Goal: Task Accomplishment & Management: Manage account settings

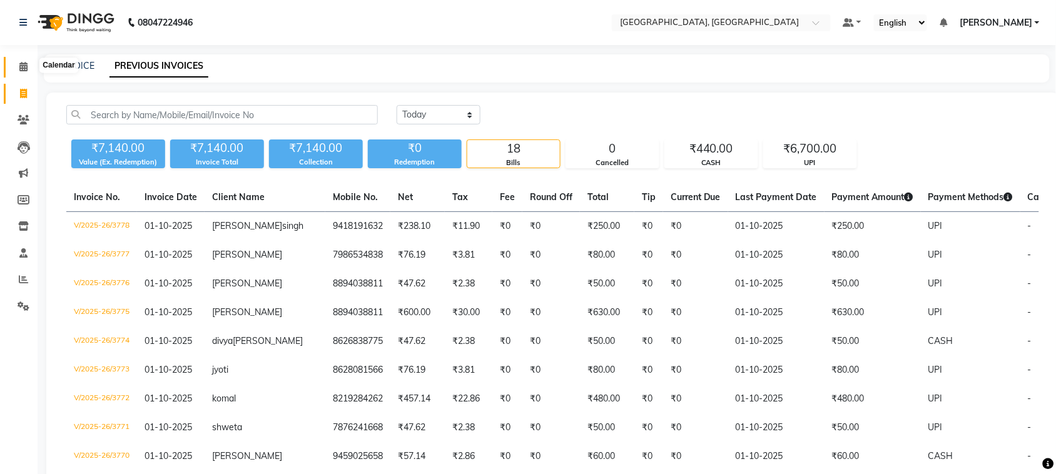
click at [23, 60] on span at bounding box center [24, 67] width 22 height 14
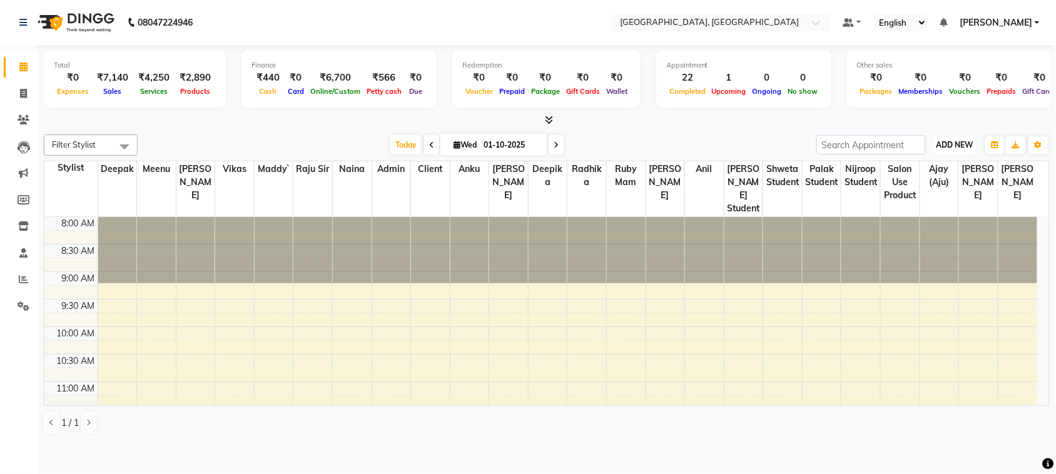
click at [956, 150] on span "ADD NEW" at bounding box center [955, 144] width 37 height 9
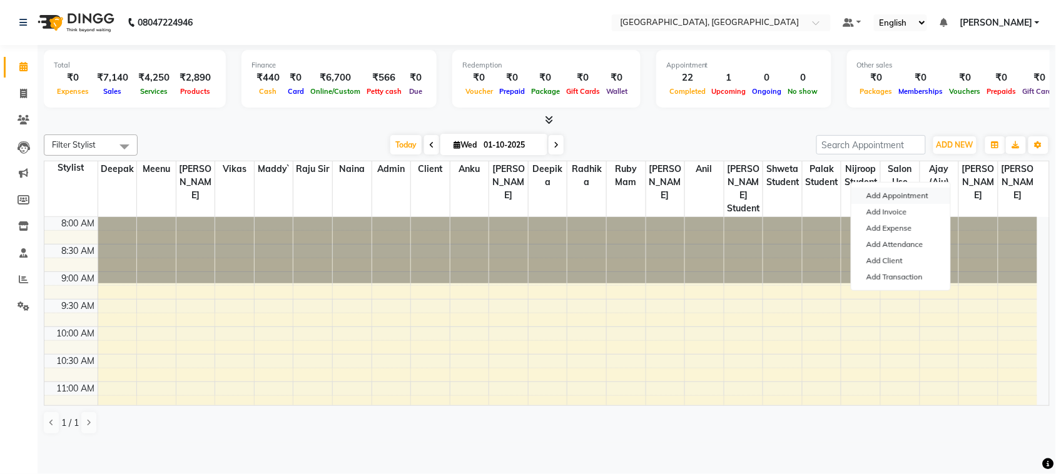
click at [909, 202] on button "Add Appointment" at bounding box center [901, 196] width 99 height 16
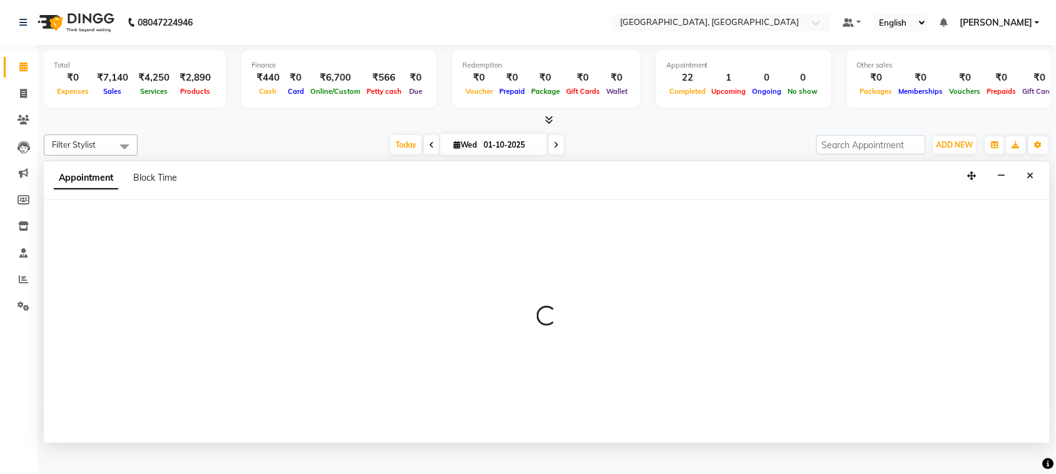
scroll to position [5, 0]
select select "540"
select select "tentative"
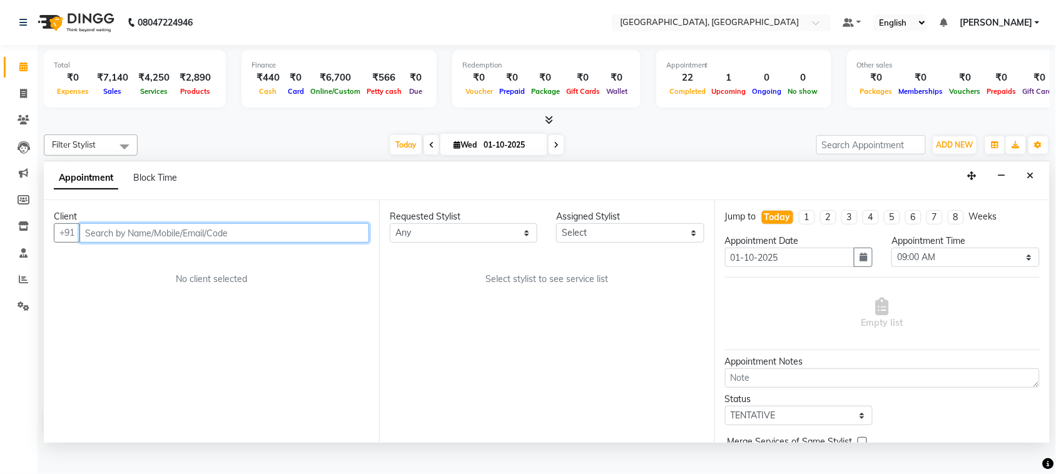
click at [151, 243] on input "text" at bounding box center [224, 232] width 290 height 19
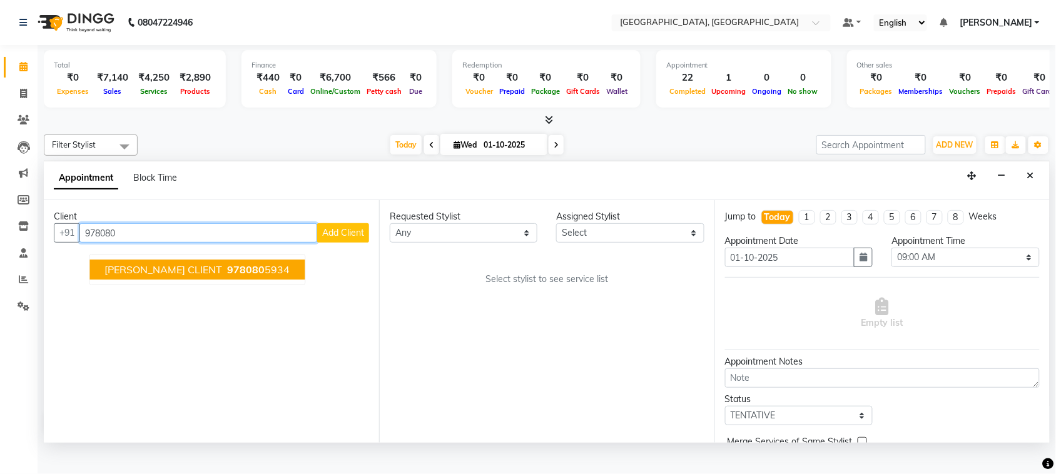
click at [305, 280] on button "CHARU MEENU CLIENT 978080 5934" at bounding box center [197, 270] width 215 height 20
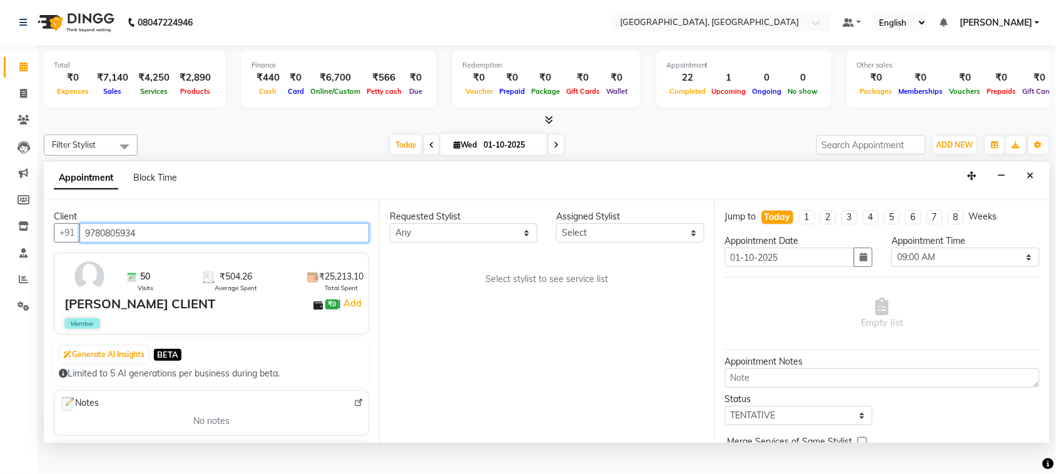
type input "9780805934"
click at [426, 243] on select "Any admin Ajay (Aju) anil anku Client Deepak deepika HEENA kawaljit Maddy` Meen…" at bounding box center [464, 232] width 148 height 19
select select "88213"
click at [392, 243] on select "Any admin Ajay (Aju) anil anku Client Deepak deepika HEENA kawaljit Maddy` Meen…" at bounding box center [464, 232] width 148 height 19
select select "88213"
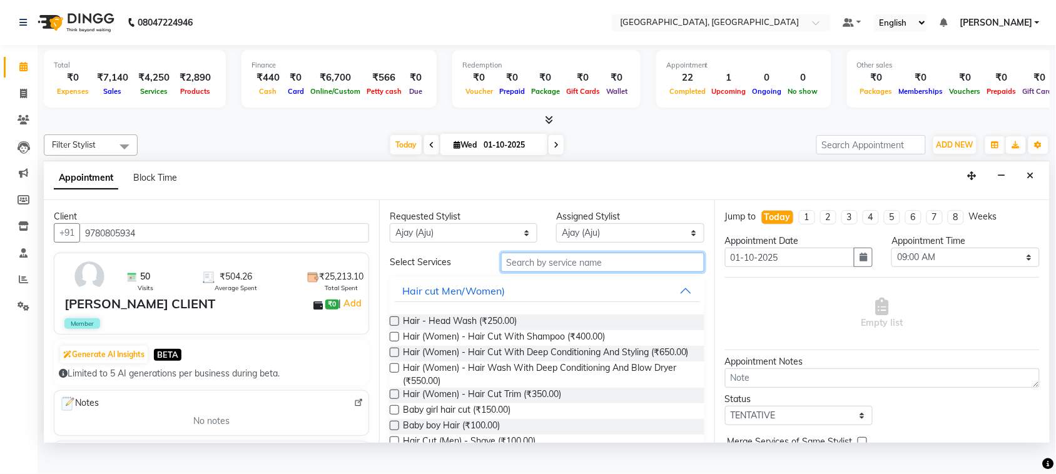
click at [606, 272] on input "text" at bounding box center [602, 262] width 203 height 19
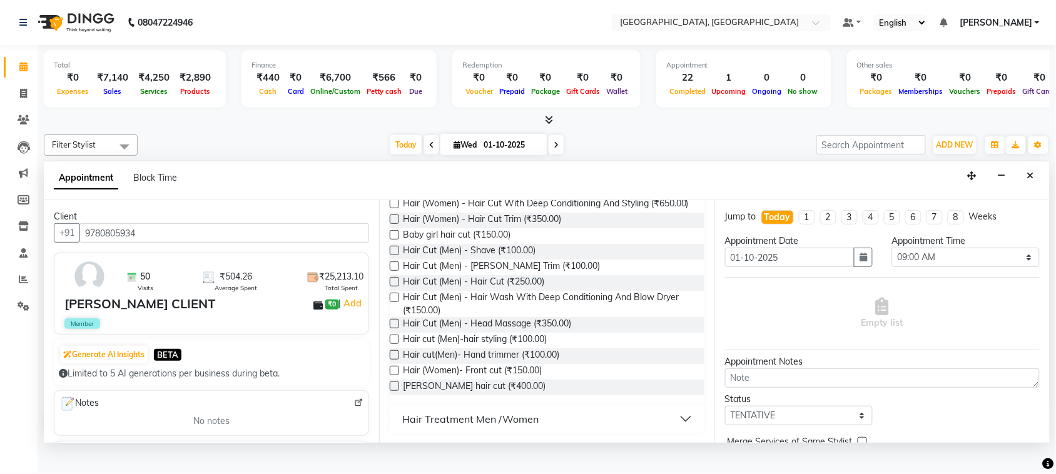
scroll to position [202, 0]
type input "hair cut"
click at [399, 287] on label at bounding box center [394, 281] width 9 height 9
click at [398, 287] on input "checkbox" at bounding box center [394, 283] width 8 height 8
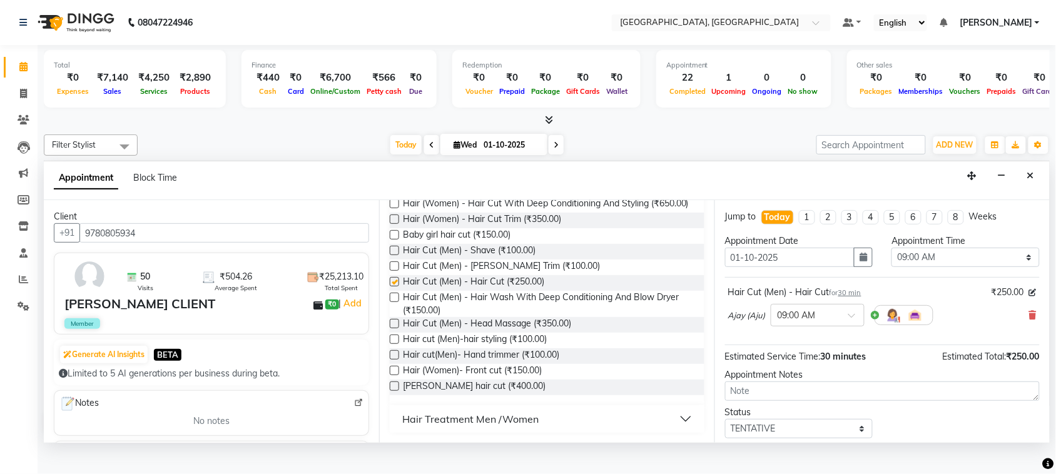
checkbox input "false"
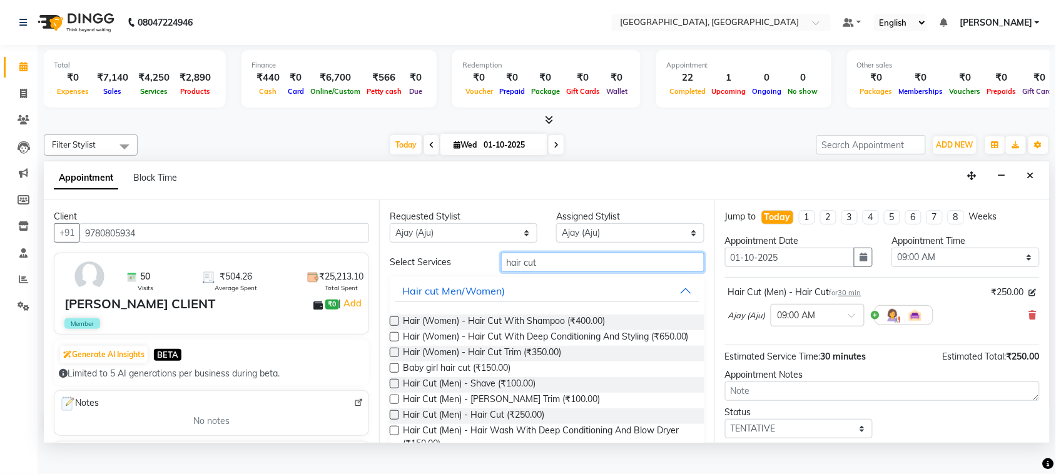
click at [554, 272] on input "hair cut" at bounding box center [602, 262] width 203 height 19
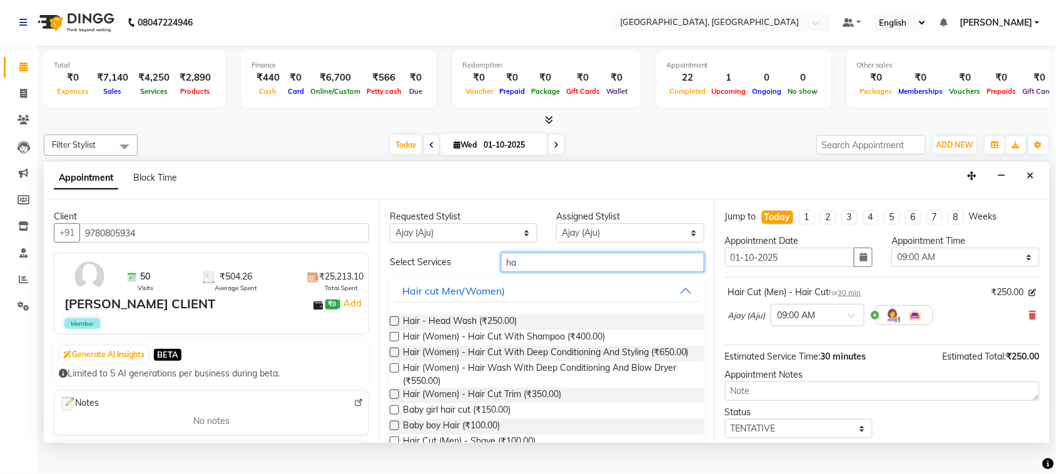
type input "h"
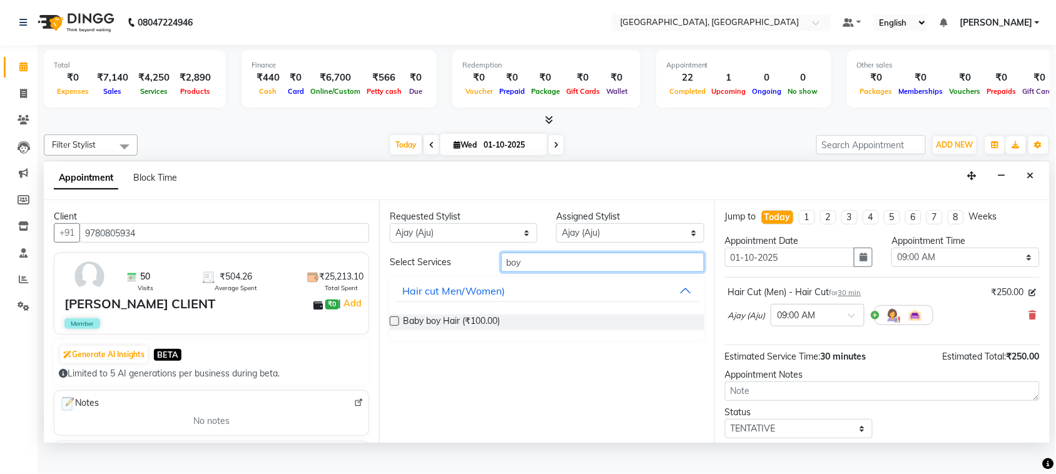
type input "boy"
click at [399, 326] on label at bounding box center [394, 321] width 9 height 9
click at [398, 327] on input "checkbox" at bounding box center [394, 323] width 8 height 8
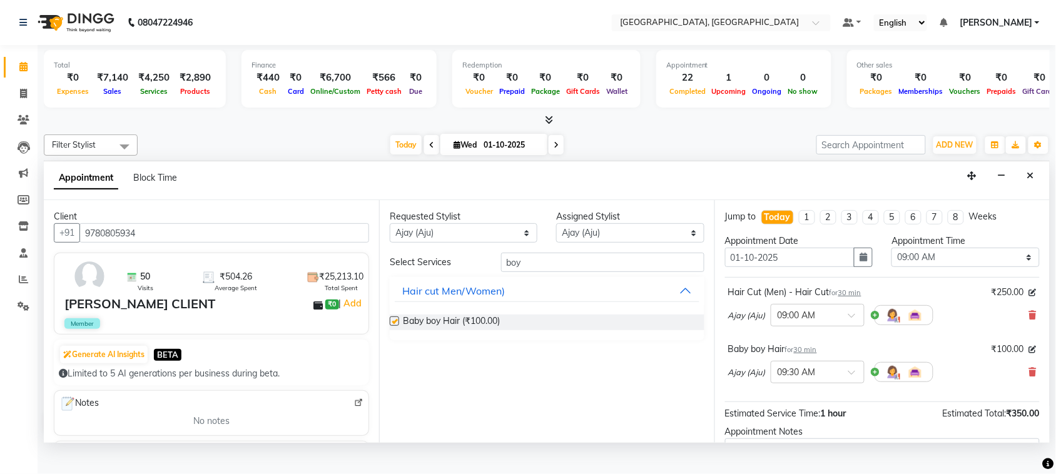
checkbox input "false"
click at [921, 267] on select "Select 09:00 AM 09:15 AM 09:30 AM 09:45 AM 10:00 AM 10:15 AM 10:30 AM 10:45 AM …" at bounding box center [966, 257] width 148 height 19
select select "1110"
click at [892, 267] on select "Select 09:00 AM 09:15 AM 09:30 AM 09:45 AM 10:00 AM 10:15 AM 10:30 AM 10:45 AM …" at bounding box center [966, 257] width 148 height 19
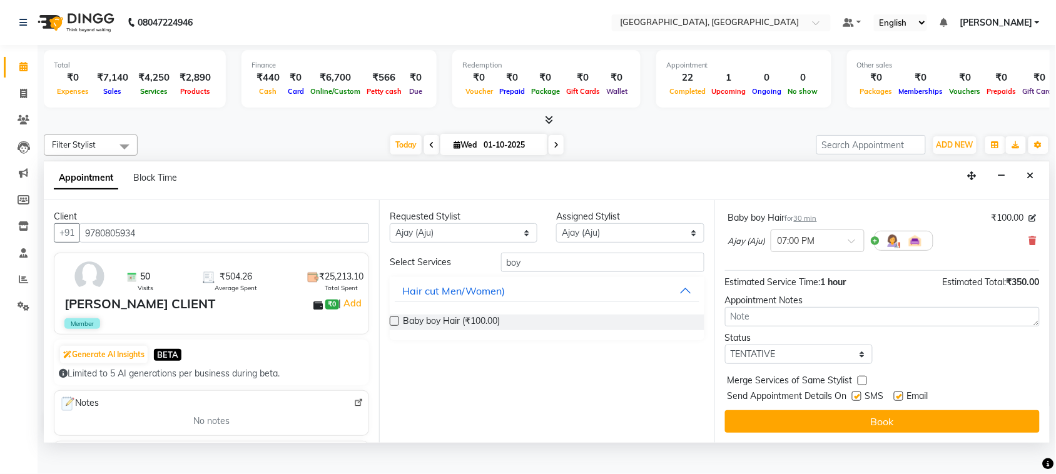
scroll to position [257, 0]
click at [786, 349] on select "Select TENTATIVE CONFIRM CHECK-IN UPCOMING" at bounding box center [799, 354] width 148 height 19
select select "check-in"
click at [728, 345] on select "Select TENTATIVE CONFIRM CHECK-IN UPCOMING" at bounding box center [799, 354] width 148 height 19
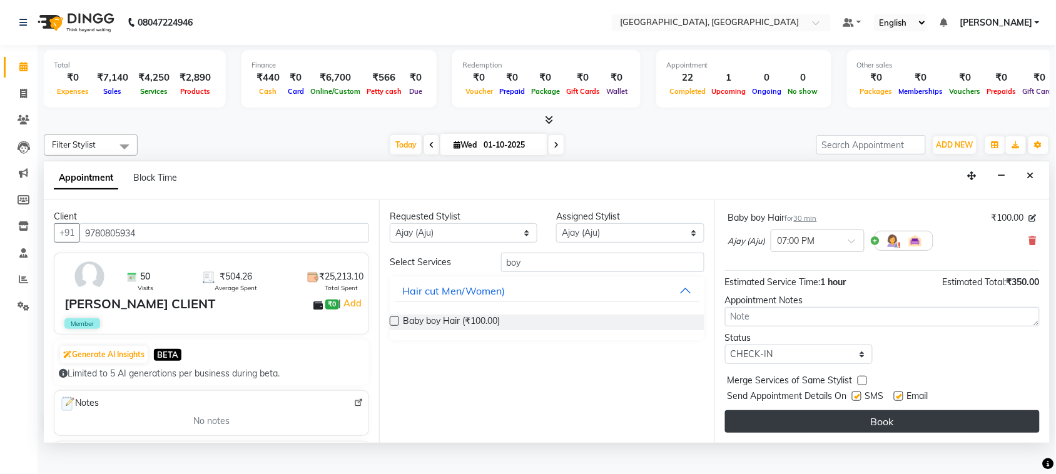
click at [892, 433] on button "Book" at bounding box center [882, 422] width 315 height 23
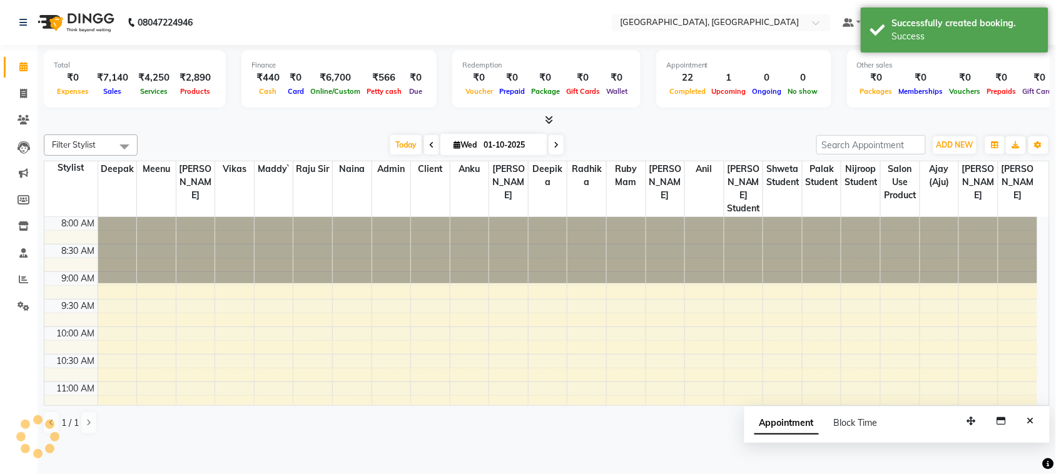
scroll to position [0, 0]
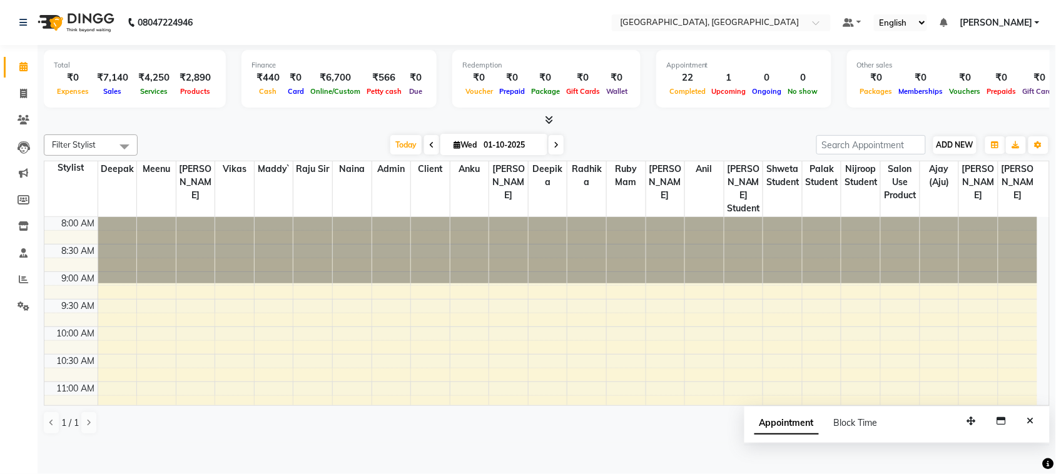
drag, startPoint x: 921, startPoint y: 155, endPoint x: 918, endPoint y: 161, distance: 7.6
click at [921, 156] on div "Filter Stylist Select All admin Ajay (Aju) anil anku Client Deepak deepika HEEN…" at bounding box center [547, 285] width 1006 height 310
click at [937, 150] on span "ADD NEW" at bounding box center [955, 144] width 37 height 9
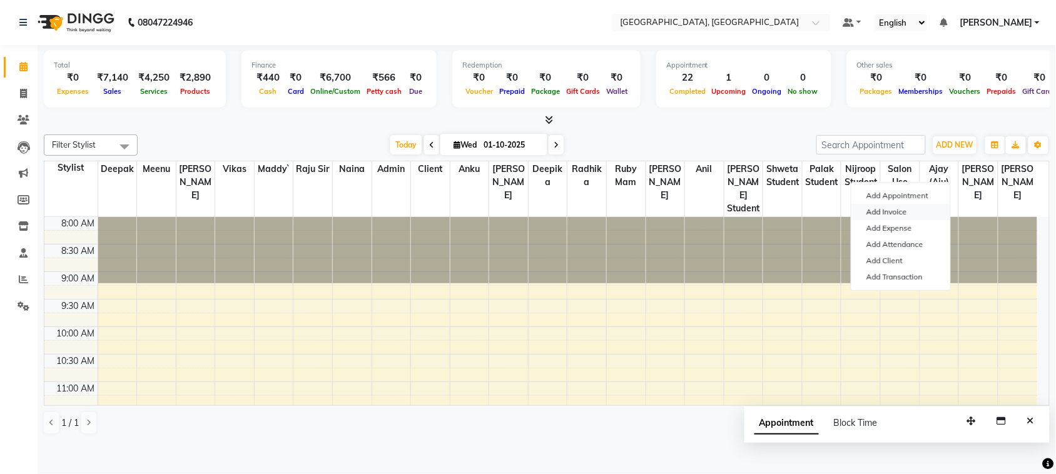
click at [914, 220] on link "Add Invoice" at bounding box center [901, 212] width 99 height 16
select select "service"
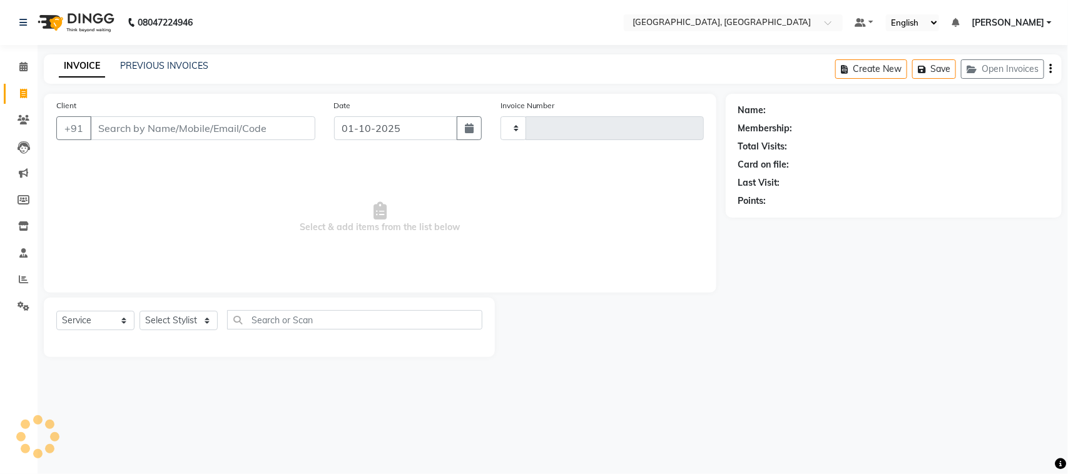
type input "3779"
select select "4462"
click at [226, 140] on input "Client" at bounding box center [202, 128] width 225 height 24
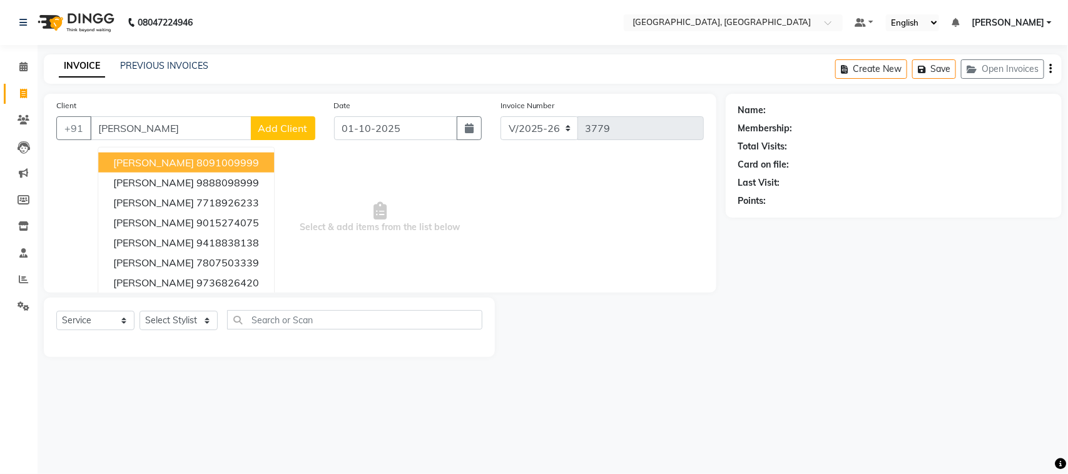
click at [217, 169] on ngb-highlight "8091009999" at bounding box center [228, 162] width 63 height 13
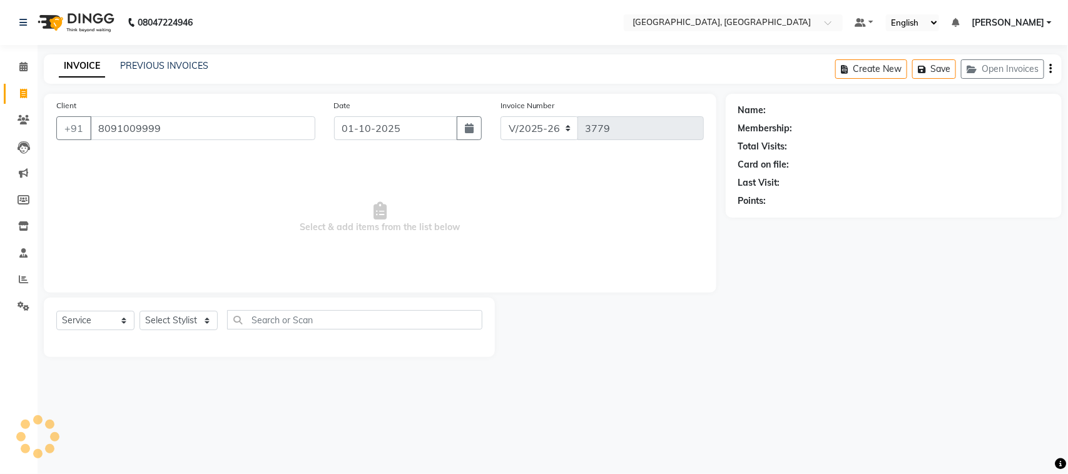
type input "8091009999"
select select "2: Object"
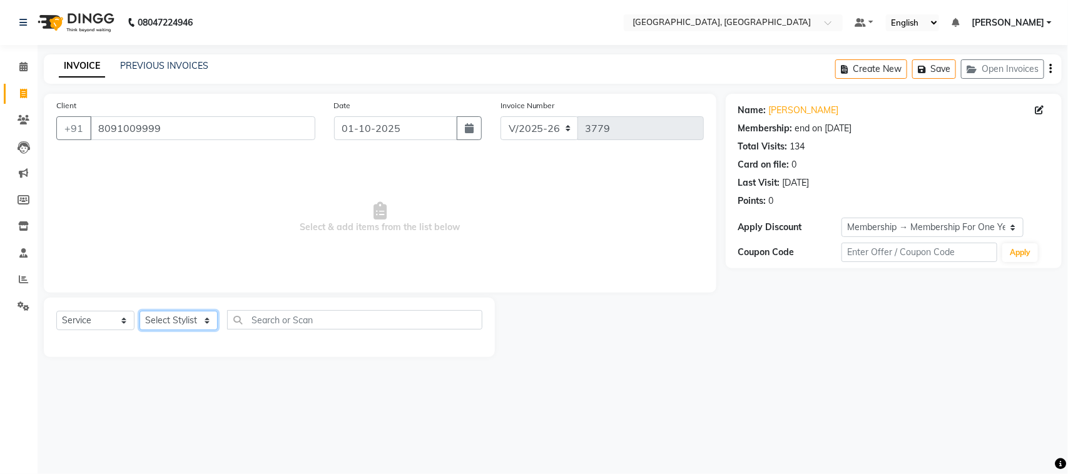
click at [168, 330] on select "Select Stylist admin Ajay (Aju) anil anku Client Deepak deepika HEENA kawaljit …" at bounding box center [179, 320] width 78 height 19
click at [144, 330] on select "Select Stylist admin Ajay (Aju) anil anku Client Deepak deepika HEENA kawaljit …" at bounding box center [179, 320] width 78 height 19
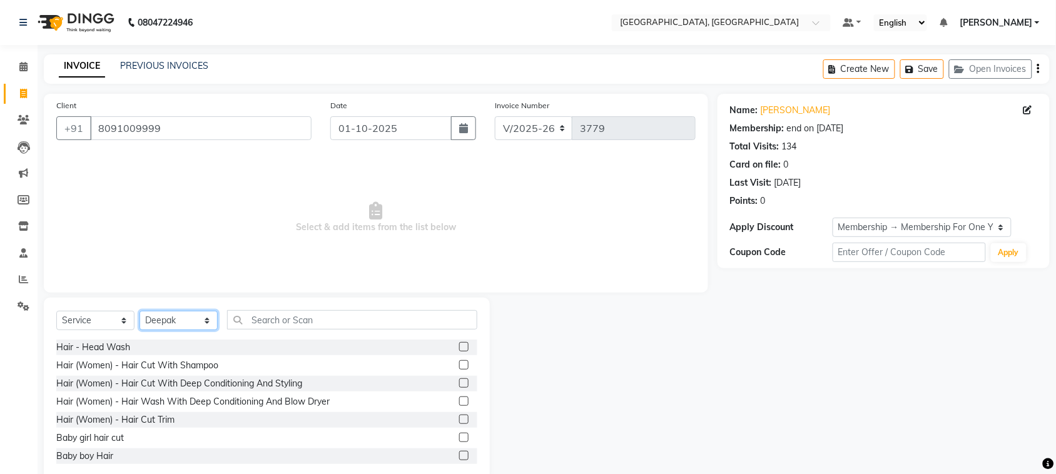
click at [166, 330] on select "Select Stylist admin Ajay (Aju) anil anku Client Deepak deepika HEENA kawaljit …" at bounding box center [179, 320] width 78 height 19
select select "27069"
click at [144, 330] on select "Select Stylist admin Ajay (Aju) anil anku Client Deepak deepika HEENA kawaljit …" at bounding box center [179, 320] width 78 height 19
click at [347, 330] on input "text" at bounding box center [352, 319] width 250 height 19
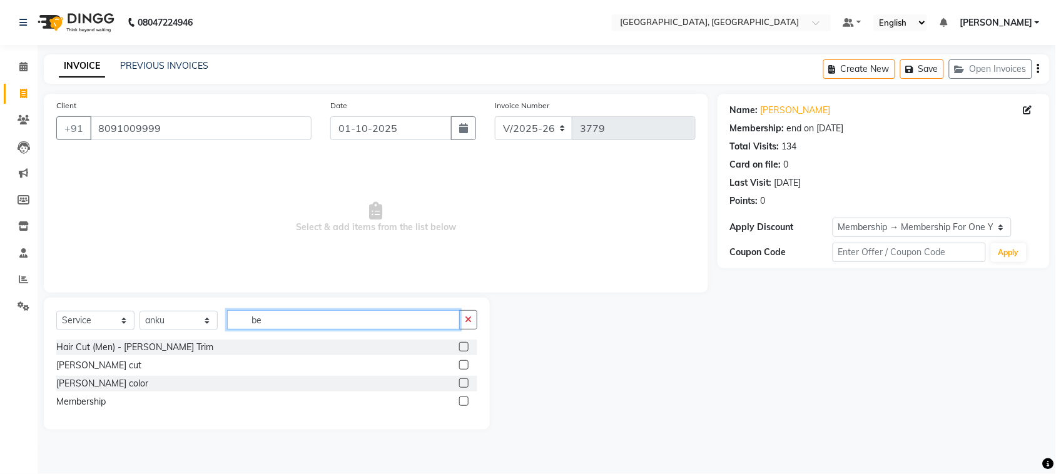
type input "be"
click at [459, 352] on label at bounding box center [463, 346] width 9 height 9
click at [459, 352] on input "checkbox" at bounding box center [463, 348] width 8 height 8
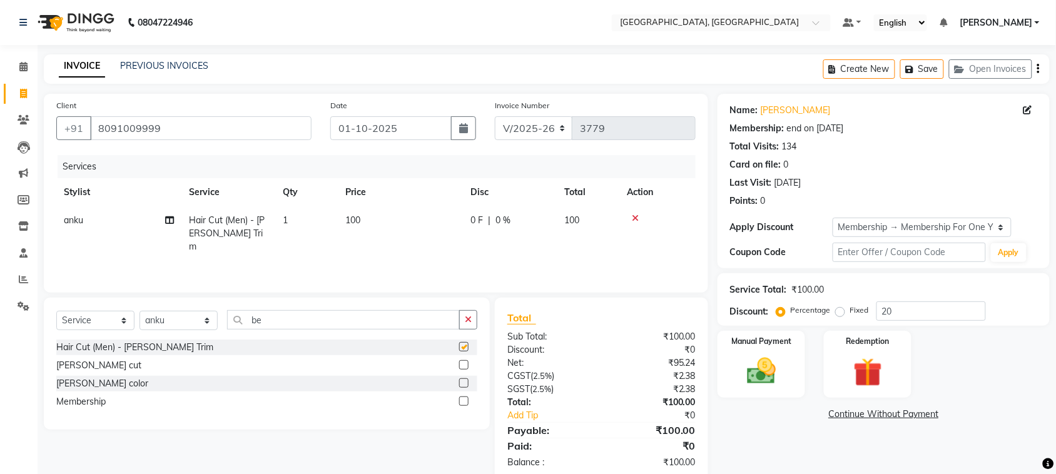
checkbox input "false"
click at [416, 261] on td "100" at bounding box center [400, 234] width 125 height 54
select select "27069"
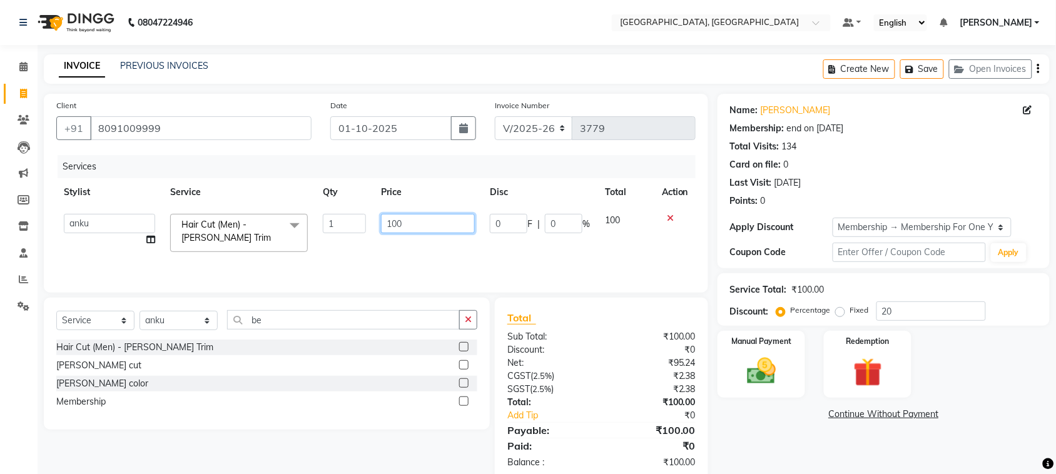
click at [410, 233] on input "100" at bounding box center [428, 223] width 94 height 19
type input "1"
type input "80"
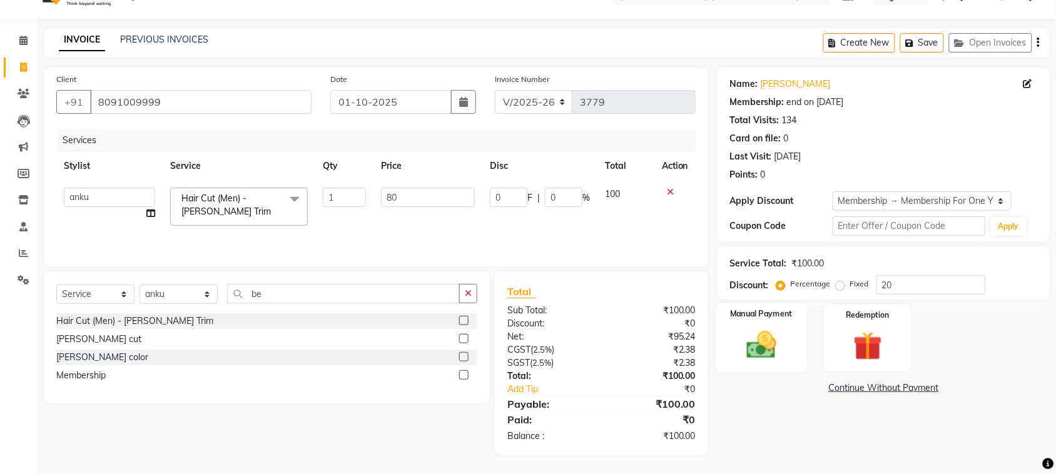
click at [760, 335] on div "Manual Payment" at bounding box center [761, 339] width 91 height 70
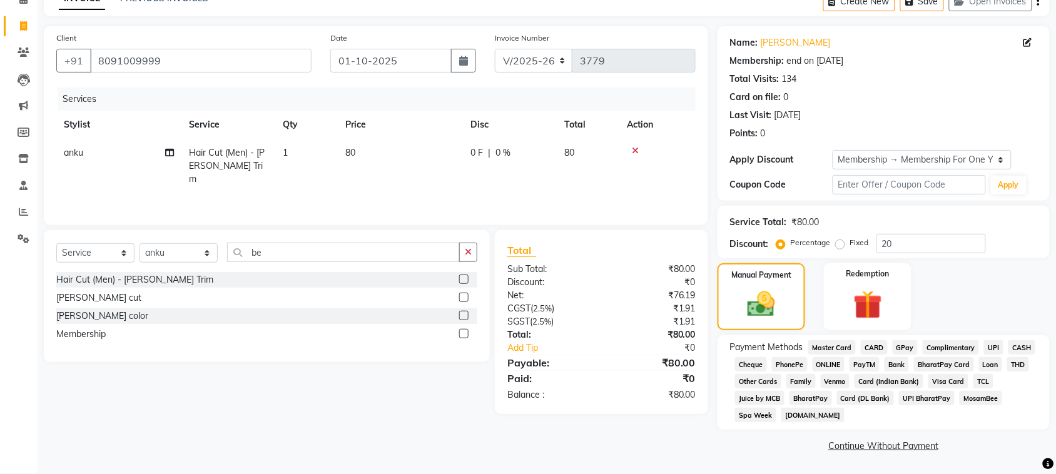
click at [1009, 355] on span "CASH" at bounding box center [1022, 347] width 27 height 14
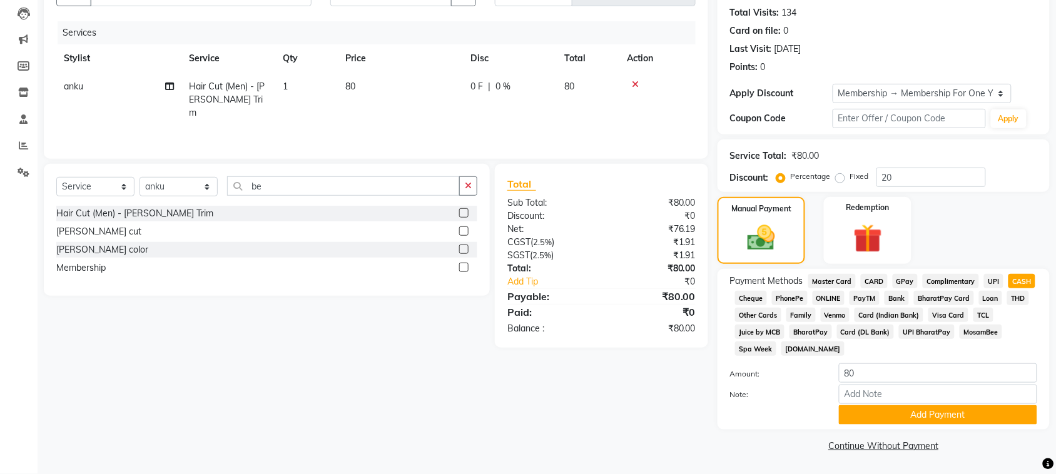
scroll to position [301, 0]
click at [952, 408] on button "Add Payment" at bounding box center [938, 415] width 198 height 19
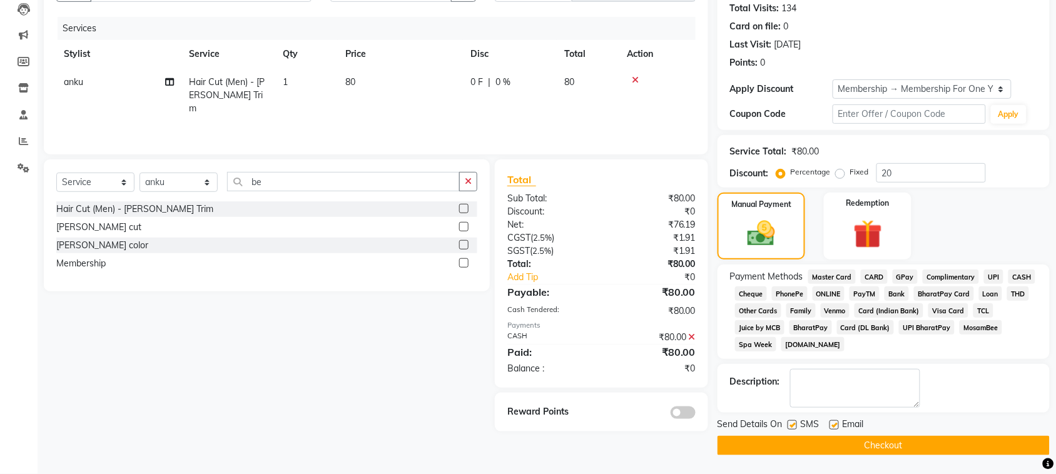
click at [950, 451] on button "Checkout" at bounding box center [884, 445] width 332 height 19
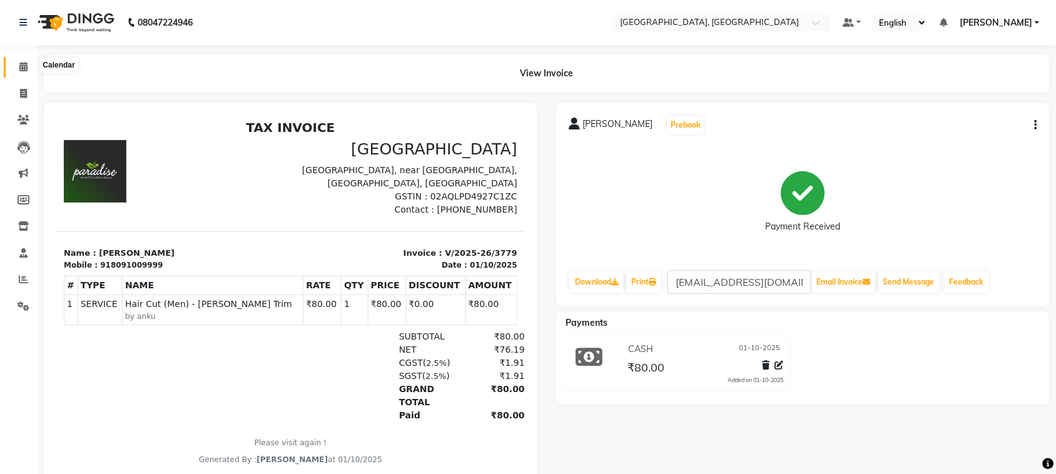
click at [25, 71] on icon at bounding box center [23, 66] width 8 height 9
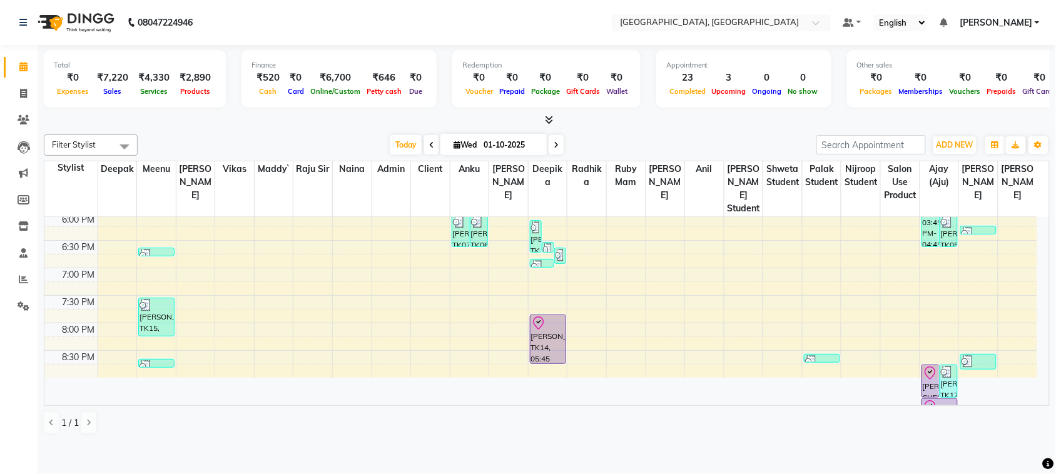
scroll to position [564, 0]
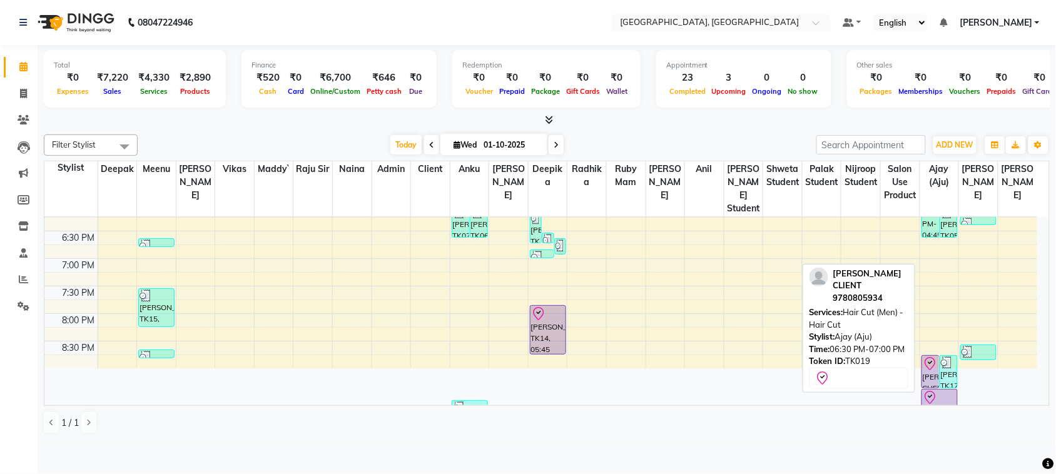
click at [928, 388] on div "[PERSON_NAME] CLIENT, TK19, 06:30 PM-07:00 PM, Hair Cut (Men) - Hair Cut" at bounding box center [930, 372] width 17 height 32
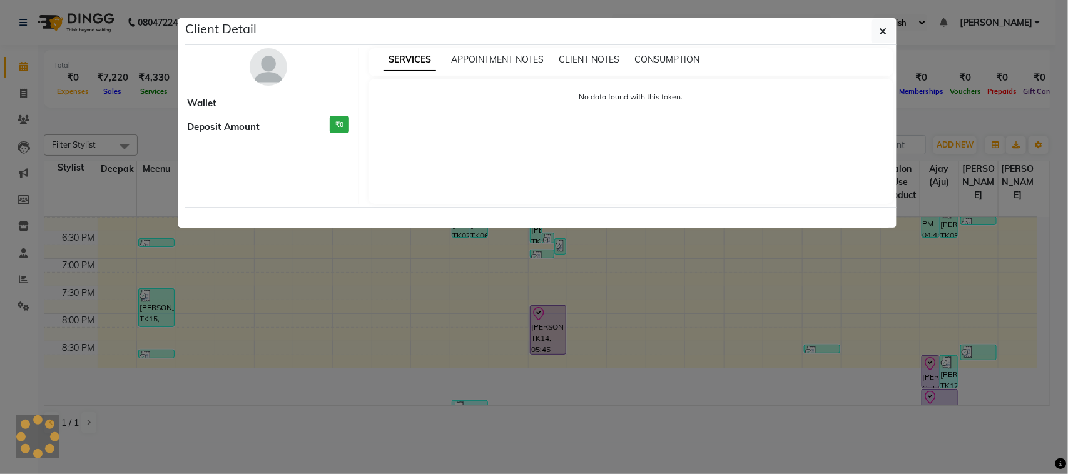
select select "8"
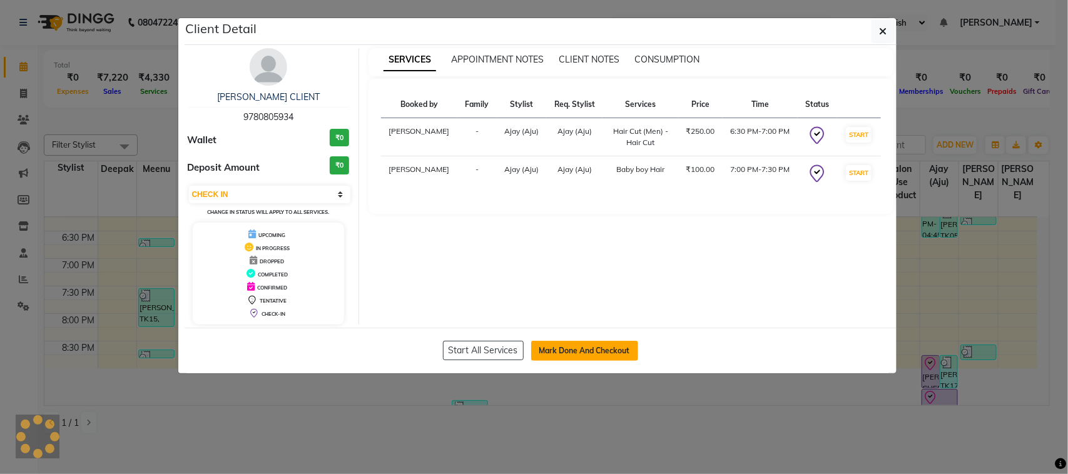
click at [598, 361] on button "Mark Done And Checkout" at bounding box center [584, 351] width 107 height 20
select select "service"
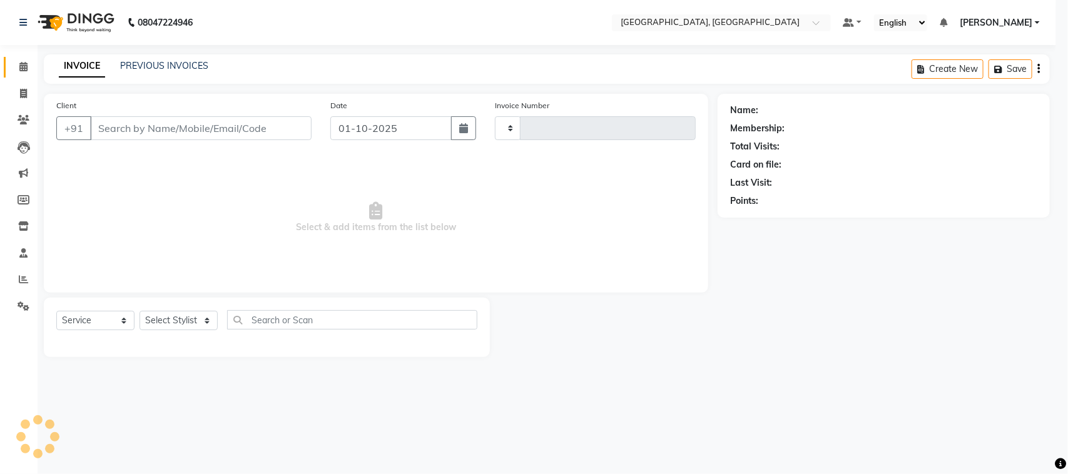
type input "3780"
select select "4462"
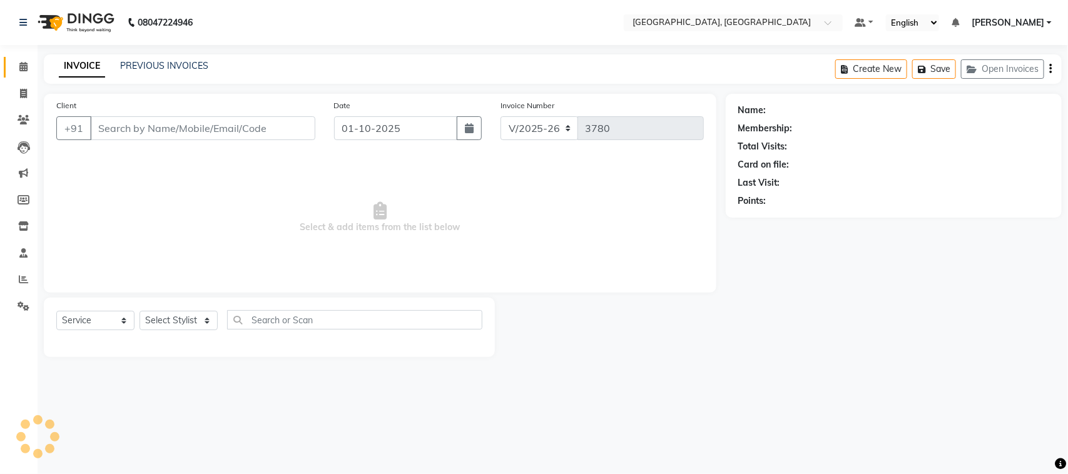
type input "9780805934"
select select "88213"
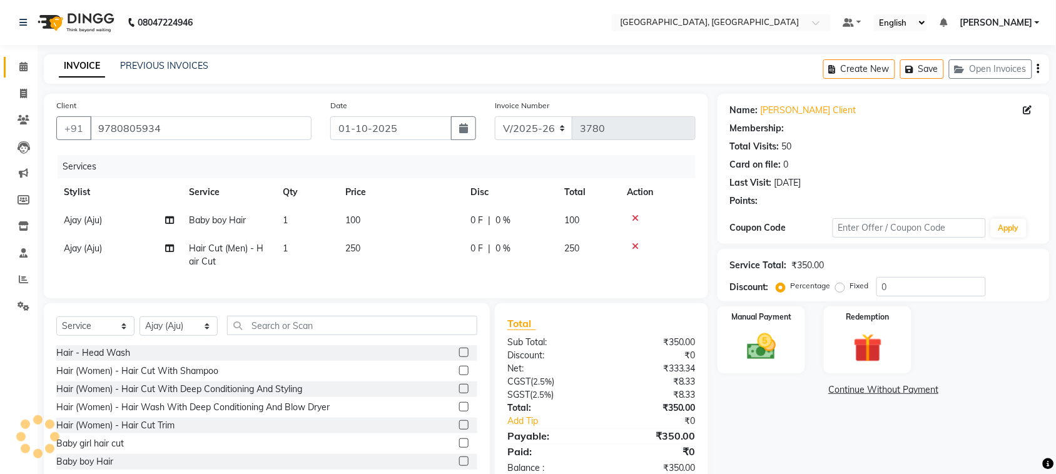
select select "2: Object"
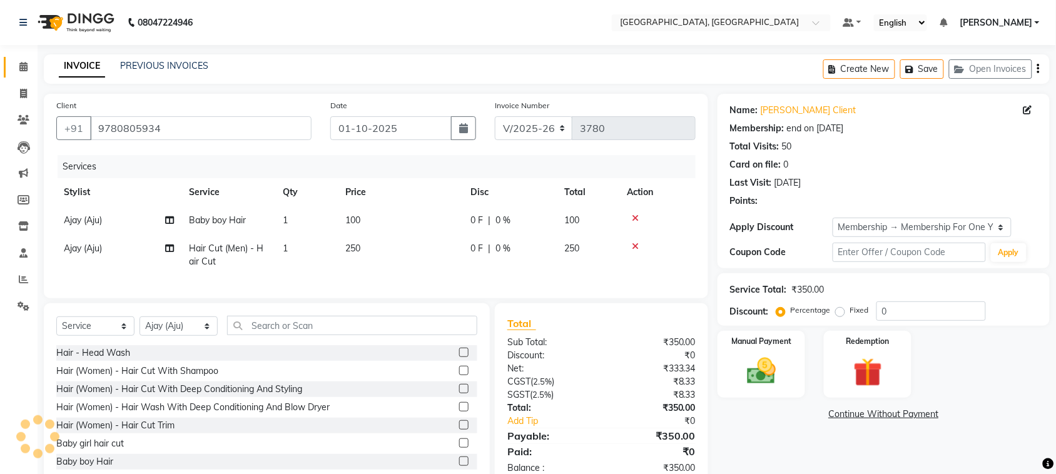
type input "20"
click at [393, 235] on td "100" at bounding box center [400, 221] width 125 height 28
select select "88213"
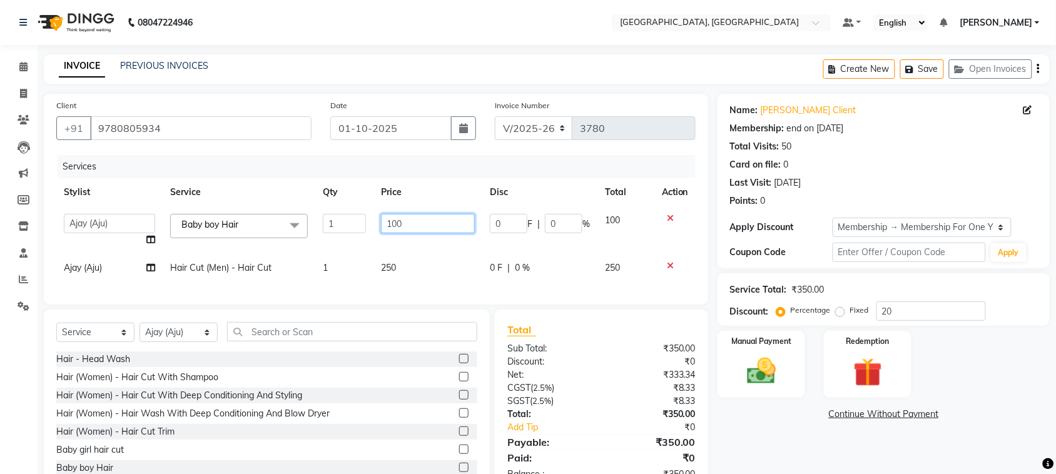
click at [408, 233] on input "100" at bounding box center [428, 223] width 94 height 19
type input "1"
type input "80"
click at [421, 282] on td "250" at bounding box center [428, 268] width 109 height 28
select select "88213"
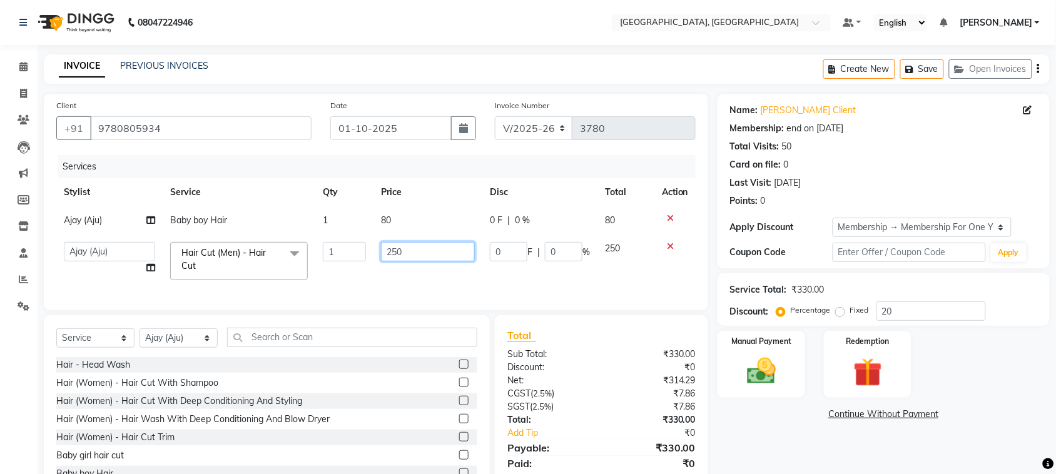
click at [421, 262] on input "250" at bounding box center [428, 251] width 94 height 19
type input "2"
type input "200"
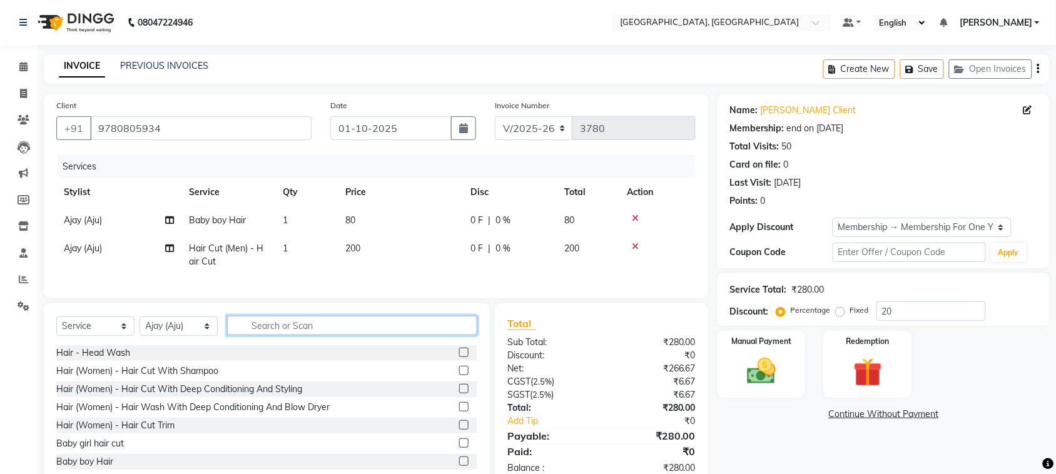
click at [392, 345] on div "Select Service Product Membership Package Voucher Prepaid Gift Card Select Styl…" at bounding box center [266, 330] width 421 height 29
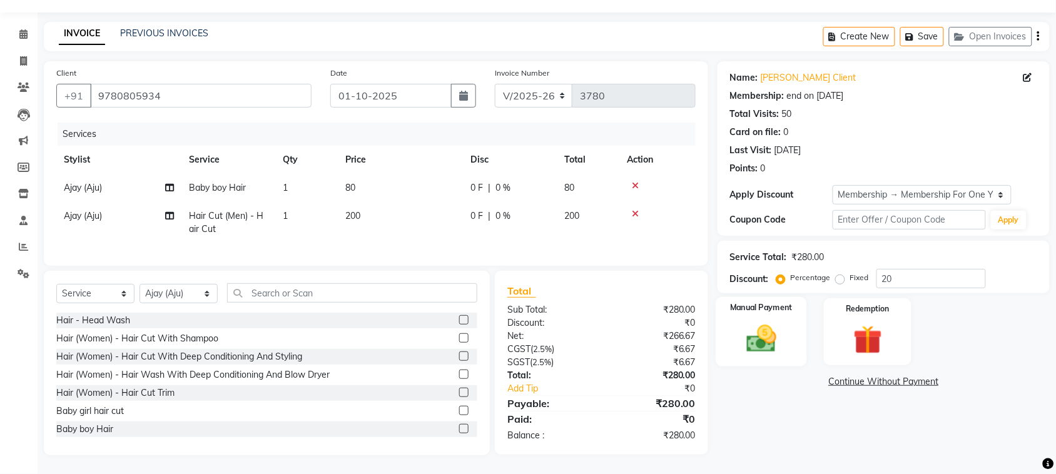
click at [762, 322] on img at bounding box center [761, 339] width 49 height 34
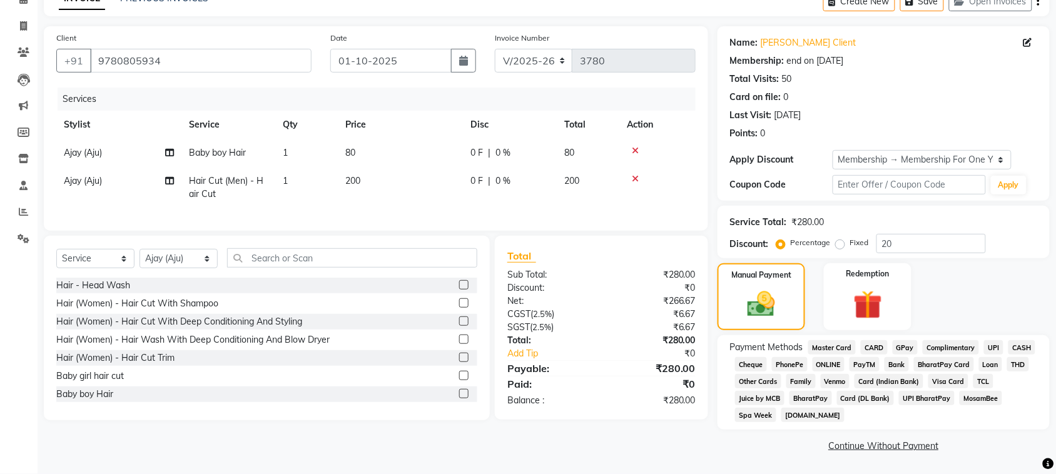
click at [979, 357] on div "UPI" at bounding box center [991, 348] width 24 height 17
click at [984, 355] on span "UPI" at bounding box center [993, 347] width 19 height 14
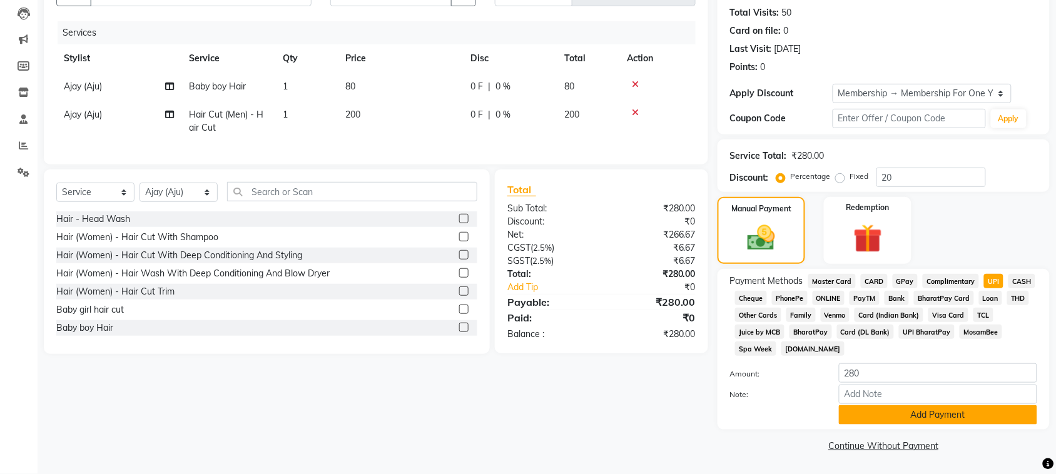
scroll to position [301, 0]
click at [936, 406] on button "Add Payment" at bounding box center [938, 415] width 198 height 19
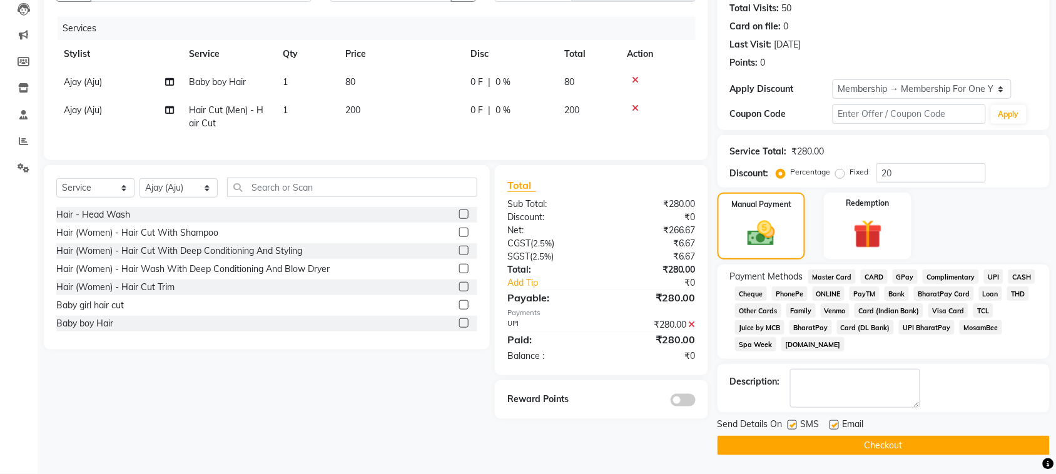
click at [948, 454] on button "Checkout" at bounding box center [884, 445] width 332 height 19
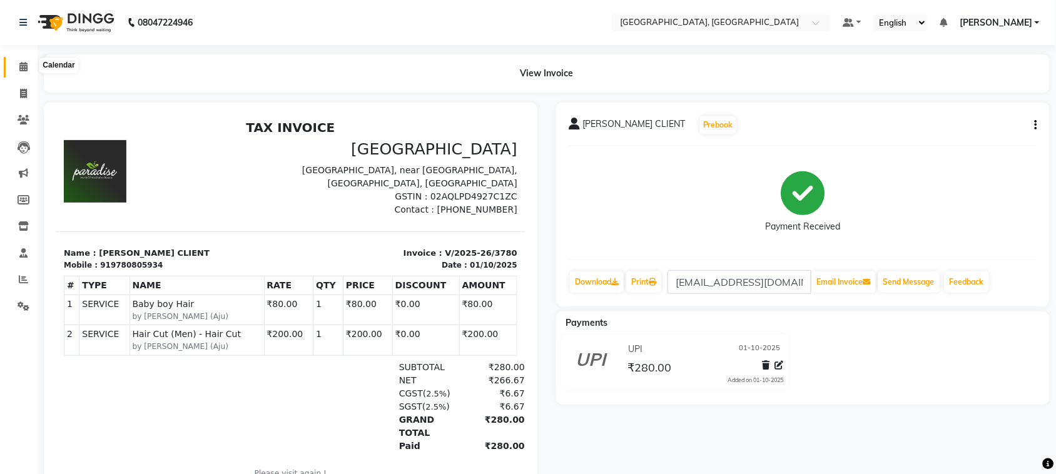
click at [26, 71] on icon at bounding box center [23, 66] width 8 height 9
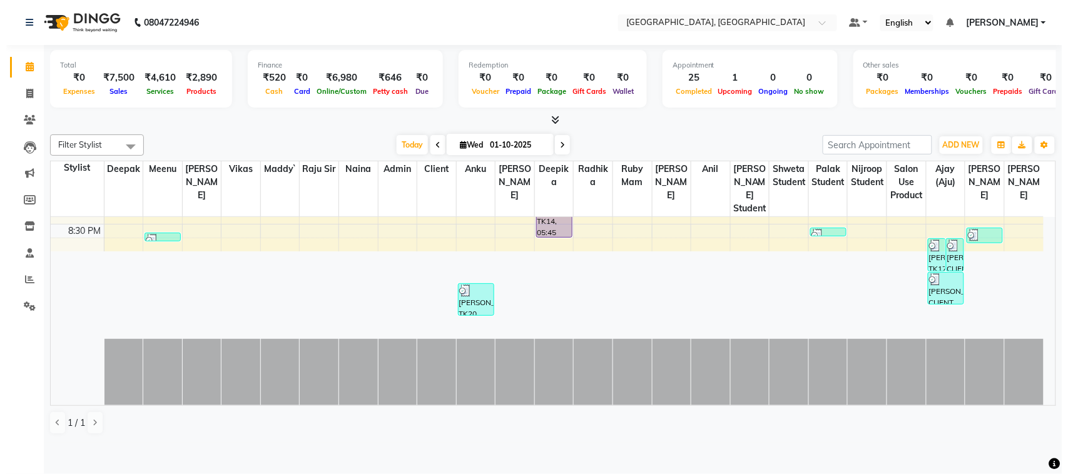
scroll to position [626, 0]
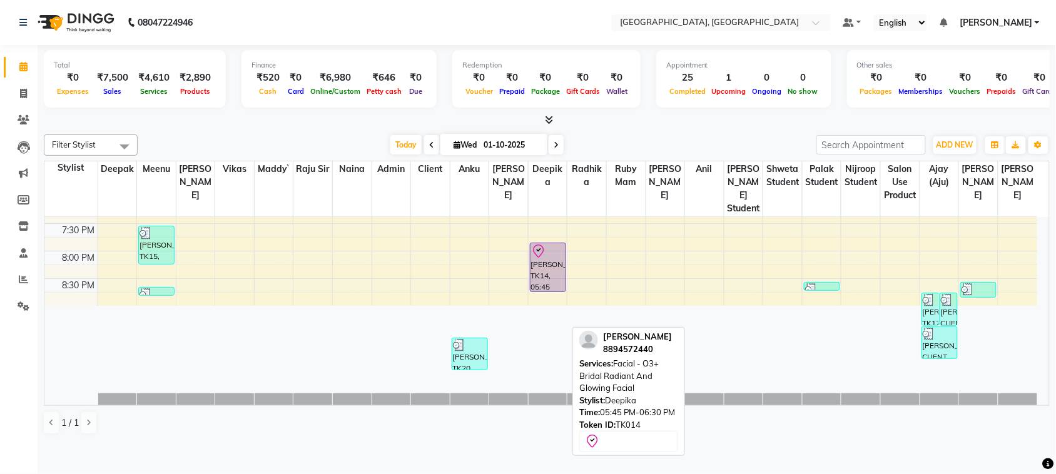
click at [558, 292] on div "nidhi, TK14, 05:45 PM-06:30 PM, Facial - O3+ Bridal Radiant And Glowing Facial" at bounding box center [548, 267] width 35 height 48
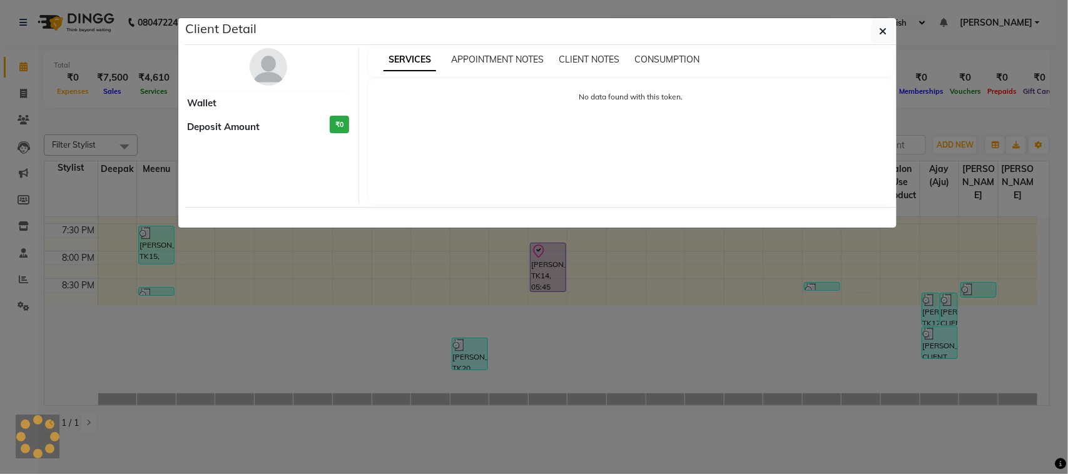
select select "8"
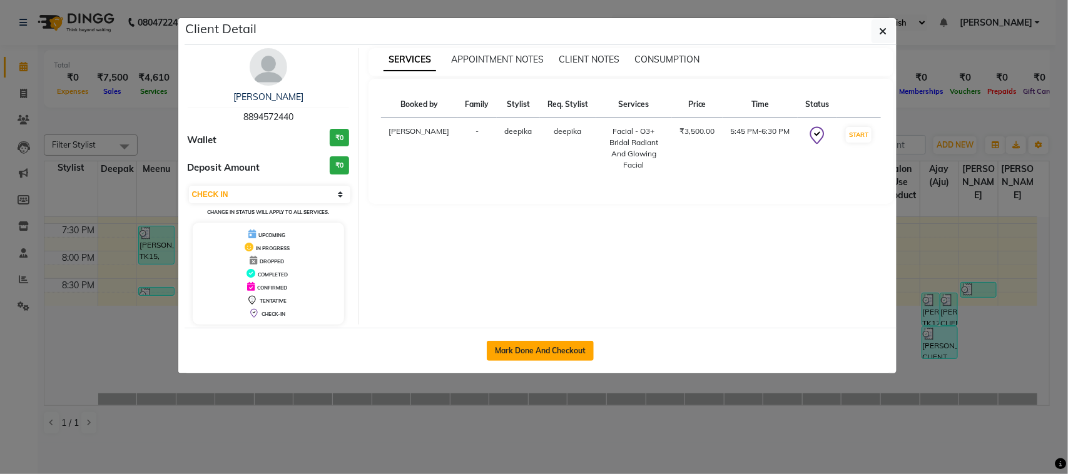
click at [576, 361] on button "Mark Done And Checkout" at bounding box center [540, 351] width 107 height 20
select select "service"
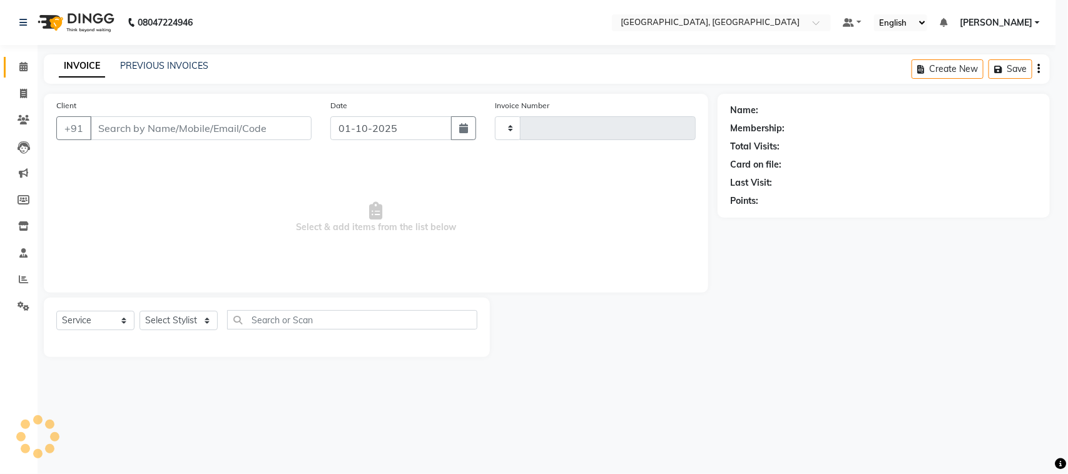
type input "3781"
select select "4462"
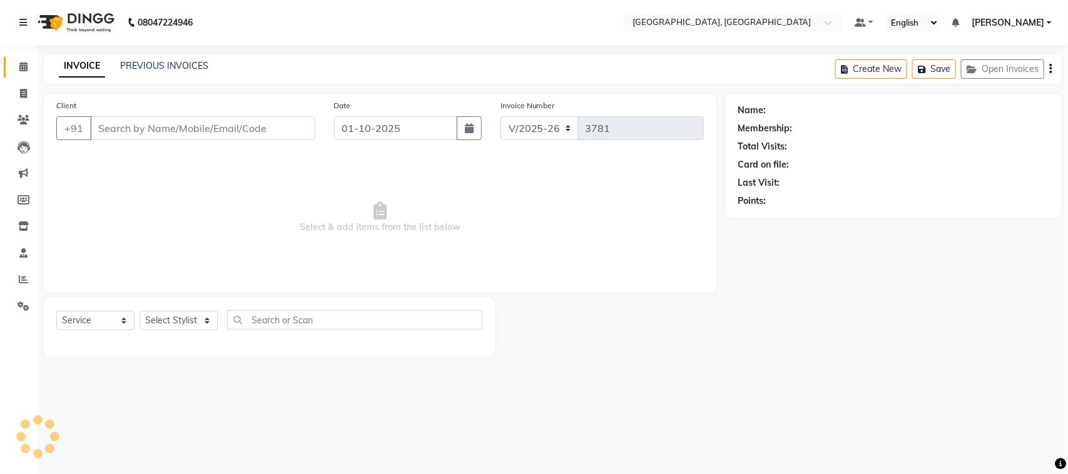
type input "8894572440"
select select "29611"
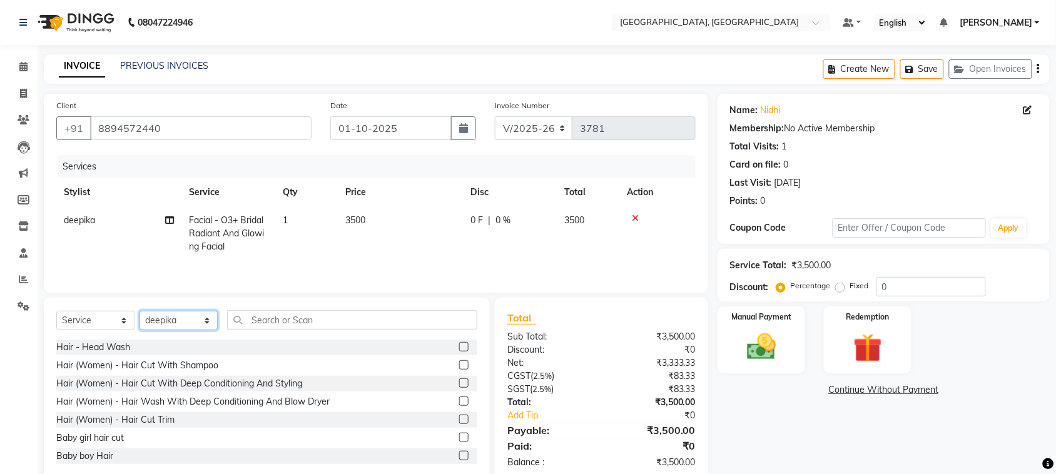
click at [160, 330] on select "Select Stylist admin Ajay (Aju) anil anku Client Deepak deepika HEENA kawaljit …" at bounding box center [179, 320] width 78 height 19
click at [292, 330] on input "text" at bounding box center [352, 319] width 250 height 19
click at [23, 258] on icon at bounding box center [23, 252] width 8 height 9
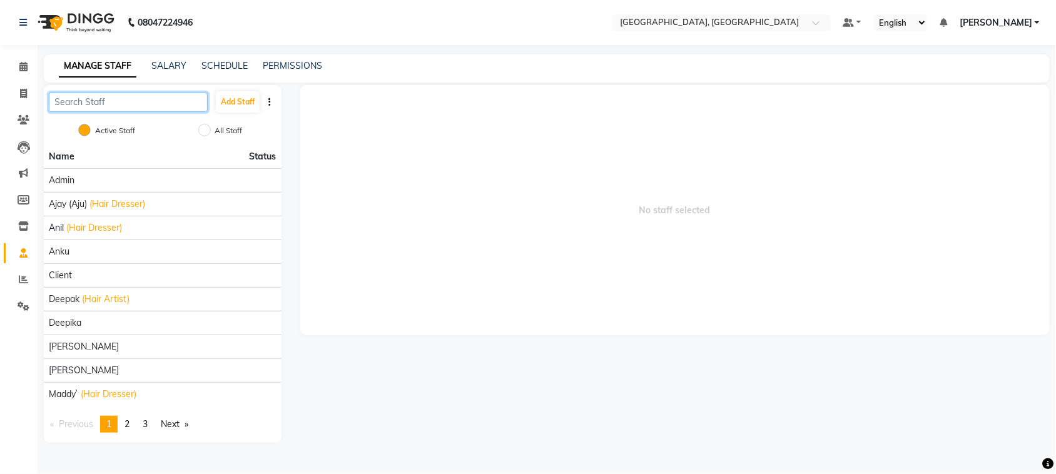
click at [154, 112] on input "text" at bounding box center [128, 102] width 159 height 19
click at [238, 113] on button "Add Staff" at bounding box center [238, 101] width 44 height 21
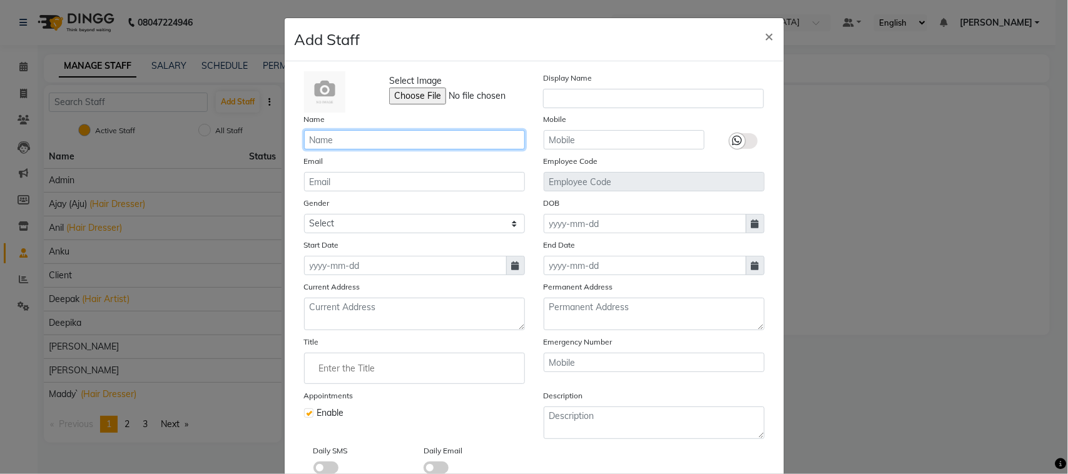
click at [361, 150] on input "text" at bounding box center [414, 139] width 221 height 19
click at [313, 150] on input "anish" at bounding box center [414, 139] width 221 height 19
type input "Anish"
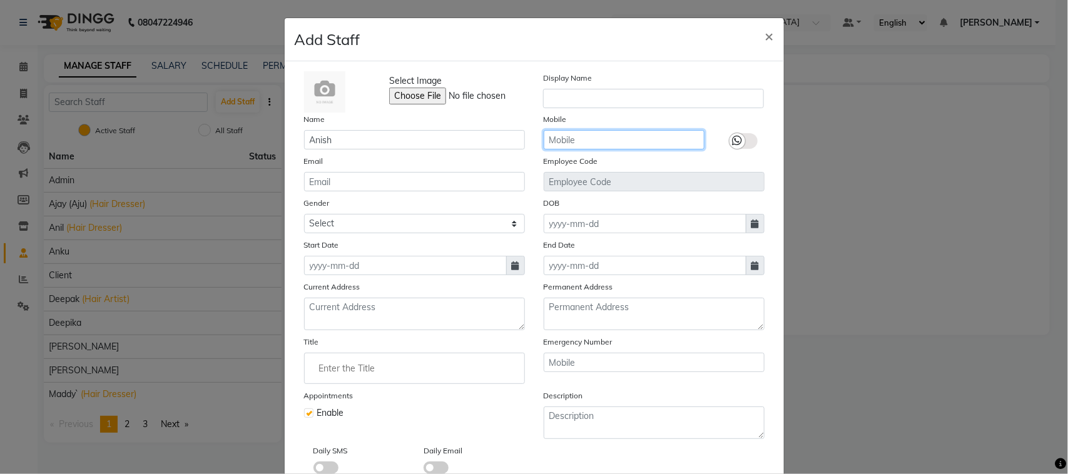
click at [610, 150] on input "text" at bounding box center [624, 139] width 161 height 19
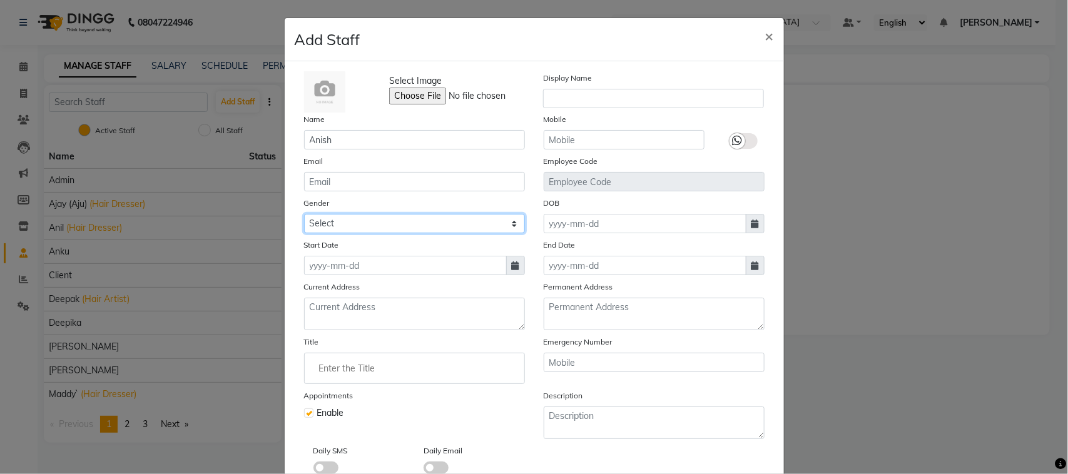
click at [394, 233] on select "Select Male Female Other Prefer Not To Say" at bounding box center [414, 223] width 221 height 19
select select "male"
click at [304, 233] on select "Select Male Female Other Prefer Not To Say" at bounding box center [414, 223] width 221 height 19
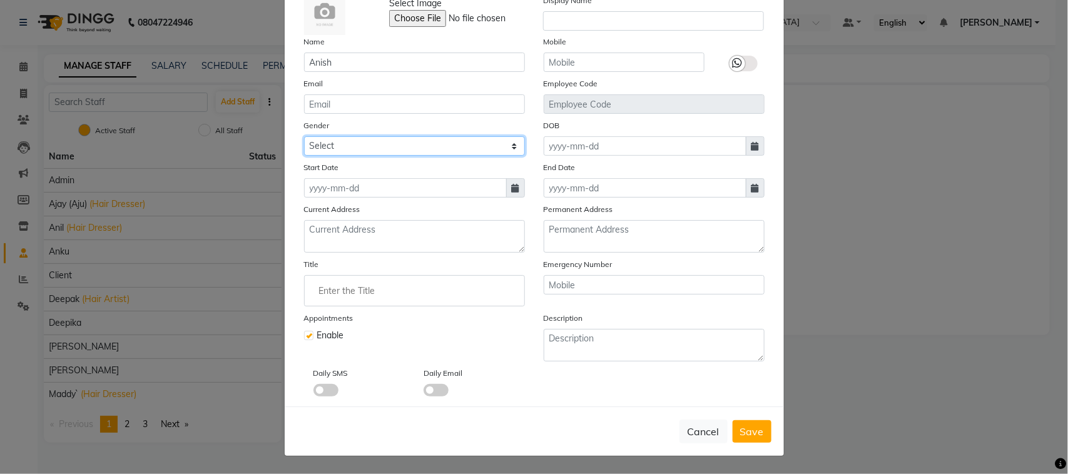
scroll to position [205, 0]
click at [512, 184] on icon at bounding box center [516, 188] width 8 height 9
select select "10"
select select "2025"
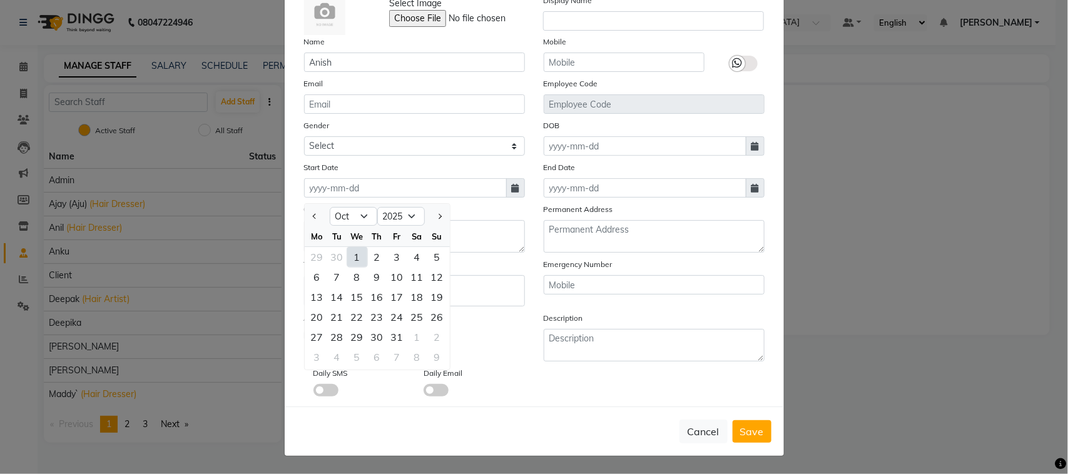
click at [360, 247] on div "1" at bounding box center [357, 257] width 20 height 20
type input "01-10-2025"
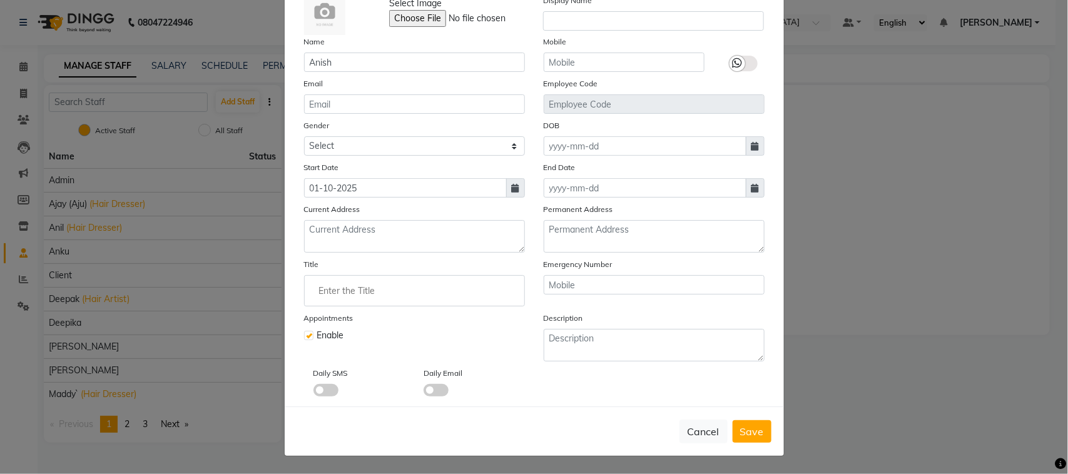
click at [752, 184] on icon at bounding box center [756, 188] width 8 height 9
select select "10"
select select "2025"
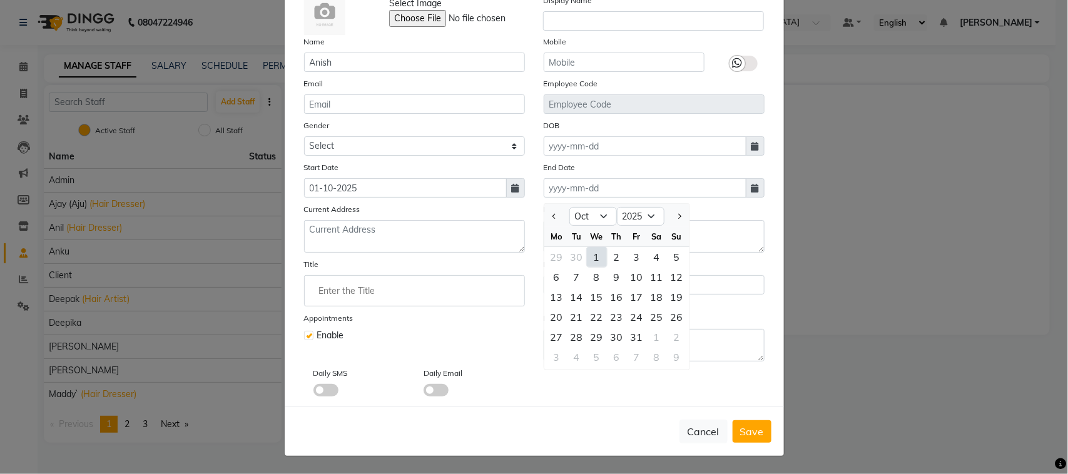
click at [607, 247] on div "1" at bounding box center [597, 257] width 20 height 20
type input "01-10-2025"
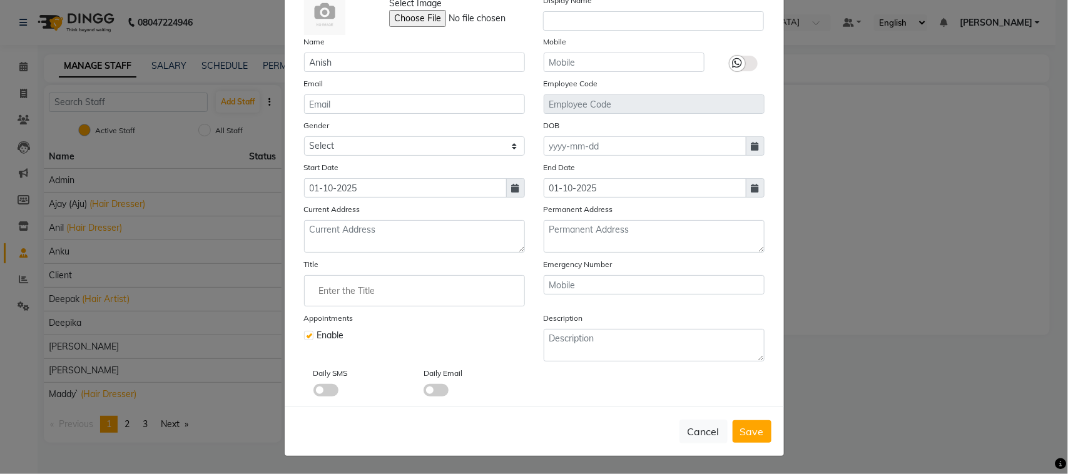
click at [379, 278] on input "Enter the Title" at bounding box center [415, 290] width 210 height 25
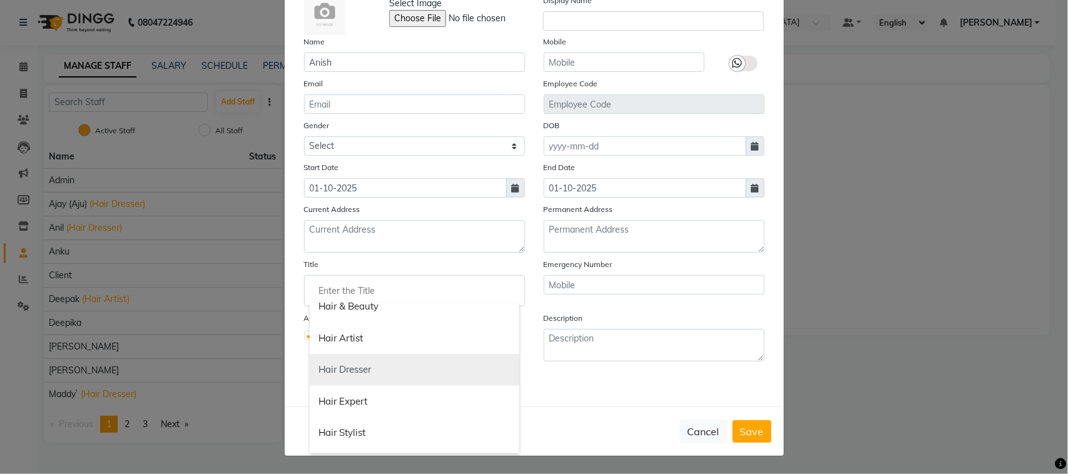
click at [376, 360] on link "Hair Dresser" at bounding box center [415, 370] width 210 height 32
type input "Hair Dresser"
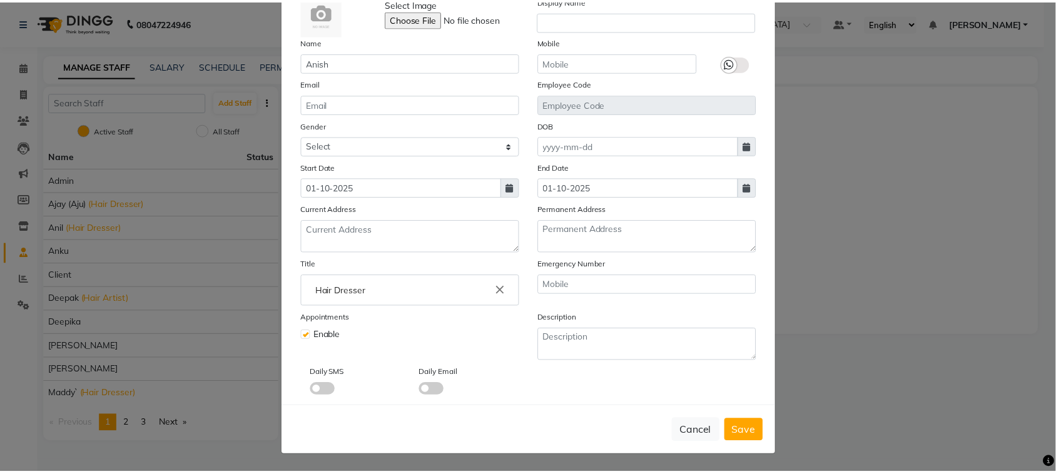
scroll to position [0, 0]
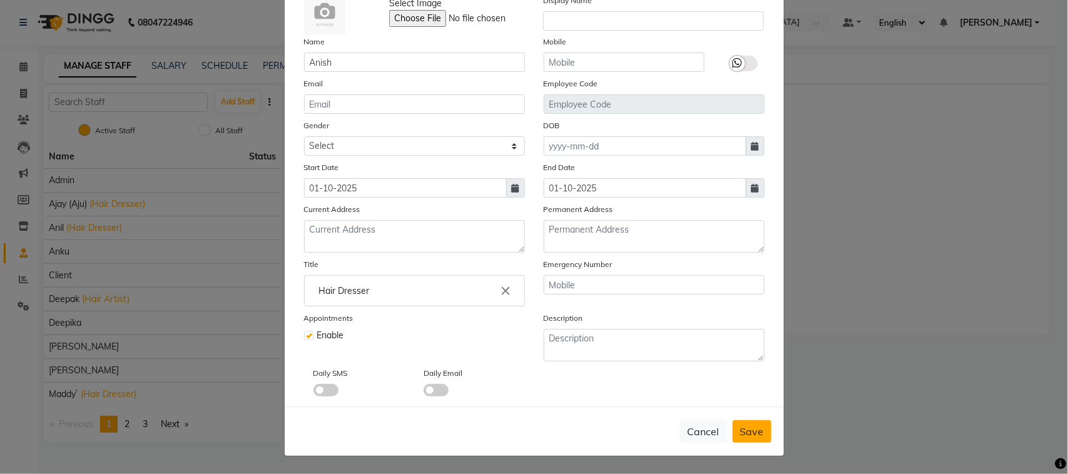
click at [733, 421] on button "Save" at bounding box center [752, 432] width 39 height 23
select select
checkbox input "false"
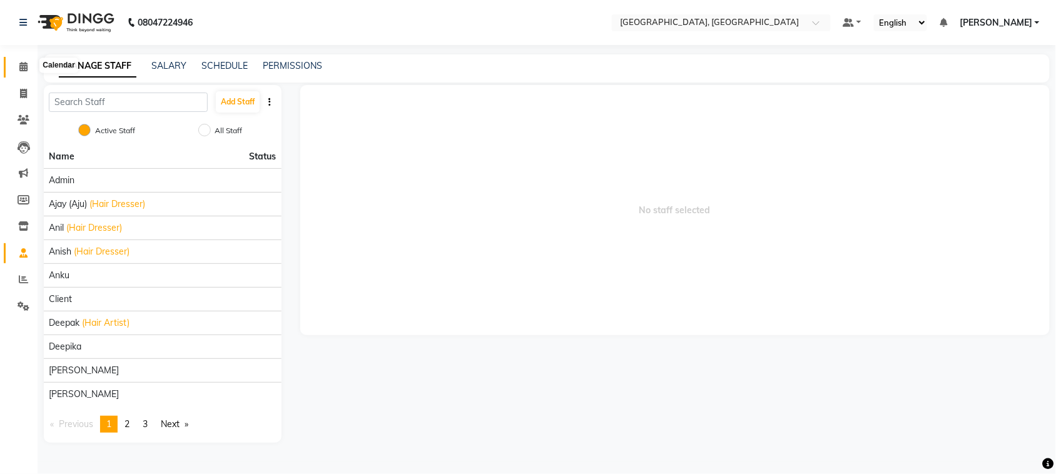
click at [19, 63] on icon at bounding box center [23, 66] width 8 height 9
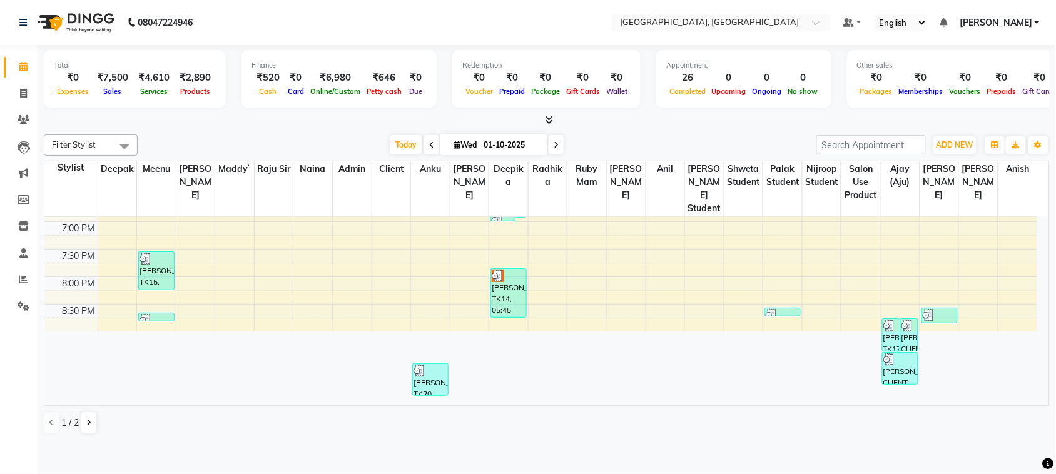
scroll to position [577, 0]
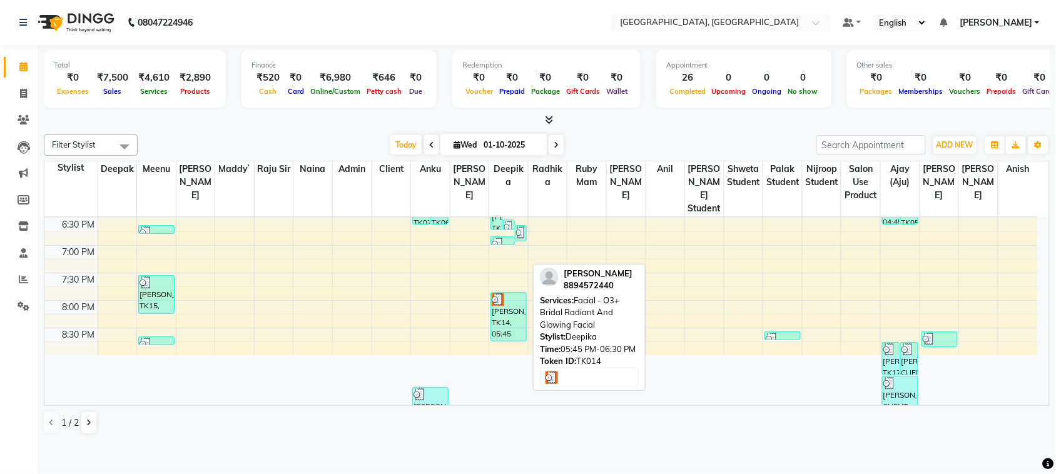
click at [519, 341] on div "nidhi, TK14, 05:45 PM-06:30 PM, Facial - O3+ Bridal Radiant And Glowing Facial" at bounding box center [508, 317] width 35 height 48
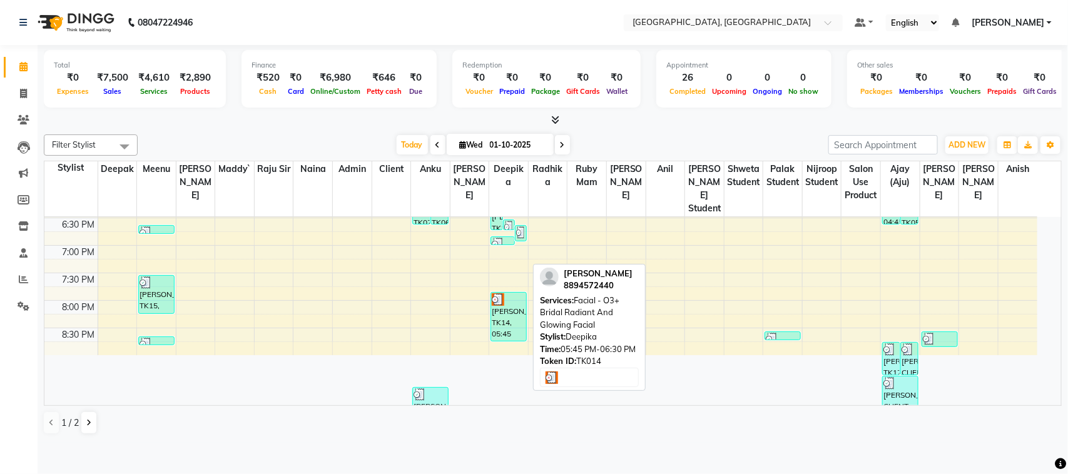
select select "3"
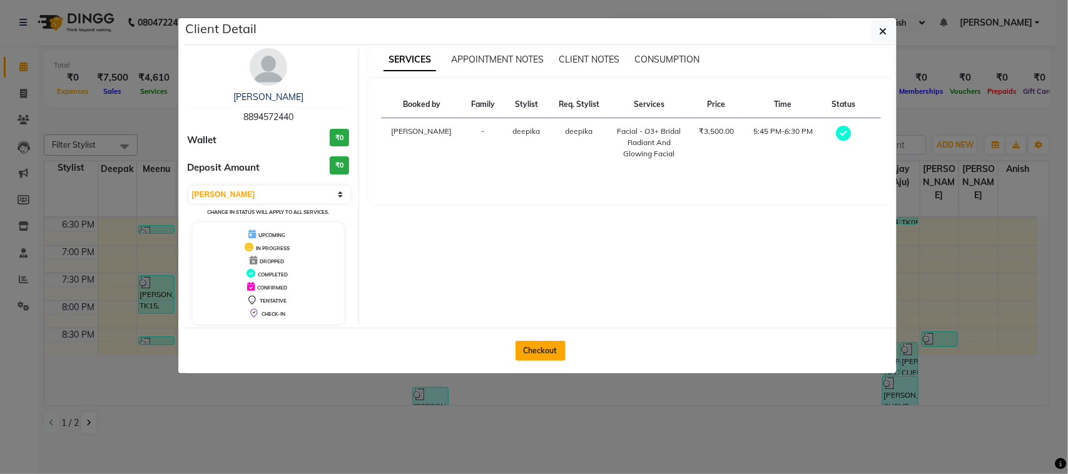
click at [555, 361] on button "Checkout" at bounding box center [541, 351] width 50 height 20
select select "4462"
select select "service"
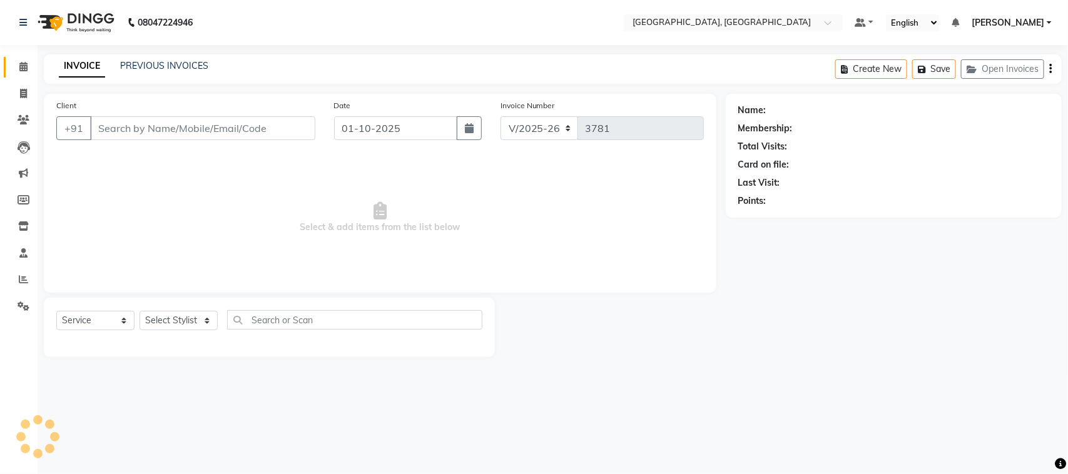
type input "8894572440"
select select "29611"
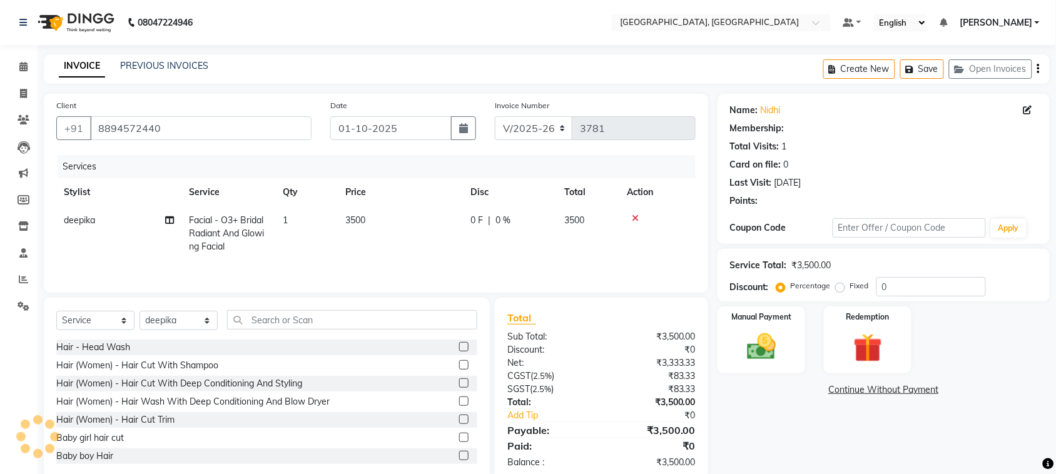
click at [167, 293] on div "Client +91 8894572440 Date 01-10-2025 Invoice Number V/2025 V/2025-26 3781 Serv…" at bounding box center [376, 193] width 665 height 199
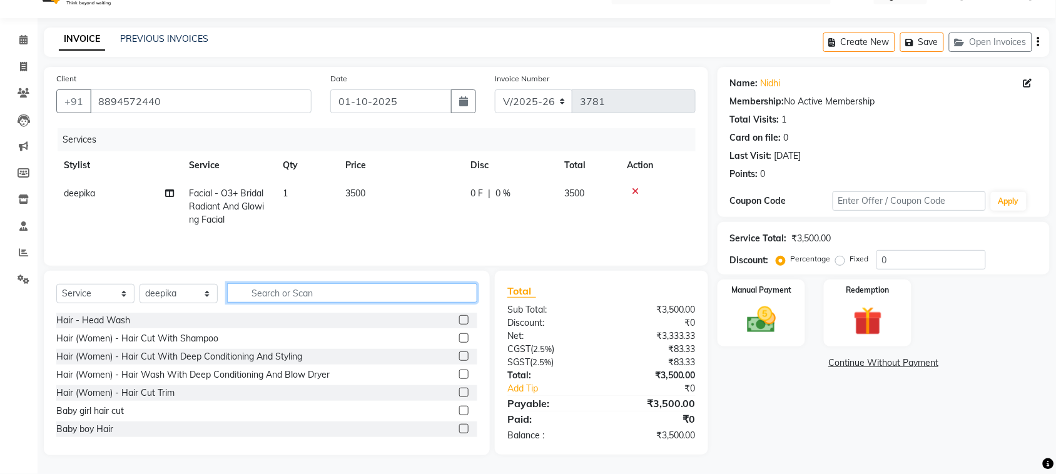
click at [342, 283] on input "text" at bounding box center [352, 292] width 250 height 19
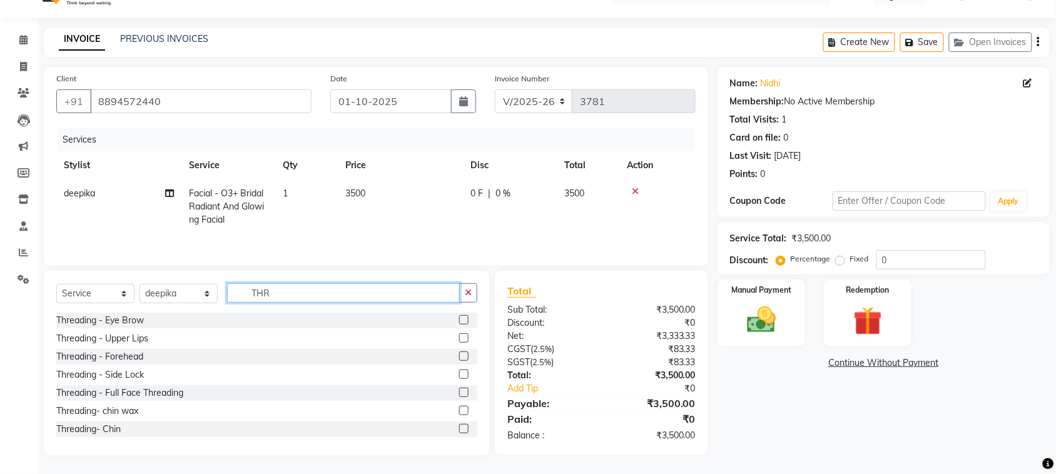
type input "THR"
click at [459, 315] on label at bounding box center [463, 319] width 9 height 9
click at [459, 317] on input "checkbox" at bounding box center [463, 321] width 8 height 8
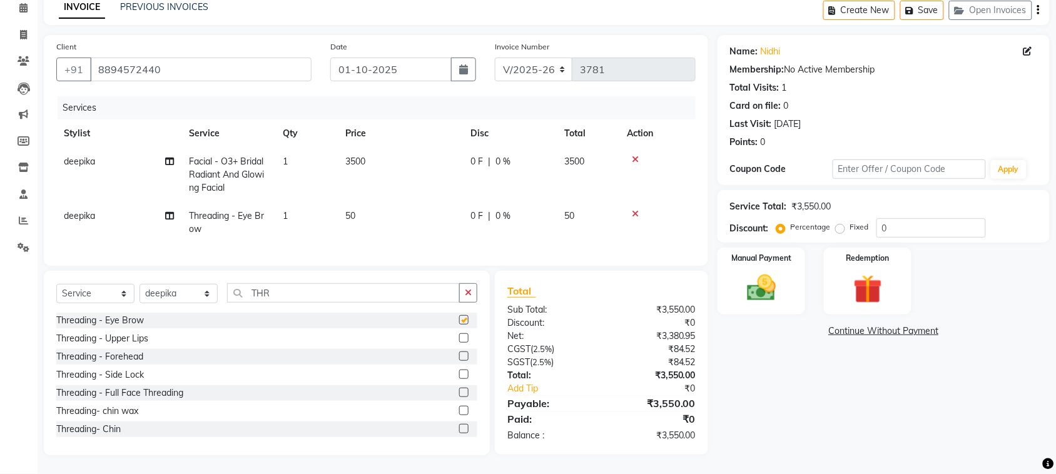
checkbox input "false"
click at [459, 343] on label at bounding box center [463, 338] width 9 height 9
click at [459, 343] on input "checkbox" at bounding box center [463, 339] width 8 height 8
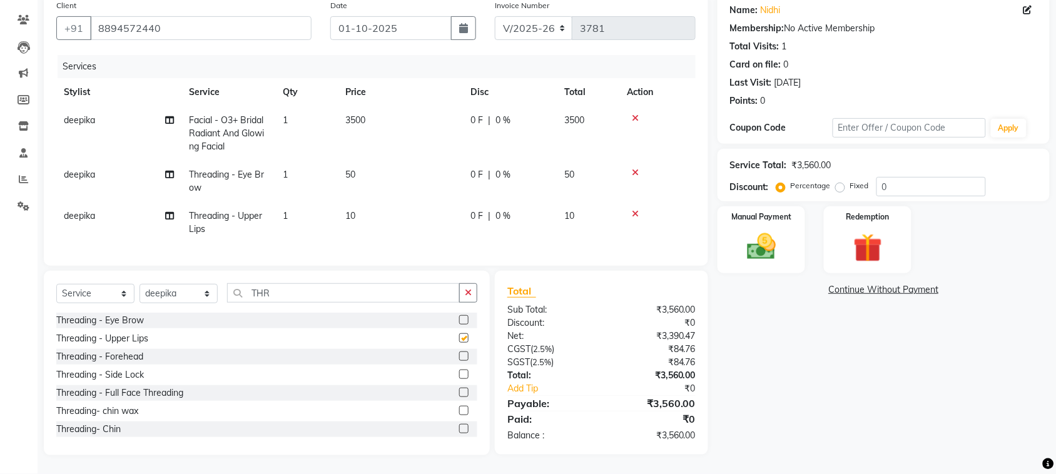
checkbox input "false"
click at [459, 361] on label at bounding box center [463, 356] width 9 height 9
click at [459, 361] on input "checkbox" at bounding box center [463, 357] width 8 height 8
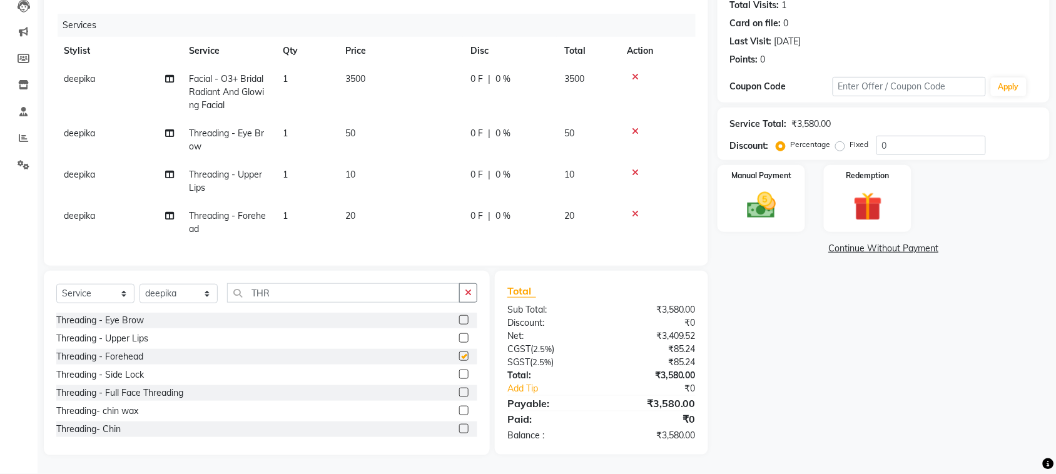
checkbox input "false"
click at [180, 284] on select "Select Stylist admin Ajay (Aju) anil Anish anku Client Deepak deepika HEENA kaw…" at bounding box center [179, 293] width 78 height 19
select select "88918"
click at [144, 284] on select "Select Stylist admin Ajay (Aju) anil Anish anku Client Deepak deepika HEENA kaw…" at bounding box center [179, 293] width 78 height 19
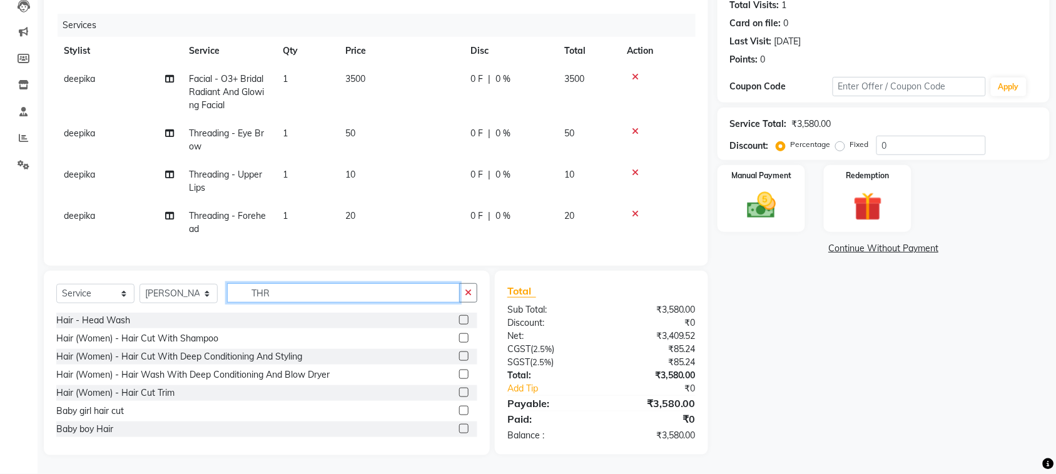
click at [322, 283] on input "THR" at bounding box center [343, 292] width 233 height 19
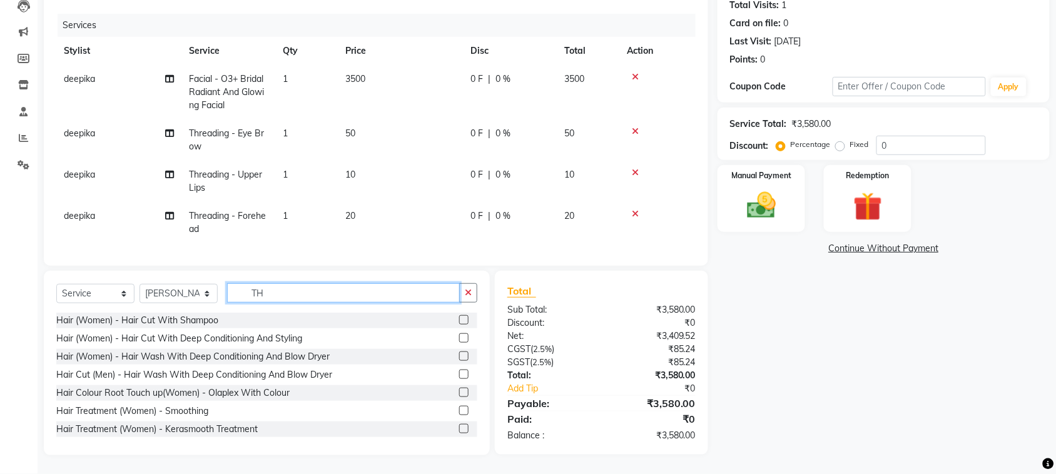
type input "THR"
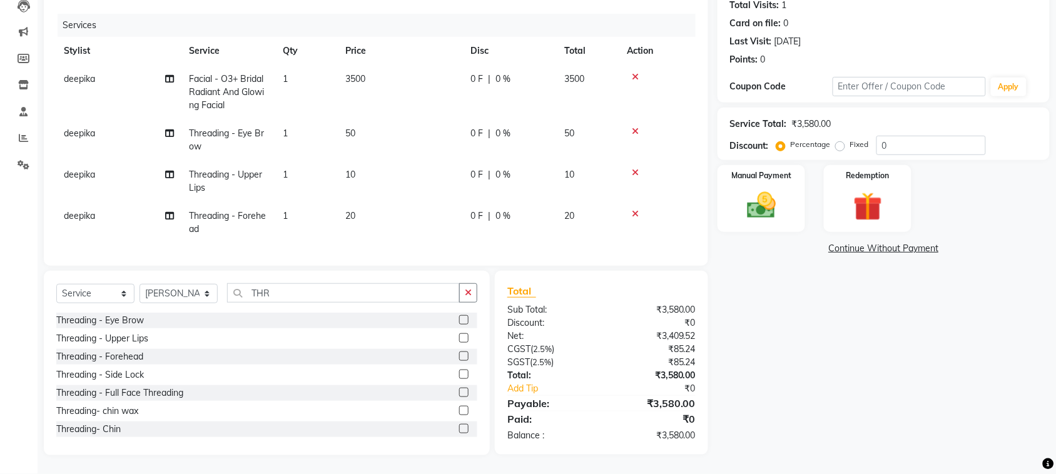
click at [459, 315] on label at bounding box center [463, 319] width 9 height 9
click at [459, 317] on input "checkbox" at bounding box center [463, 321] width 8 height 8
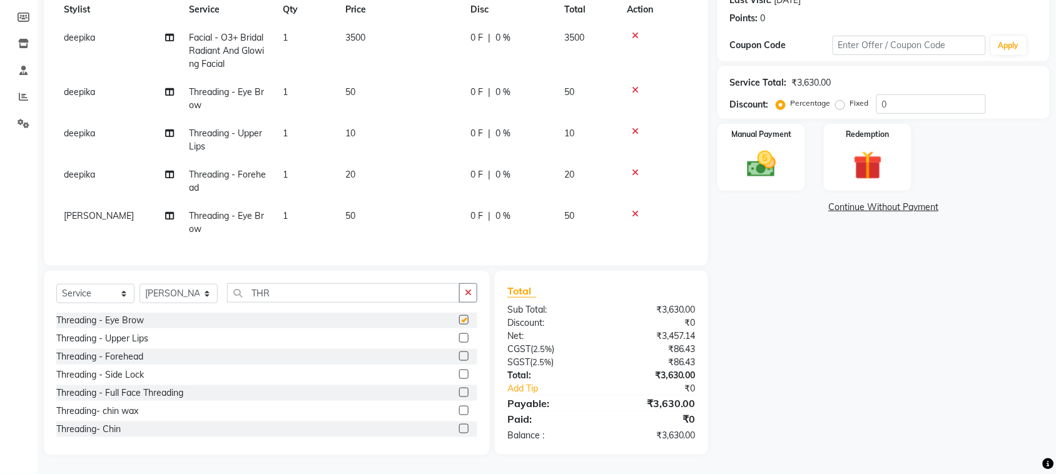
checkbox input "false"
click at [459, 334] on label at bounding box center [463, 338] width 9 height 9
click at [459, 335] on input "checkbox" at bounding box center [463, 339] width 8 height 8
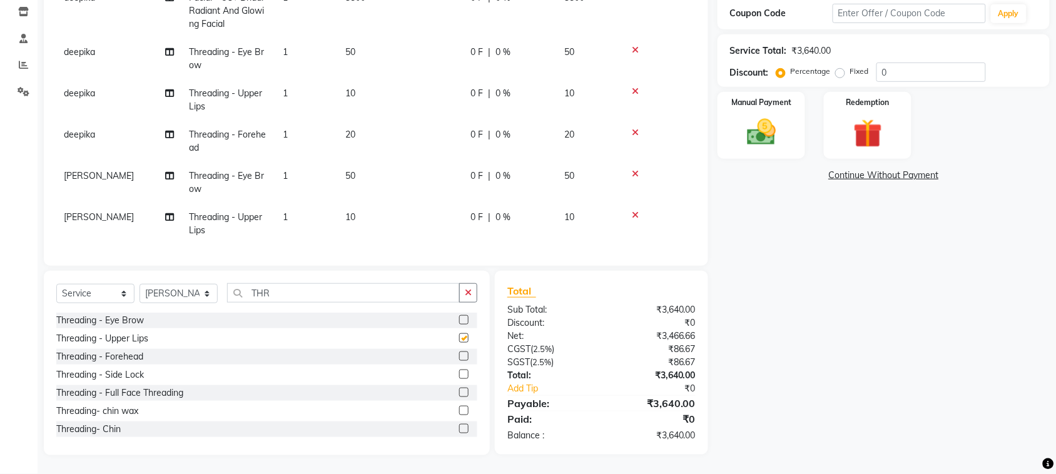
checkbox input "false"
click at [459, 352] on label at bounding box center [463, 356] width 9 height 9
click at [459, 353] on input "checkbox" at bounding box center [463, 357] width 8 height 8
checkbox input "false"
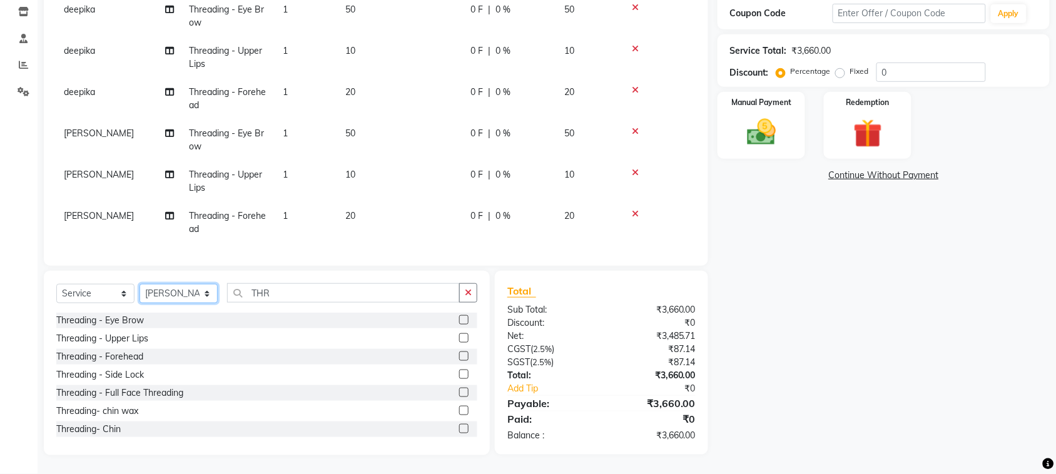
click at [173, 284] on select "Select Stylist admin Ajay (Aju) anil Anish anku Client Deepak deepika HEENA kaw…" at bounding box center [179, 293] width 78 height 19
select select "93515"
click at [144, 284] on select "Select Stylist admin Ajay (Aju) anil Anish anku Client Deepak deepika HEENA kaw…" at bounding box center [179, 293] width 78 height 19
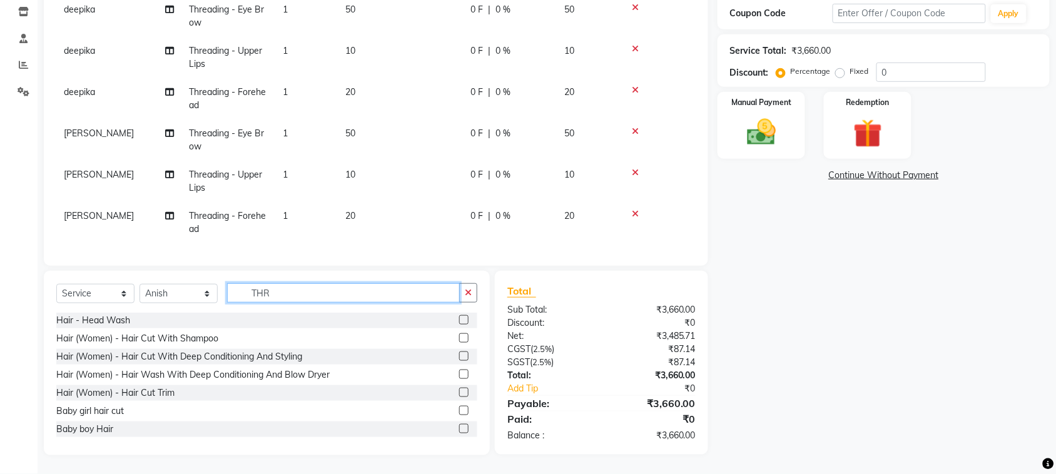
click at [335, 283] on input "THR" at bounding box center [343, 292] width 233 height 19
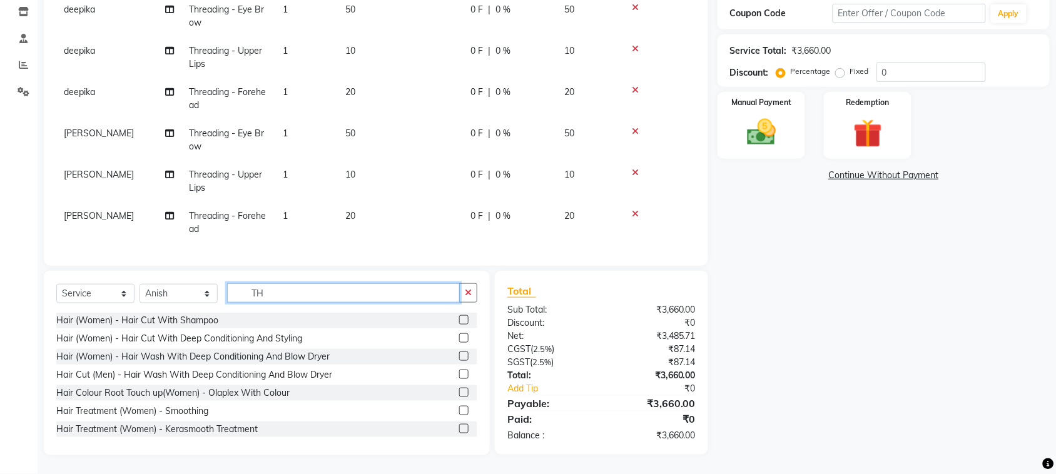
type input "T"
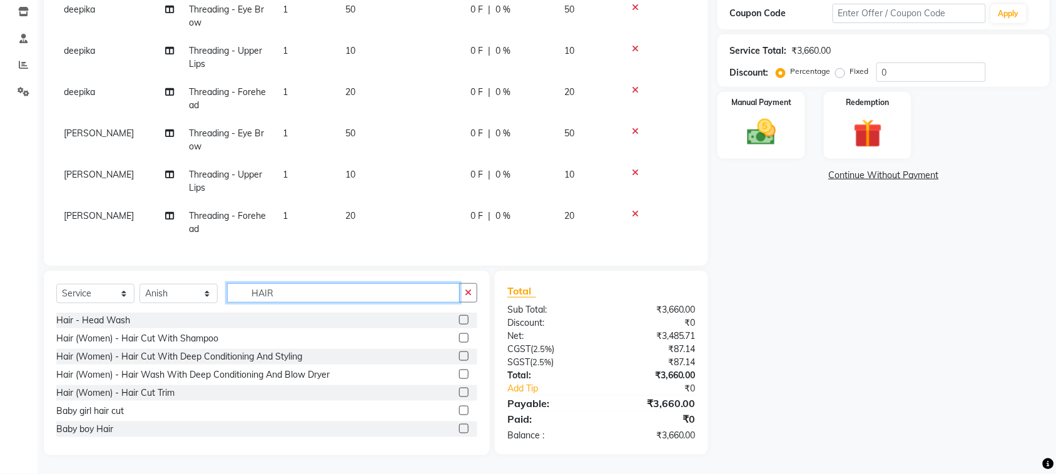
type input "HAIR"
click at [459, 334] on label at bounding box center [463, 338] width 9 height 9
click at [459, 335] on input "checkbox" at bounding box center [463, 339] width 8 height 8
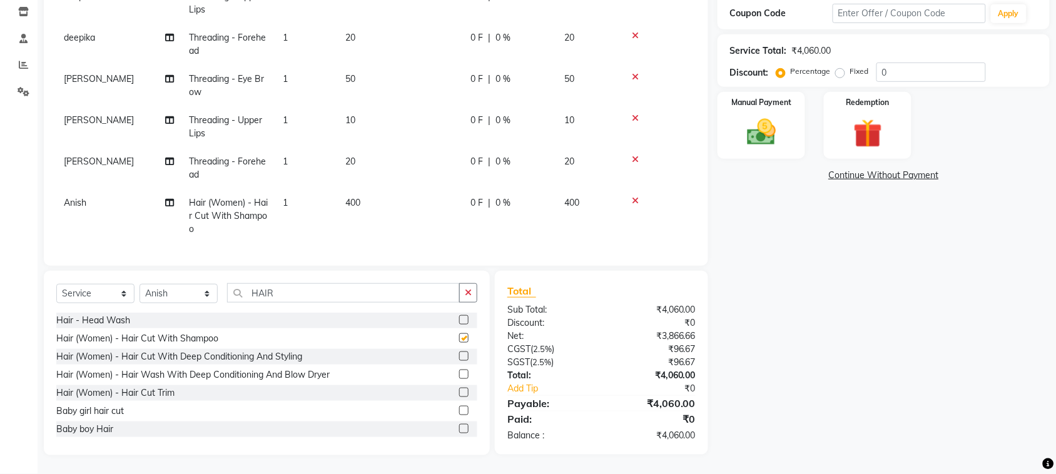
checkbox input "false"
click at [175, 284] on select "Select Stylist admin Ajay (Aju) anil Anish anku Client Deepak deepika HEENA kaw…" at bounding box center [179, 293] width 78 height 19
select select "88982"
click at [144, 284] on select "Select Stylist admin Ajay (Aju) anil Anish anku Client Deepak deepika HEENA kaw…" at bounding box center [179, 293] width 78 height 19
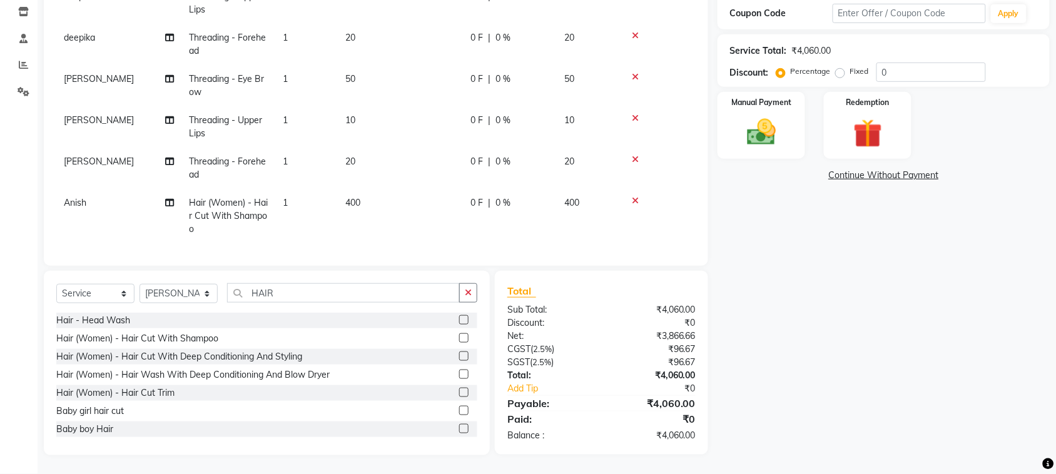
click at [459, 334] on label at bounding box center [463, 338] width 9 height 9
click at [459, 335] on input "checkbox" at bounding box center [463, 339] width 8 height 8
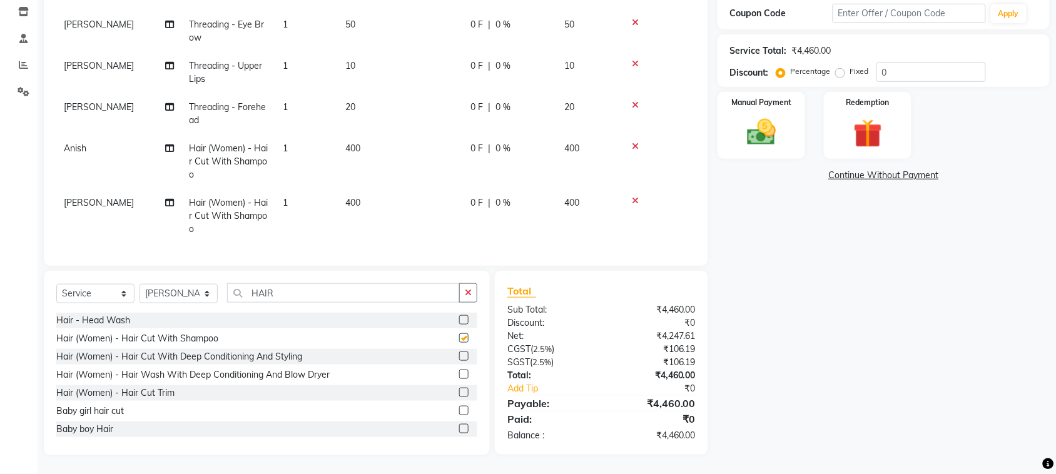
checkbox input "false"
click at [379, 283] on input "HAIR" at bounding box center [343, 292] width 233 height 19
type input "H"
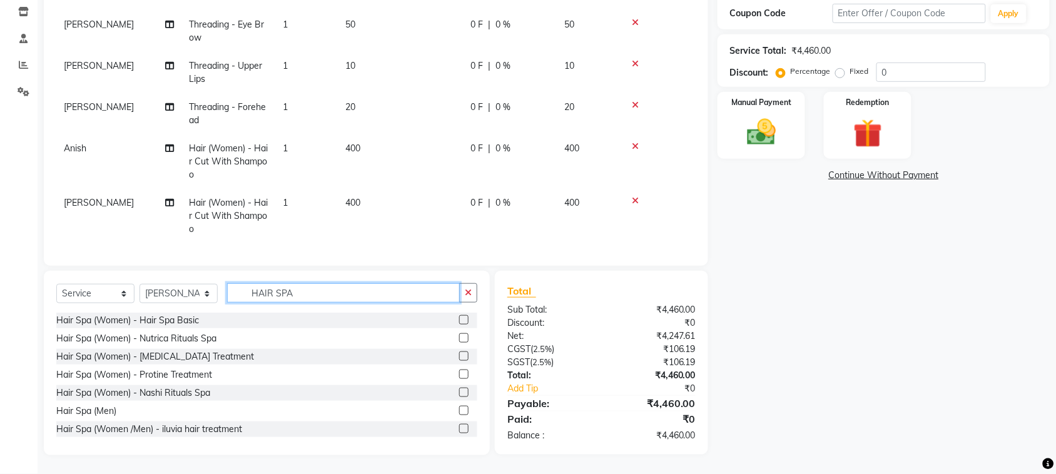
type input "HAIR SPA"
click at [459, 315] on label at bounding box center [463, 319] width 9 height 9
click at [459, 317] on input "checkbox" at bounding box center [463, 321] width 8 height 8
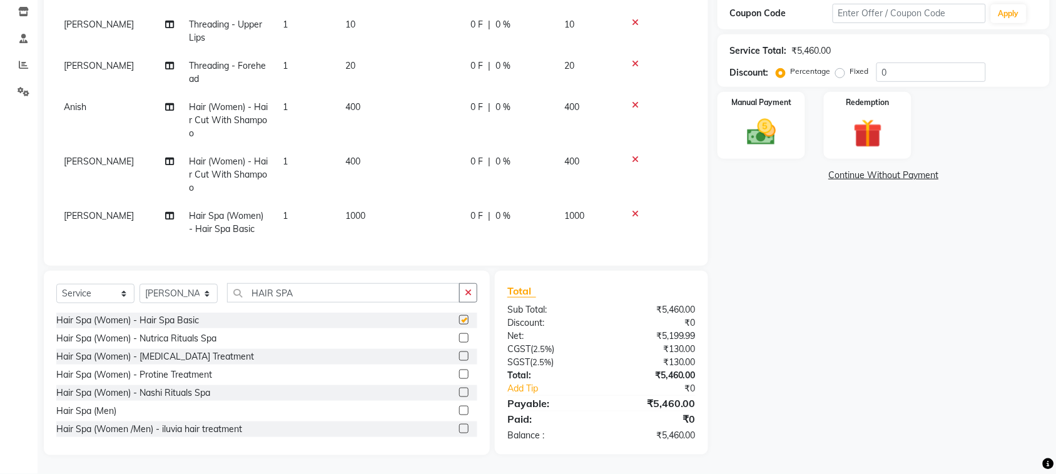
checkbox input "false"
click at [940, 63] on input "0" at bounding box center [932, 72] width 110 height 19
type input "20"
click at [759, 148] on img at bounding box center [761, 132] width 49 height 34
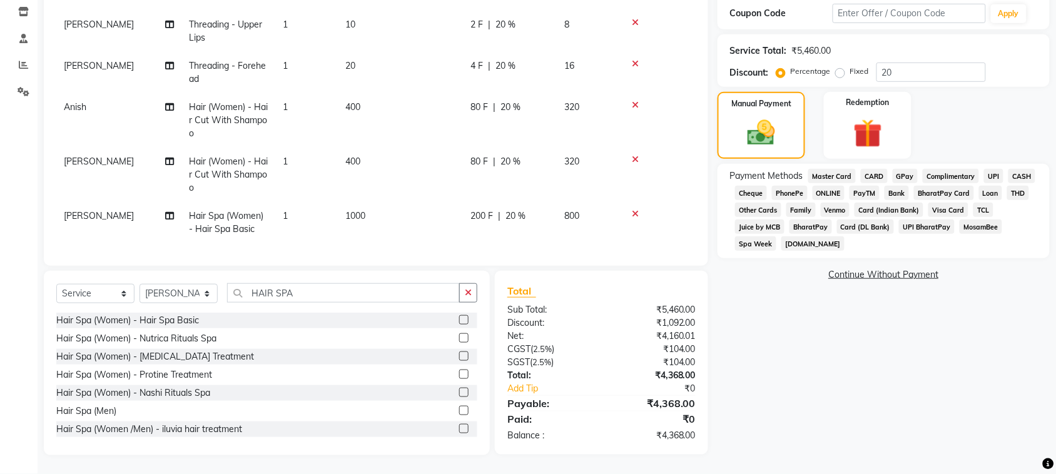
click at [984, 183] on span "UPI" at bounding box center [993, 176] width 19 height 14
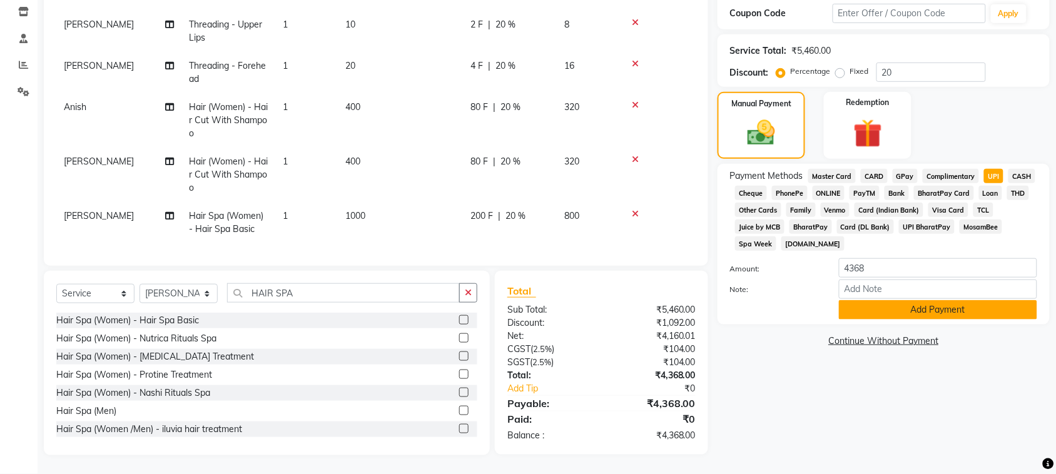
click at [934, 320] on button "Add Payment" at bounding box center [938, 309] width 198 height 19
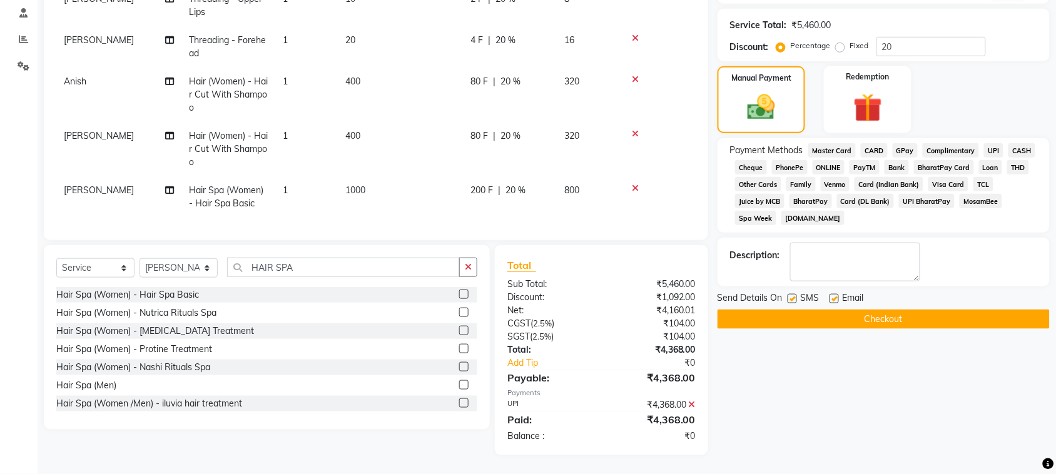
click at [927, 329] on button "Checkout" at bounding box center [884, 319] width 332 height 19
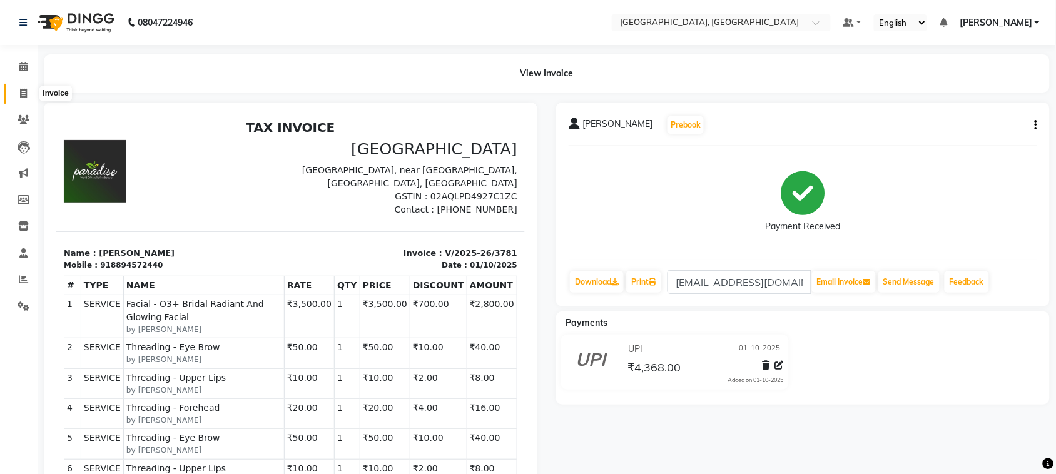
click at [22, 95] on icon at bounding box center [23, 93] width 7 height 9
select select "service"
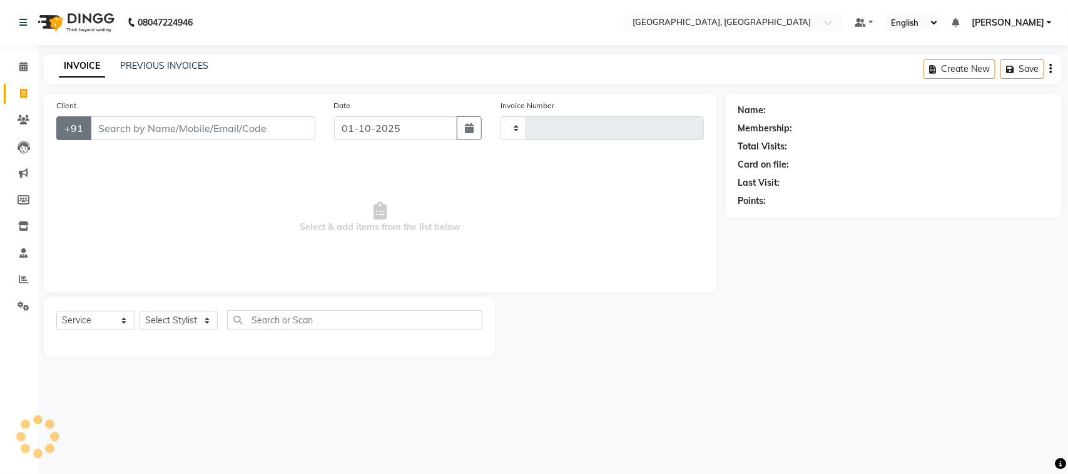
type input "3782"
select select "4462"
click at [157, 140] on input "Client" at bounding box center [202, 128] width 225 height 24
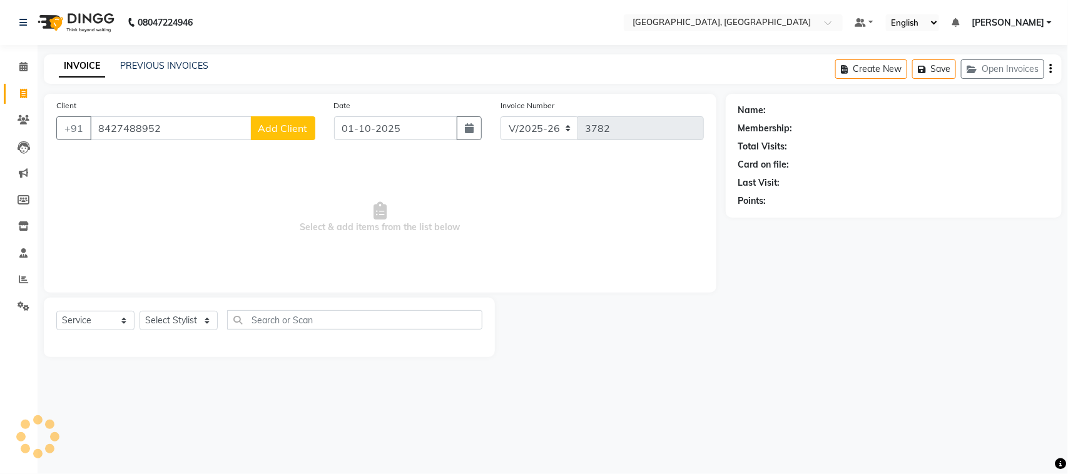
type input "8427488952"
click at [279, 135] on span "Add Client" at bounding box center [282, 128] width 49 height 13
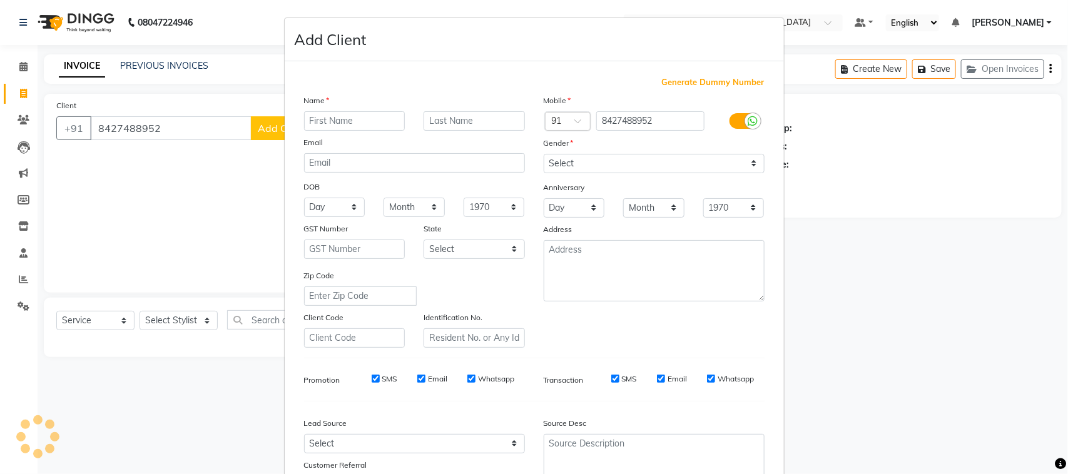
click at [323, 131] on input "text" at bounding box center [354, 120] width 101 height 19
type input "PRIYANKA"
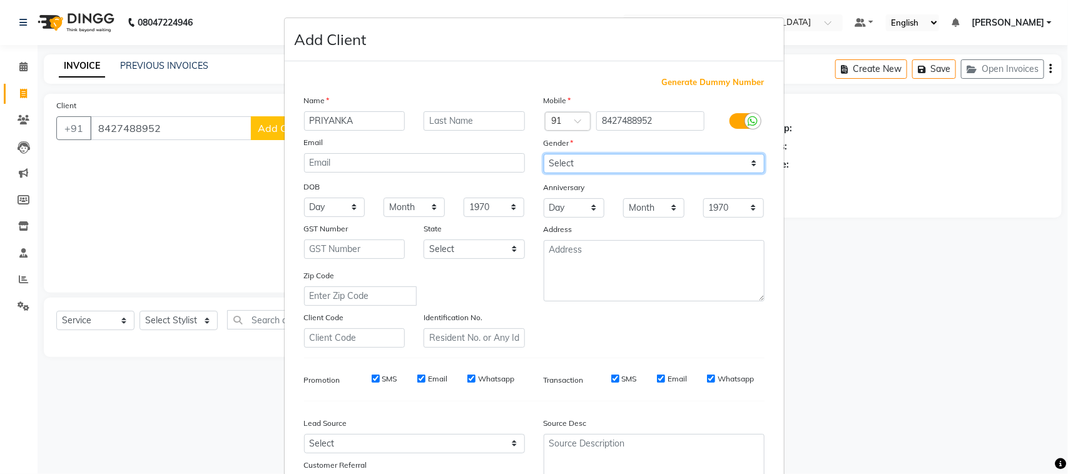
click at [565, 173] on select "Select Male Female Other Prefer Not To Say" at bounding box center [654, 163] width 221 height 19
select select "female"
click at [544, 173] on select "Select Male Female Other Prefer Not To Say" at bounding box center [654, 163] width 221 height 19
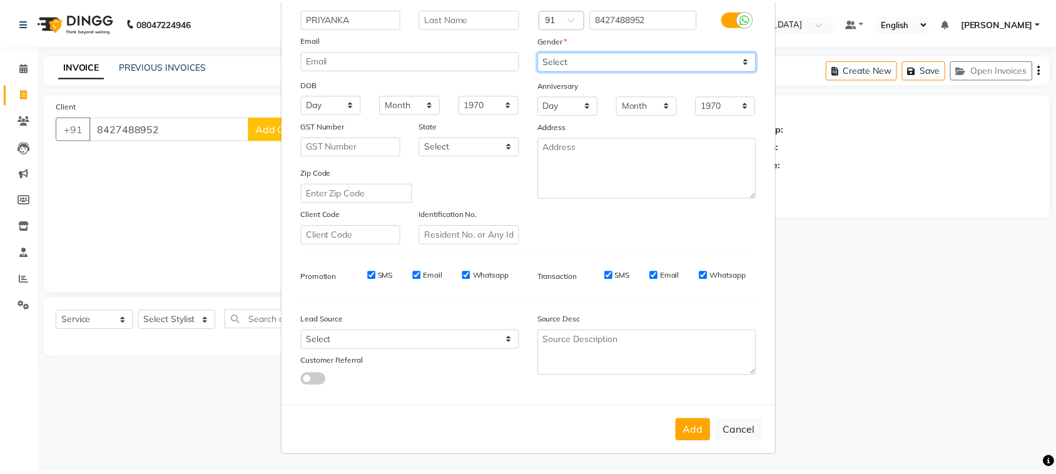
scroll to position [247, 0]
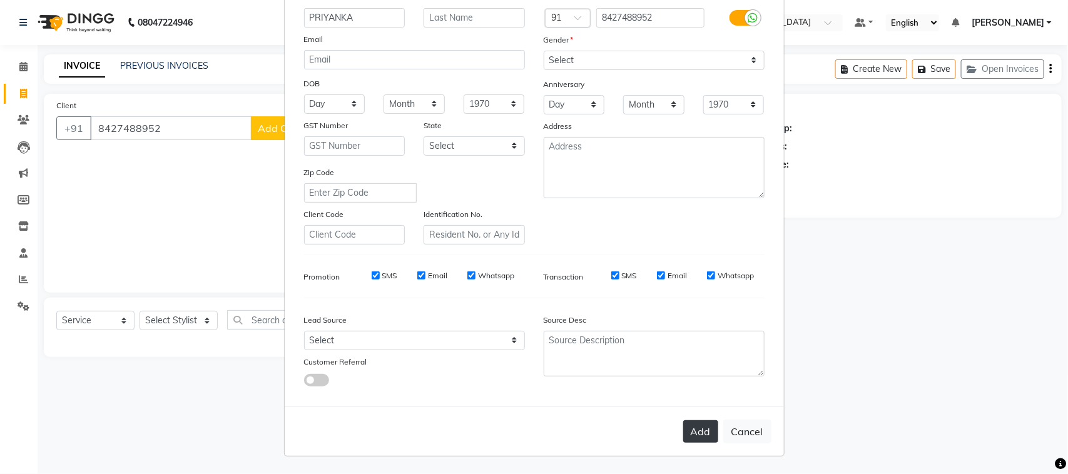
click at [683, 421] on button "Add" at bounding box center [700, 432] width 35 height 23
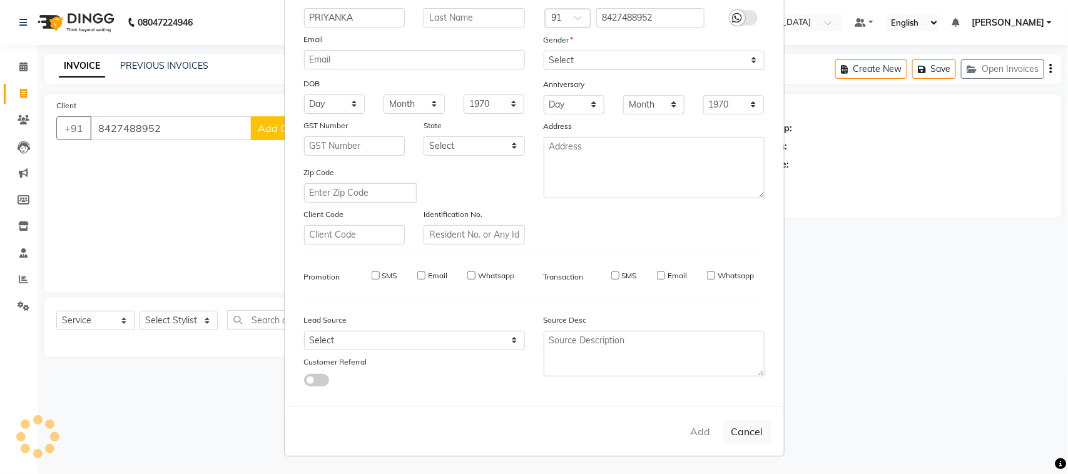
select select
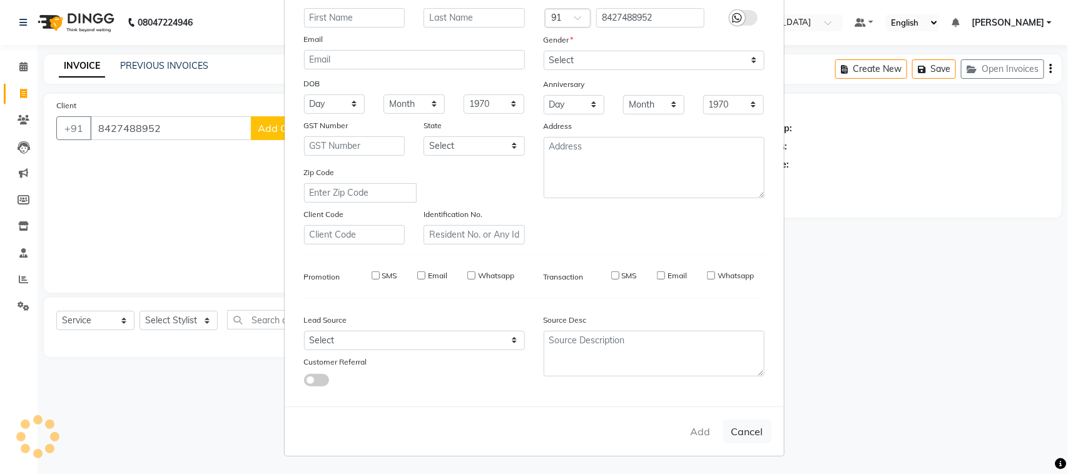
select select
checkbox input "false"
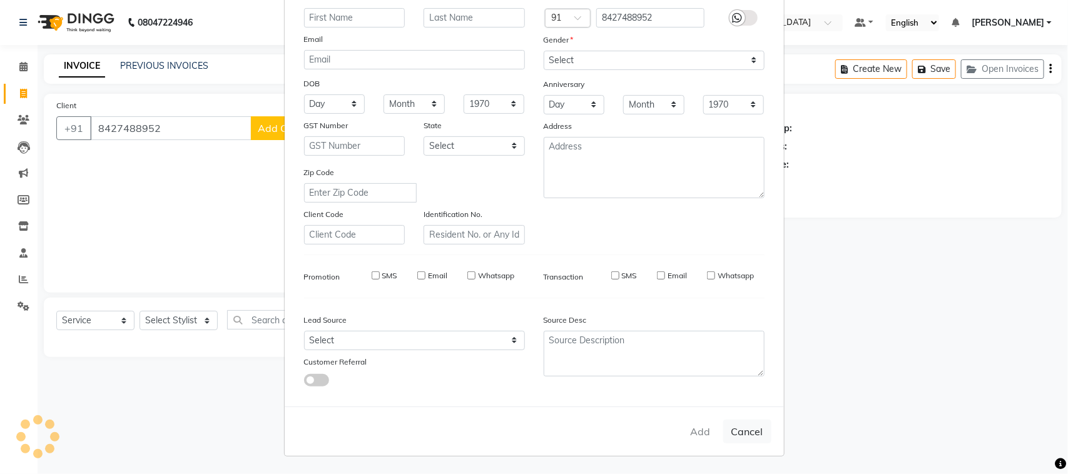
checkbox input "false"
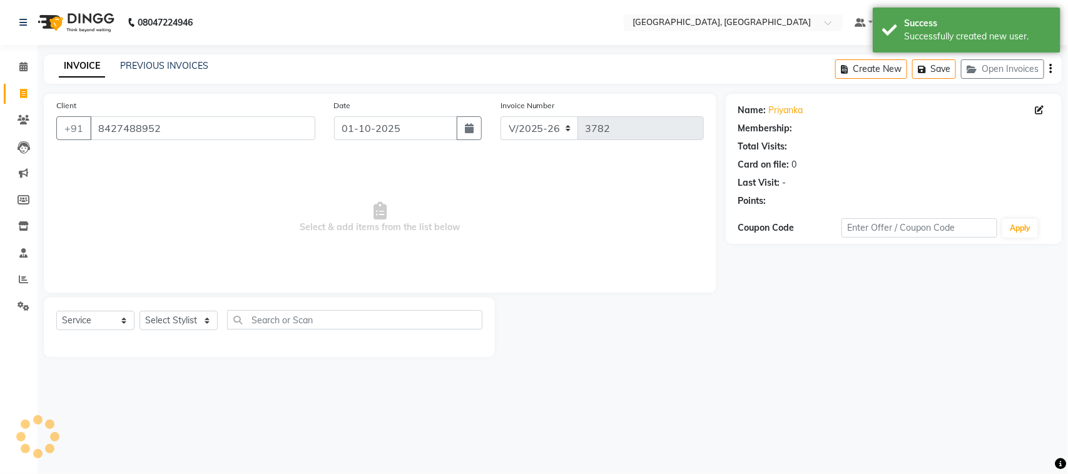
select select "1: Object"
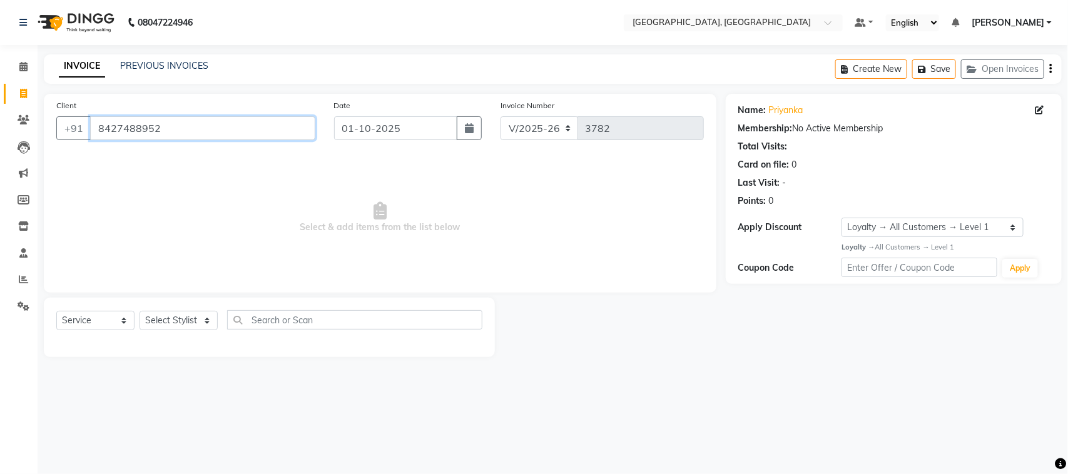
click at [207, 140] on input "8427488952" at bounding box center [202, 128] width 225 height 24
click at [182, 330] on select "Select Stylist admin Ajay (Aju) anil Anish anku Client Deepak deepika HEENA kaw…" at bounding box center [179, 320] width 78 height 19
click at [288, 140] on input "8427488952" at bounding box center [202, 128] width 225 height 24
click at [204, 140] on input "8427488952" at bounding box center [202, 128] width 225 height 24
click at [198, 140] on input "8427488952" at bounding box center [202, 128] width 225 height 24
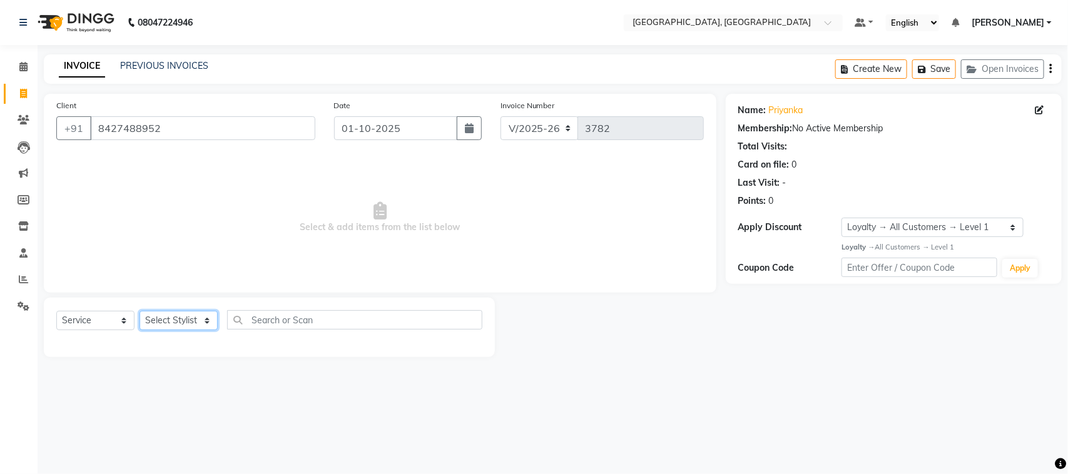
click at [195, 330] on select "Select Stylist admin Ajay (Aju) anil Anish anku Client Deepak deepika HEENA kaw…" at bounding box center [179, 320] width 78 height 19
click at [322, 330] on input "text" at bounding box center [354, 319] width 255 height 19
click at [186, 330] on select "Select Stylist admin Ajay (Aju) anil Anish anku Client Deepak deepika HEENA kaw…" at bounding box center [179, 320] width 78 height 19
select select "88213"
click at [144, 330] on select "Select Stylist admin Ajay (Aju) anil Anish anku Client Deepak deepika HEENA kaw…" at bounding box center [179, 320] width 78 height 19
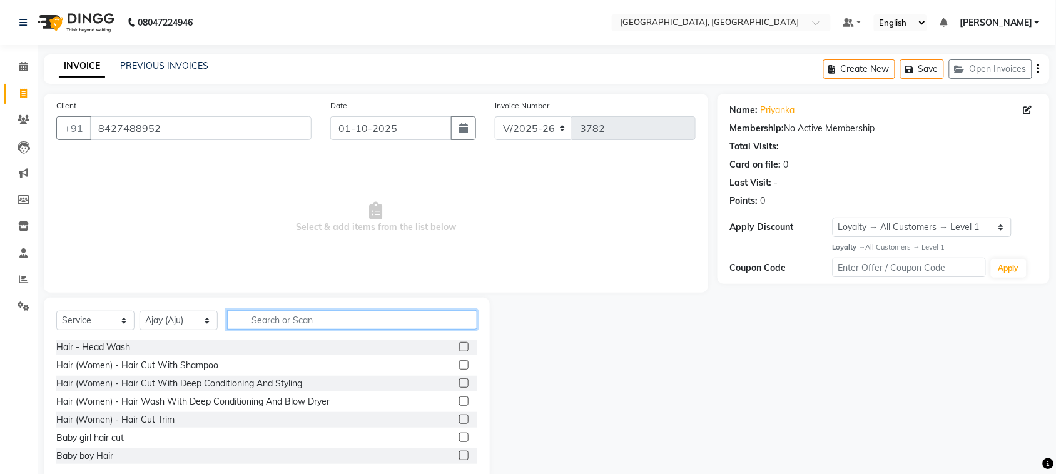
click at [349, 330] on input "text" at bounding box center [352, 319] width 250 height 19
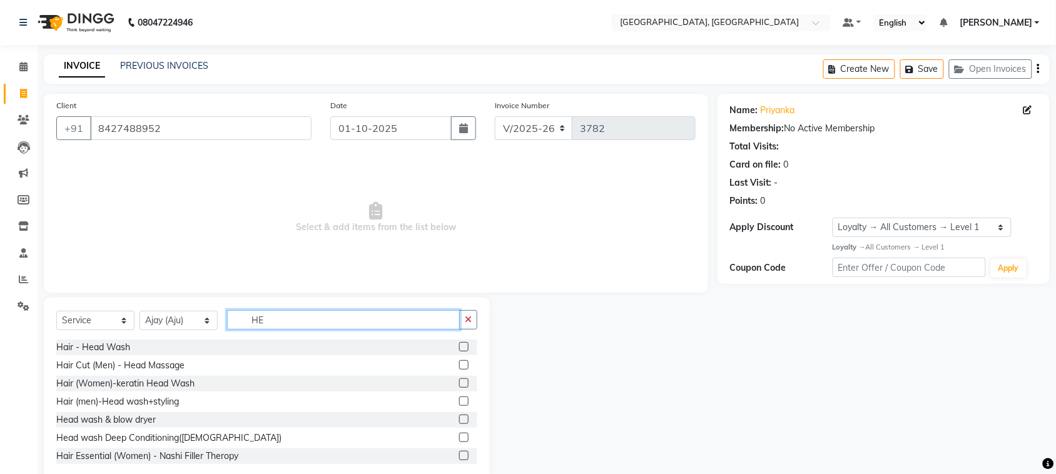
type input "H"
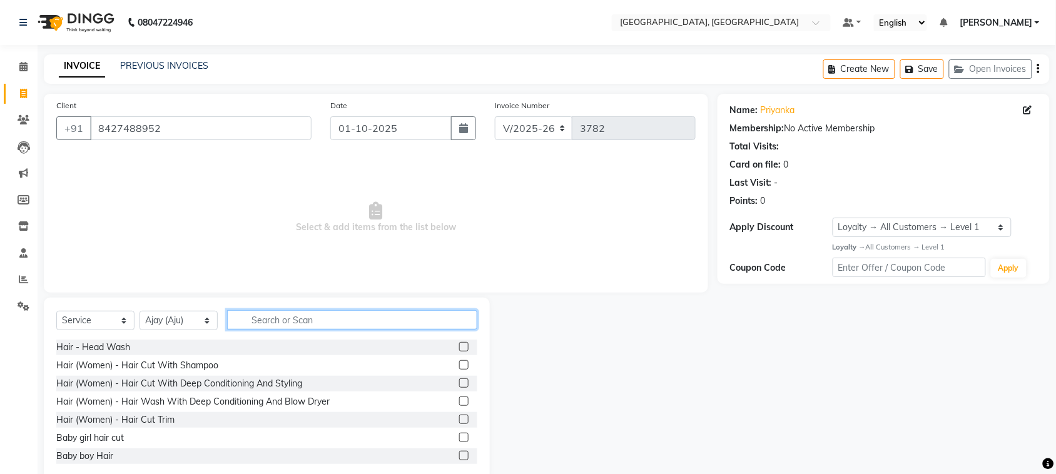
type input "g"
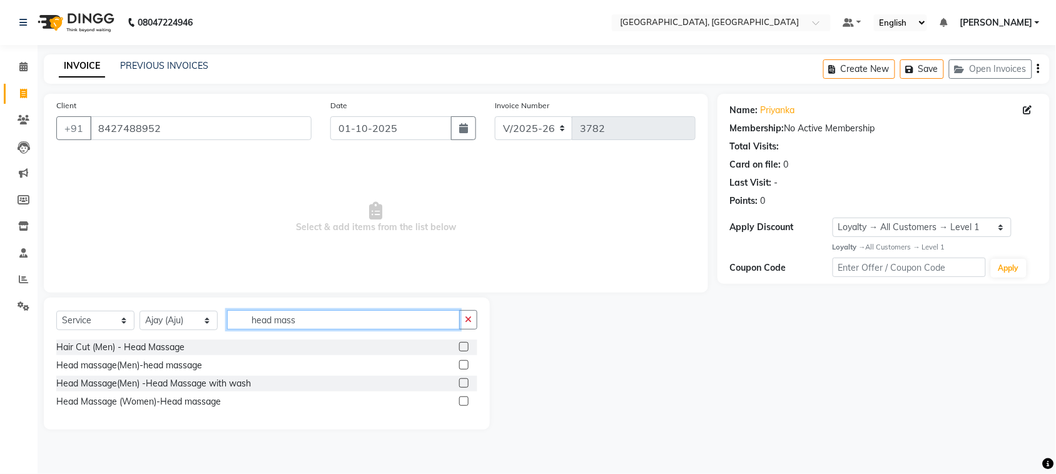
type input "head mass"
click at [460, 388] on label at bounding box center [463, 383] width 9 height 9
click at [460, 388] on input "checkbox" at bounding box center [463, 384] width 8 height 8
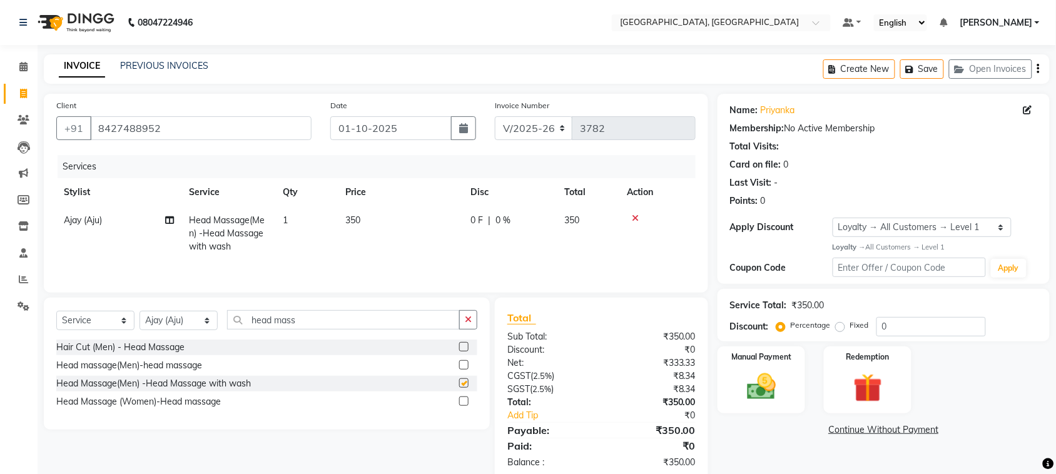
checkbox input "false"
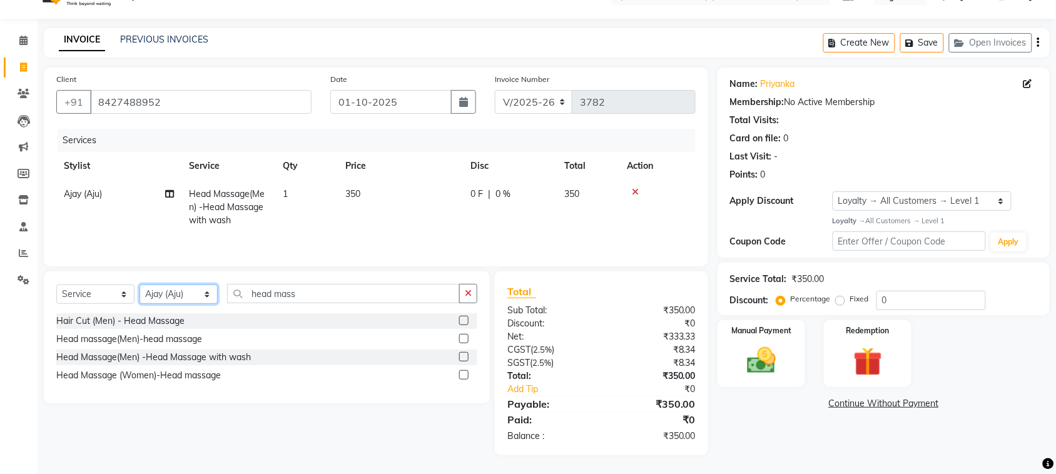
click at [185, 285] on select "Select Stylist admin Ajay (Aju) anil Anish anku Client Deepak deepika HEENA kaw…" at bounding box center [179, 294] width 78 height 19
select select "88982"
click at [144, 285] on select "Select Stylist admin Ajay (Aju) anil Anish anku Client Deepak deepika HEENA kaw…" at bounding box center [179, 294] width 78 height 19
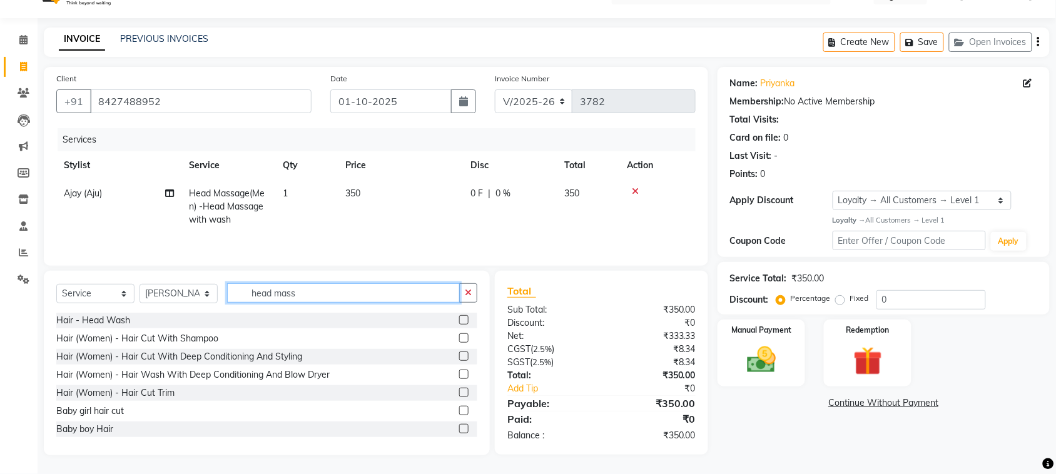
click at [334, 283] on input "head mass" at bounding box center [343, 292] width 233 height 19
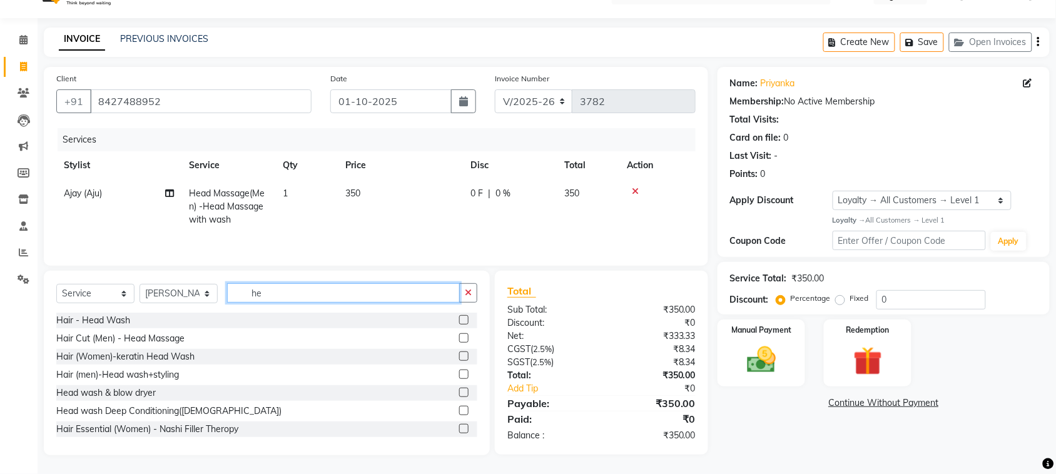
type input "h"
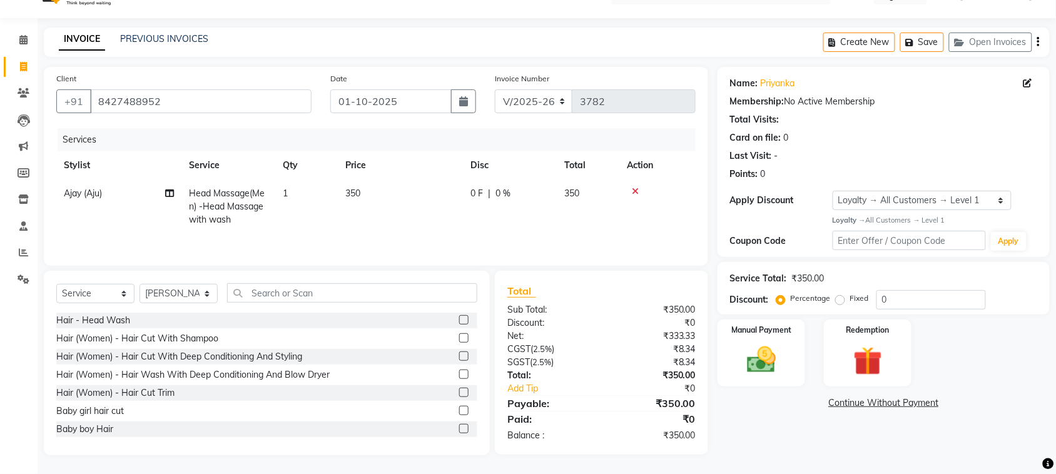
click at [459, 315] on label at bounding box center [463, 319] width 9 height 9
click at [459, 317] on input "checkbox" at bounding box center [463, 321] width 8 height 8
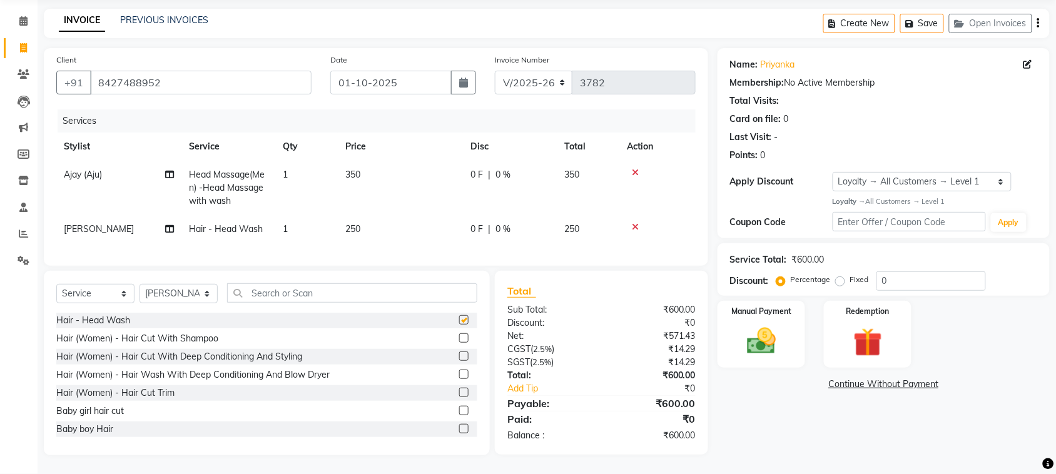
checkbox input "false"
click at [459, 343] on label at bounding box center [463, 338] width 9 height 9
click at [459, 343] on input "checkbox" at bounding box center [463, 339] width 8 height 8
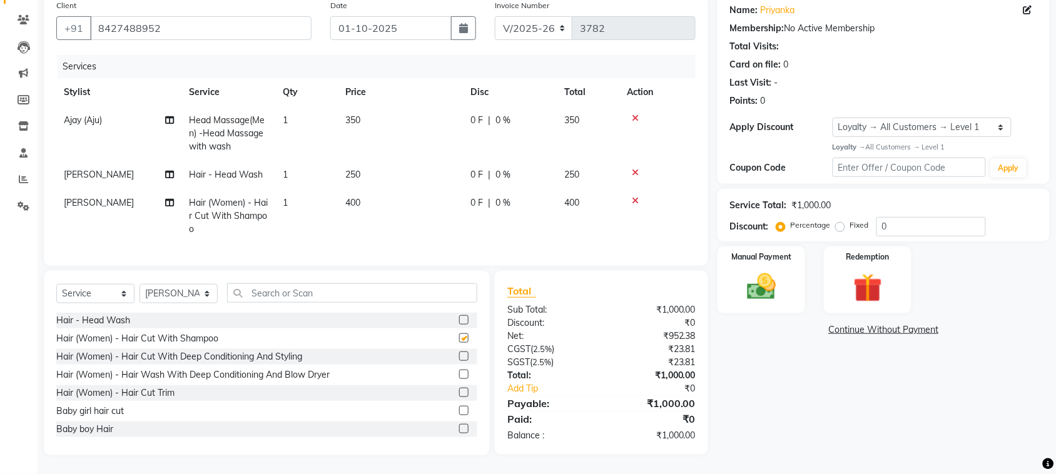
checkbox input "false"
click at [639, 177] on icon at bounding box center [635, 172] width 7 height 9
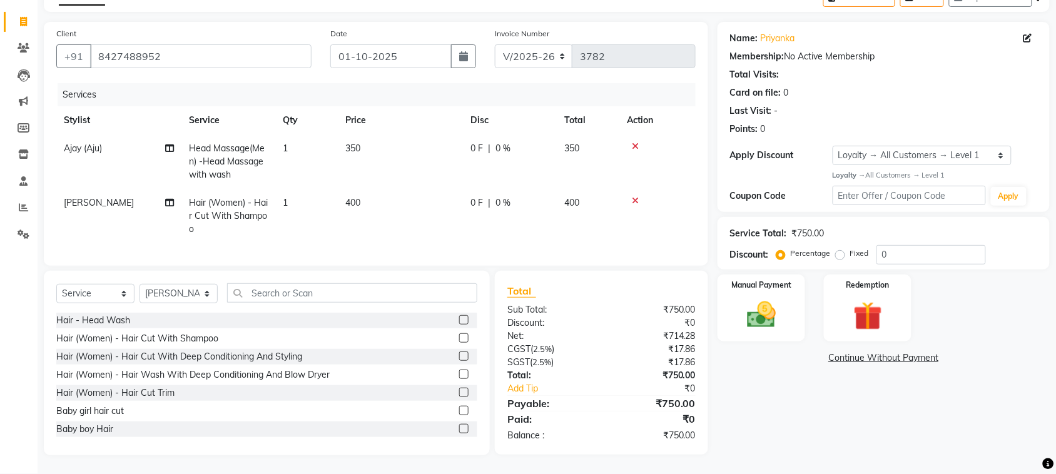
scroll to position [210, 0]
click at [172, 284] on select "Select Stylist admin Ajay (Aju) anil Anish anku Client Deepak deepika HEENA kaw…" at bounding box center [179, 293] width 78 height 19
click at [144, 284] on select "Select Stylist admin Ajay (Aju) anil Anish anku Client Deepak deepika HEENA kaw…" at bounding box center [179, 293] width 78 height 19
click at [181, 284] on select "Select Stylist admin Ajay (Aju) anil Anish anku Client Deepak deepika HEENA kaw…" at bounding box center [179, 293] width 78 height 19
select select "27069"
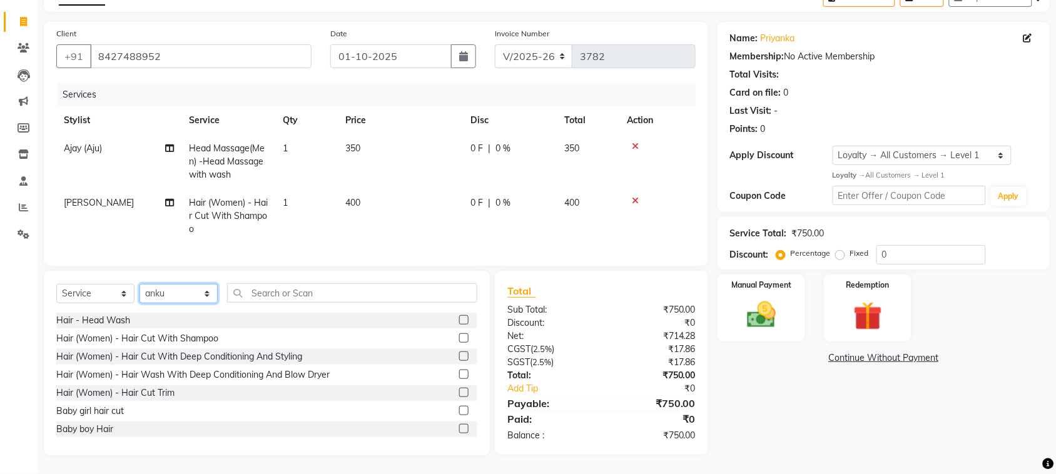
click at [144, 284] on select "Select Stylist admin Ajay (Aju) anil Anish anku Client Deepak deepika HEENA kaw…" at bounding box center [179, 293] width 78 height 19
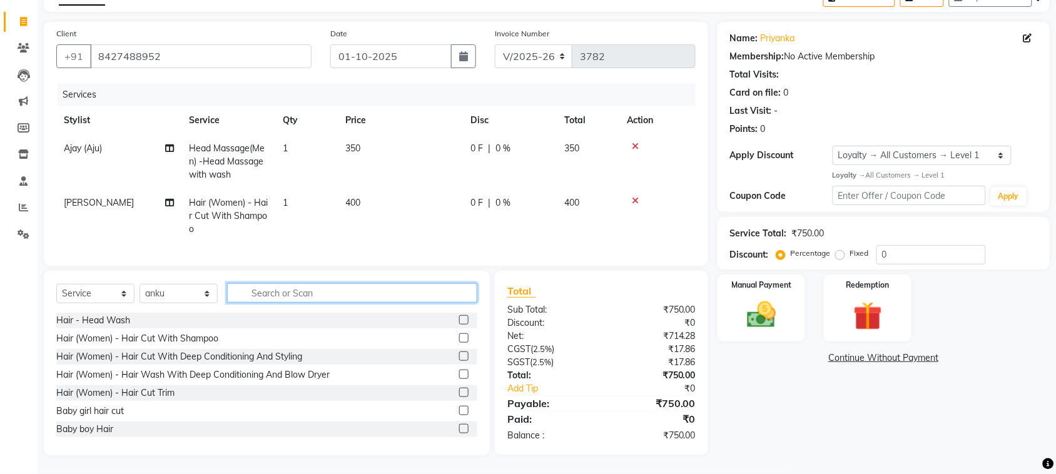
click at [349, 283] on input "text" at bounding box center [352, 292] width 250 height 19
click at [459, 334] on label at bounding box center [463, 338] width 9 height 9
click at [459, 335] on input "checkbox" at bounding box center [463, 339] width 8 height 8
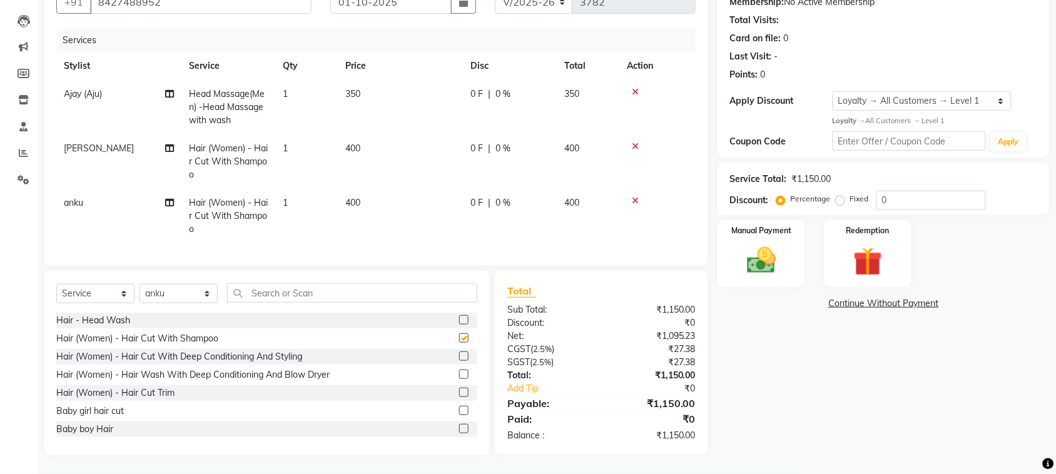
checkbox input "false"
click at [639, 197] on icon at bounding box center [635, 201] width 7 height 9
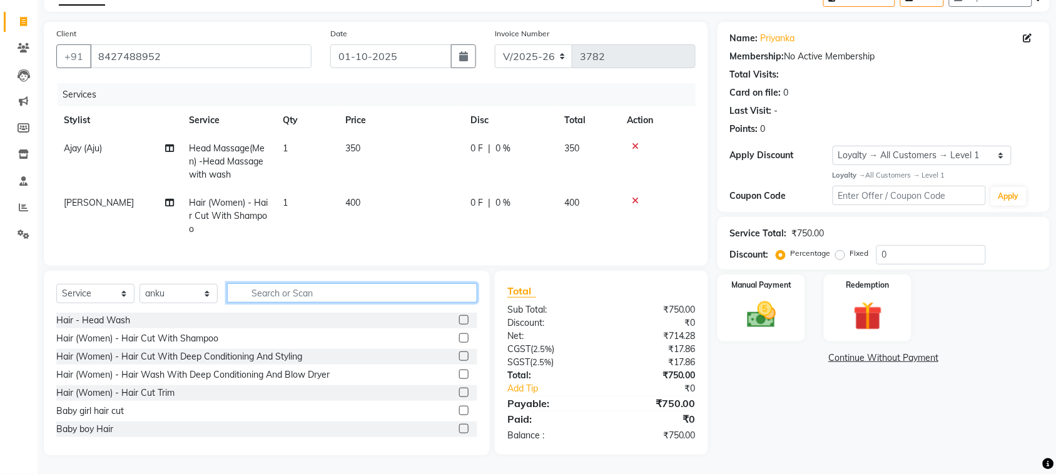
click at [295, 283] on input "text" at bounding box center [352, 292] width 250 height 19
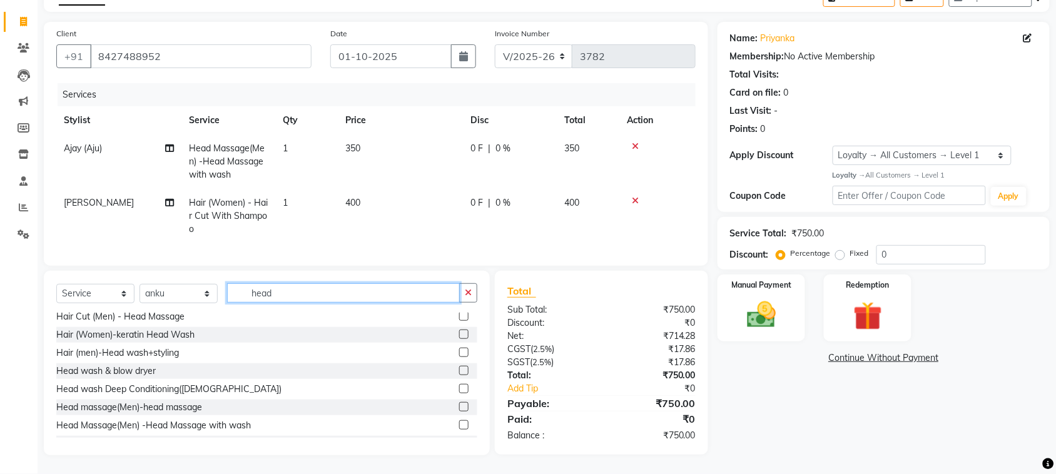
scroll to position [0, 0]
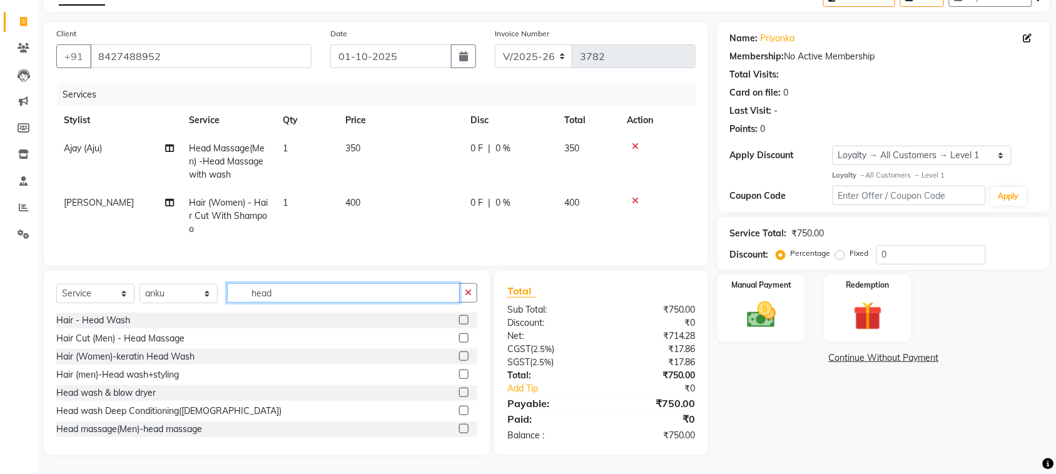
click at [329, 283] on input "head" at bounding box center [343, 292] width 233 height 19
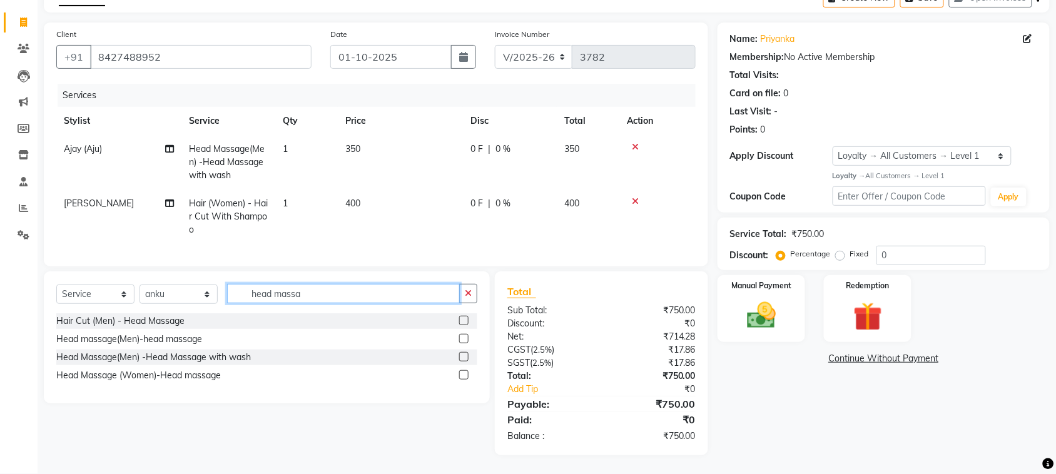
type input "head massa"
click at [459, 352] on label at bounding box center [463, 356] width 9 height 9
click at [459, 354] on input "checkbox" at bounding box center [463, 358] width 8 height 8
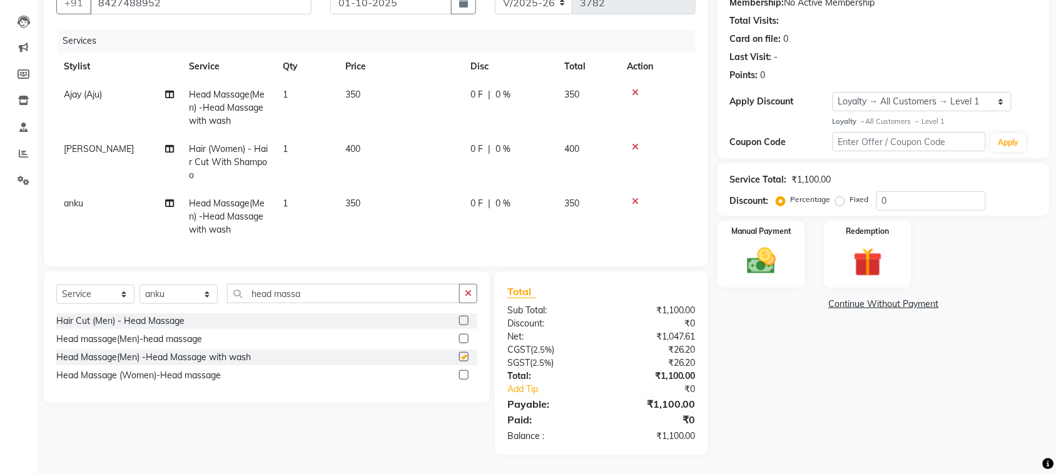
checkbox input "false"
click at [639, 197] on icon at bounding box center [635, 201] width 7 height 9
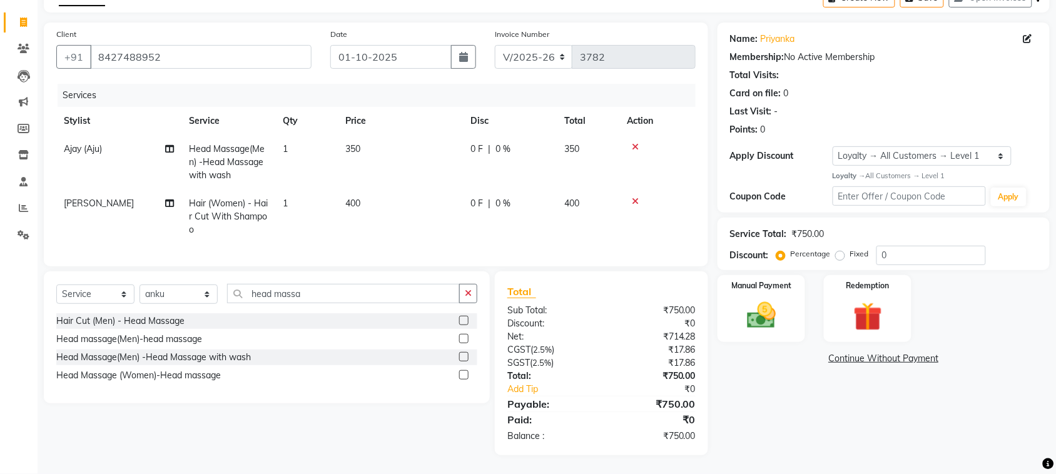
scroll to position [198, 0]
click at [758, 299] on img at bounding box center [761, 316] width 49 height 34
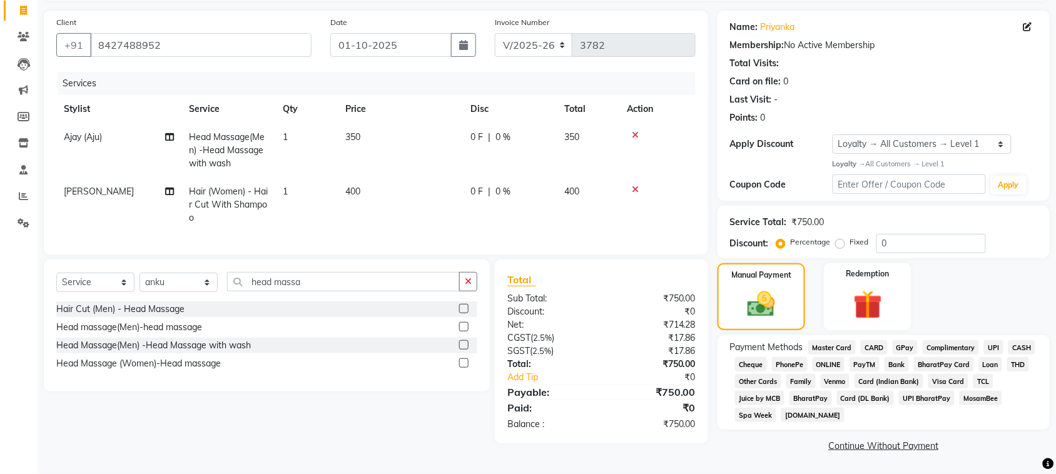
click at [984, 340] on span "UPI" at bounding box center [993, 347] width 19 height 14
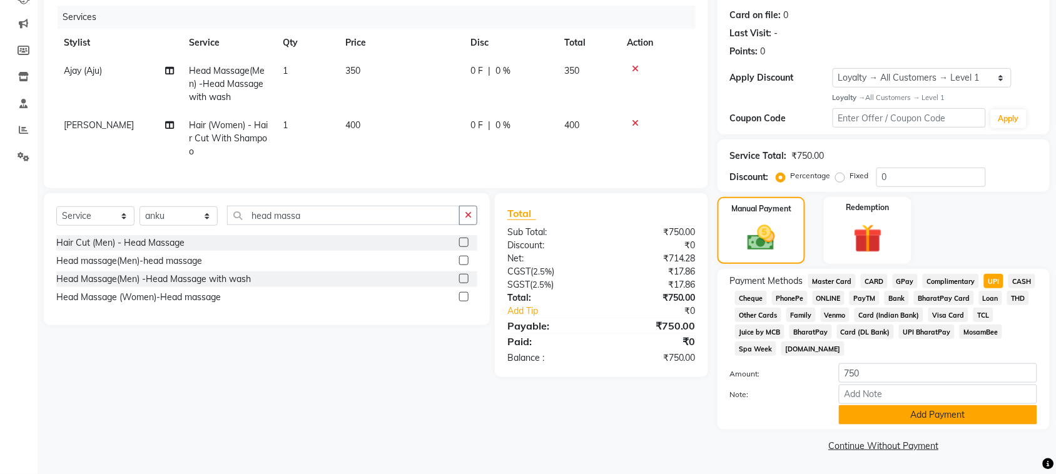
click at [964, 425] on button "Add Payment" at bounding box center [938, 415] width 198 height 19
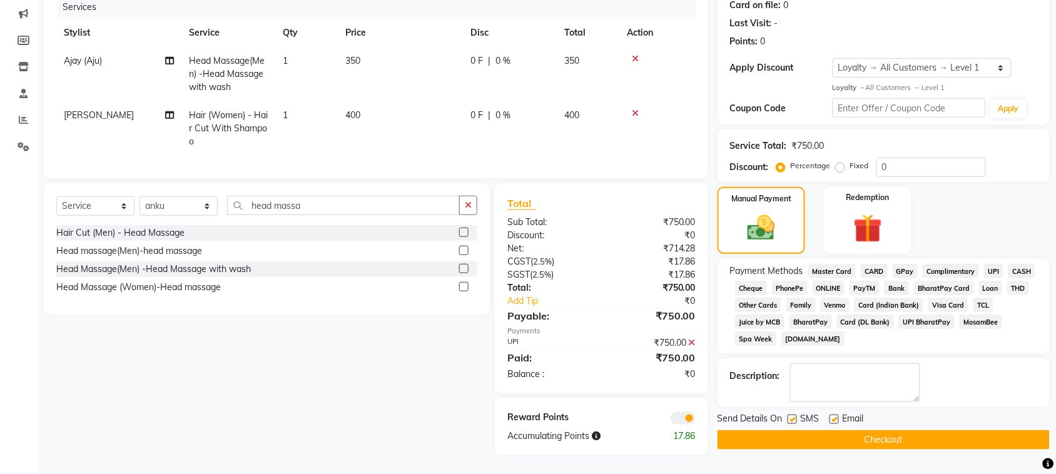
scroll to position [329, 0]
click at [931, 443] on button "Checkout" at bounding box center [884, 440] width 332 height 19
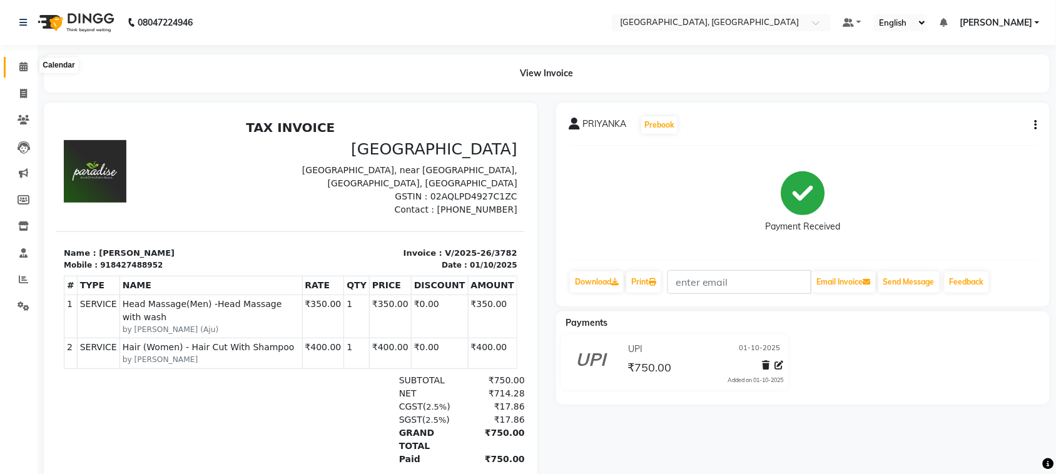
click at [24, 71] on icon at bounding box center [23, 66] width 8 height 9
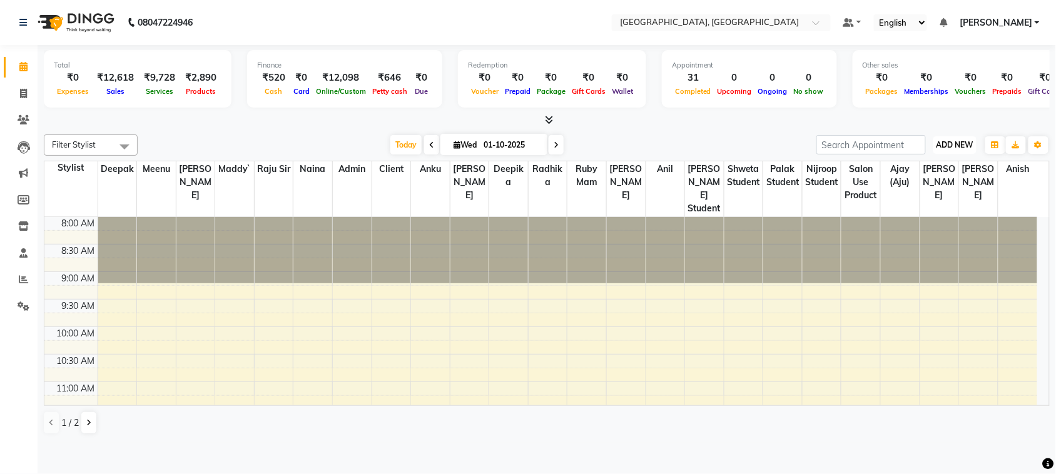
click at [964, 150] on span "ADD NEW" at bounding box center [955, 144] width 37 height 9
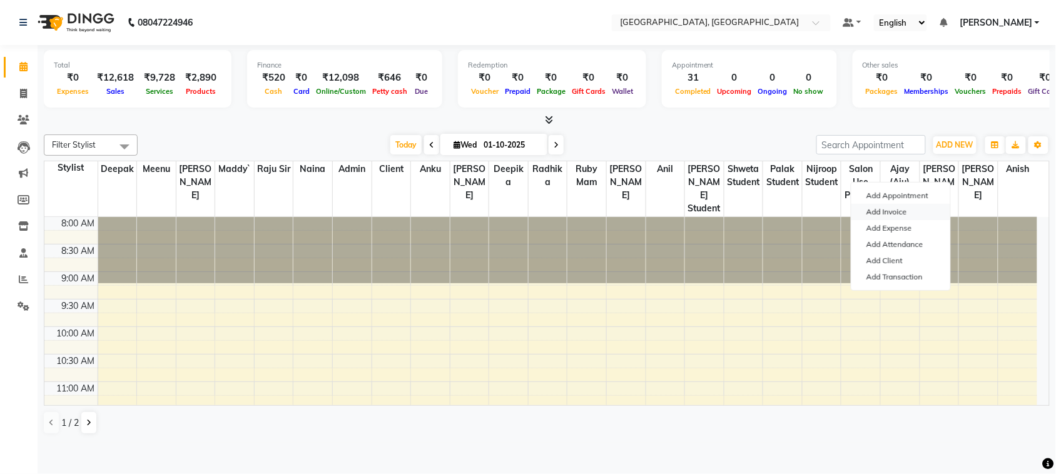
click at [909, 220] on link "Add Invoice" at bounding box center [901, 212] width 99 height 16
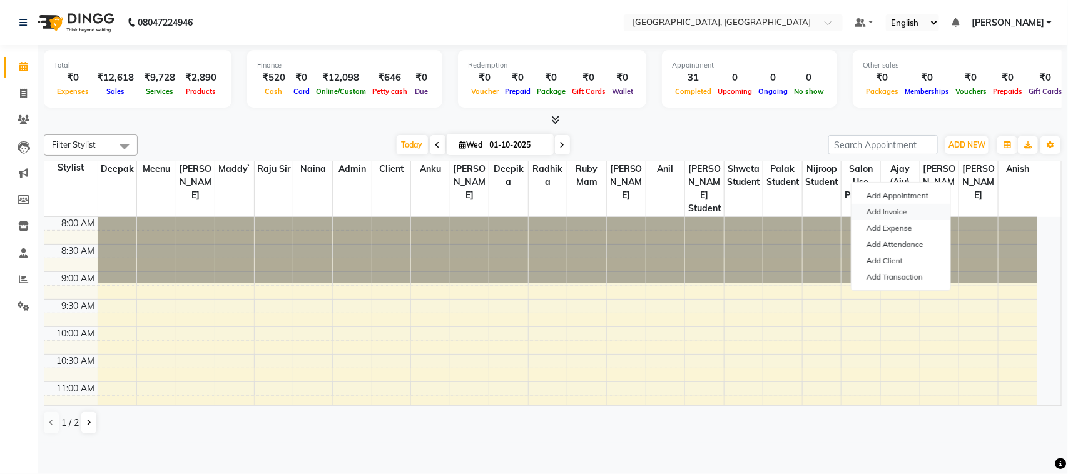
select select "4462"
select select "service"
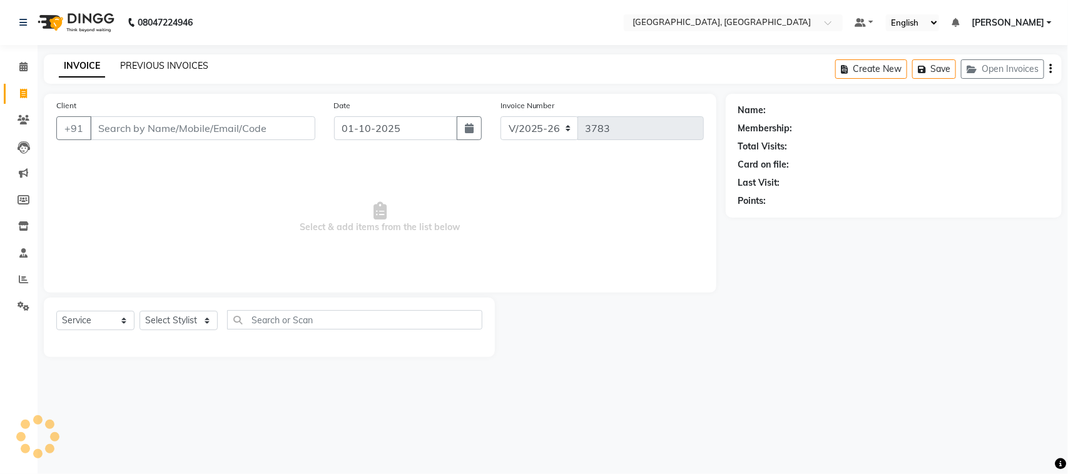
click at [208, 68] on link "PREVIOUS INVOICES" at bounding box center [164, 65] width 88 height 11
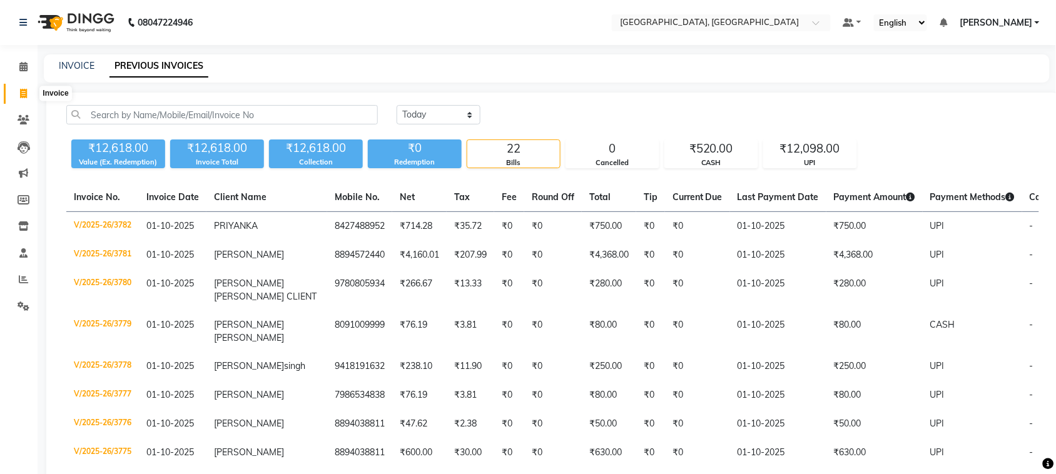
click at [29, 96] on span at bounding box center [24, 94] width 22 height 14
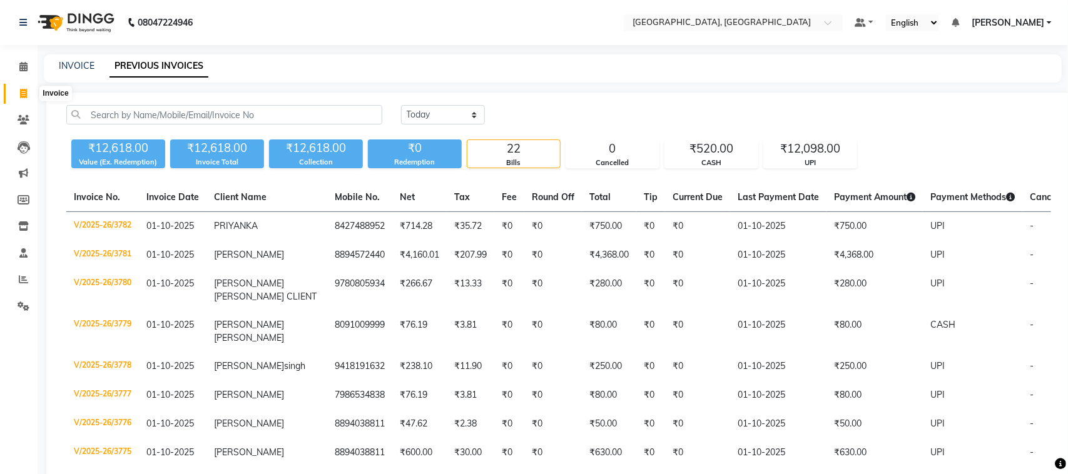
select select "4462"
select select "service"
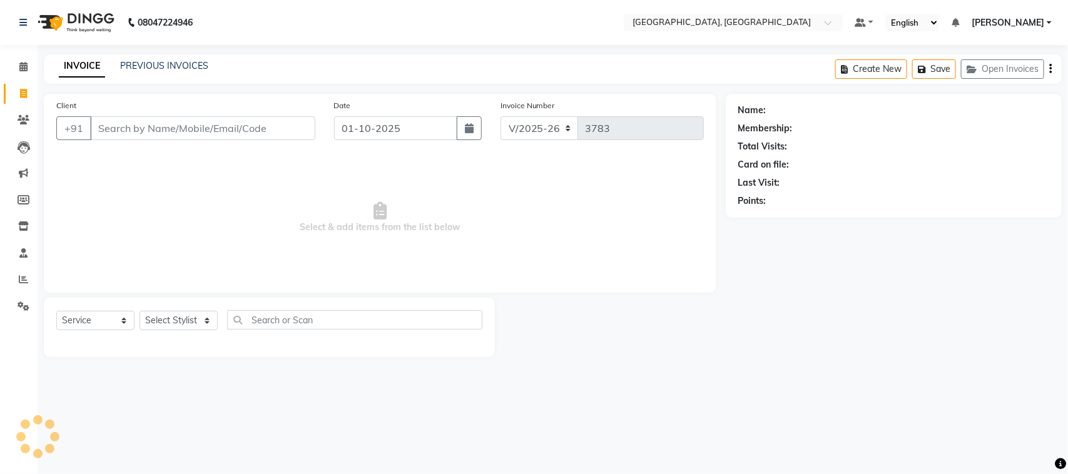
click at [176, 140] on input "Client" at bounding box center [202, 128] width 225 height 24
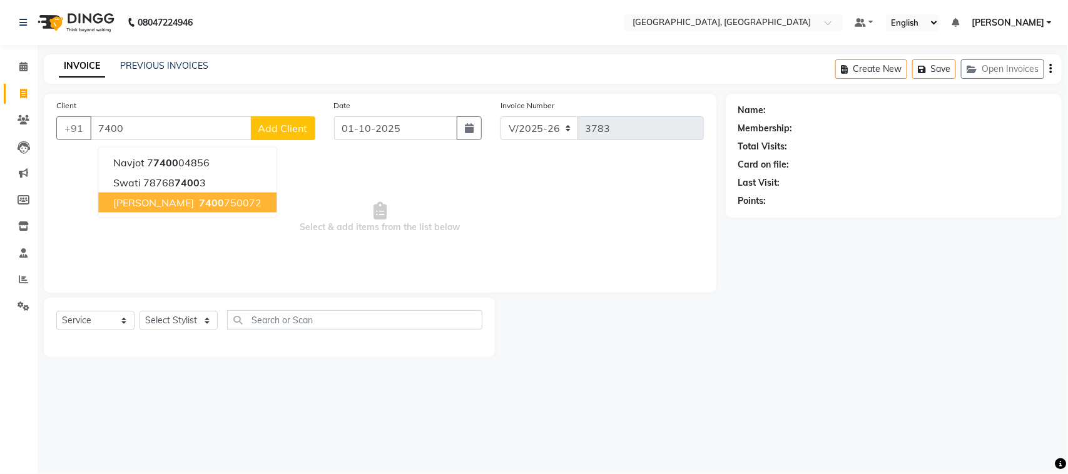
click at [208, 209] on span "7400" at bounding box center [211, 203] width 25 height 13
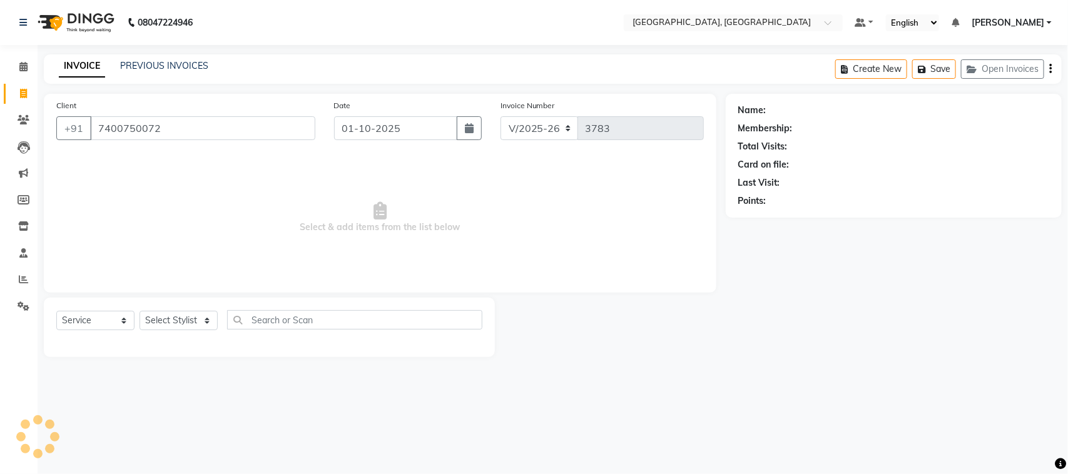
type input "7400750072"
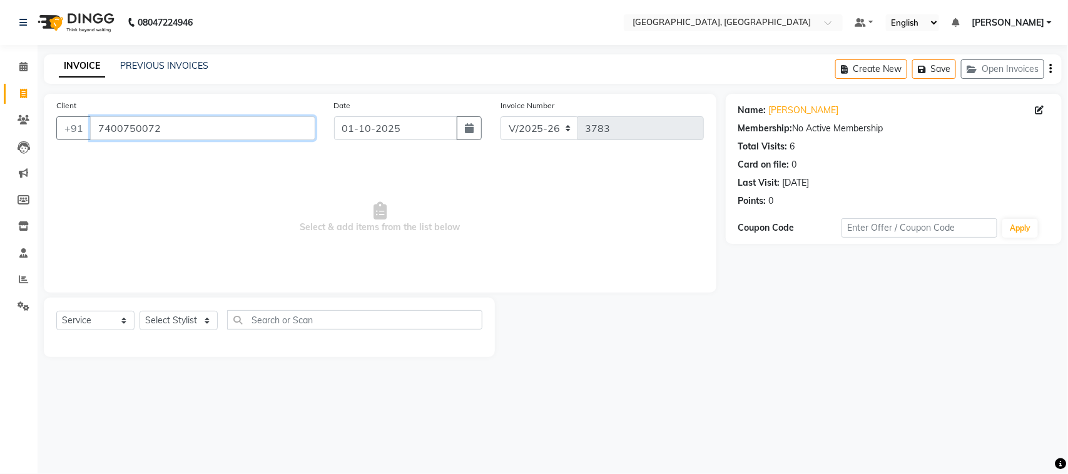
drag, startPoint x: 208, startPoint y: 152, endPoint x: 108, endPoint y: 150, distance: 99.5
click at [108, 140] on input "7400750072" at bounding box center [202, 128] width 225 height 24
click at [19, 71] on icon at bounding box center [23, 66] width 8 height 9
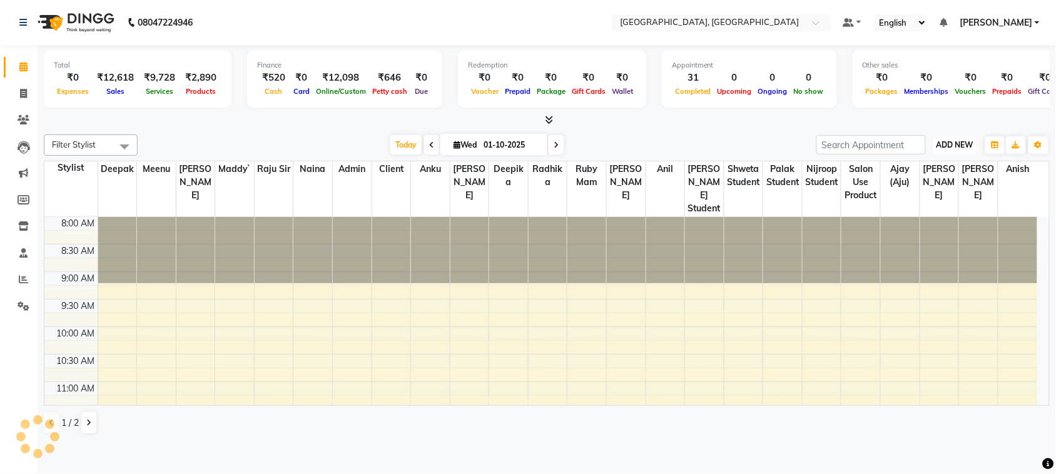
scroll to position [663, 0]
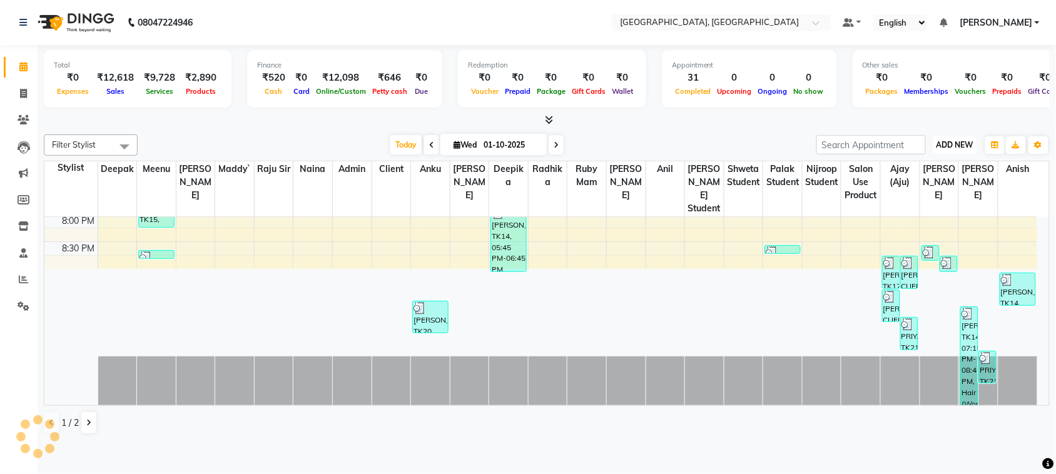
click at [956, 150] on span "ADD NEW" at bounding box center [955, 144] width 37 height 9
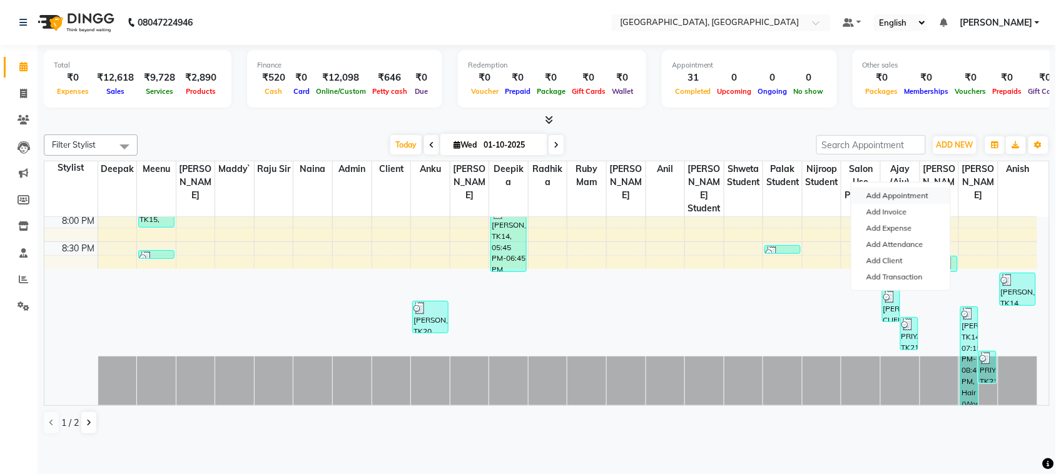
click at [919, 199] on button "Add Appointment" at bounding box center [901, 196] width 99 height 16
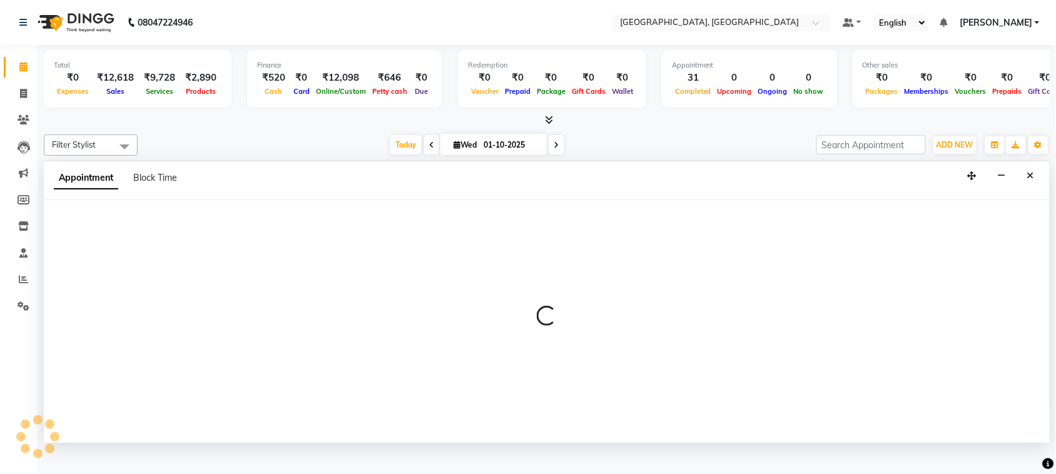
scroll to position [5, 0]
select select "540"
select select "tentative"
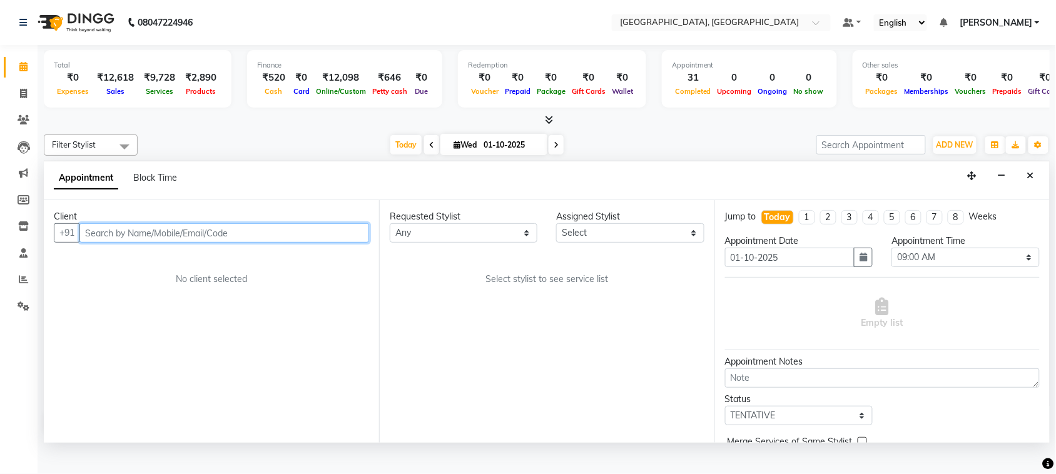
click at [138, 243] on input "text" at bounding box center [224, 232] width 290 height 19
paste input "7400750072"
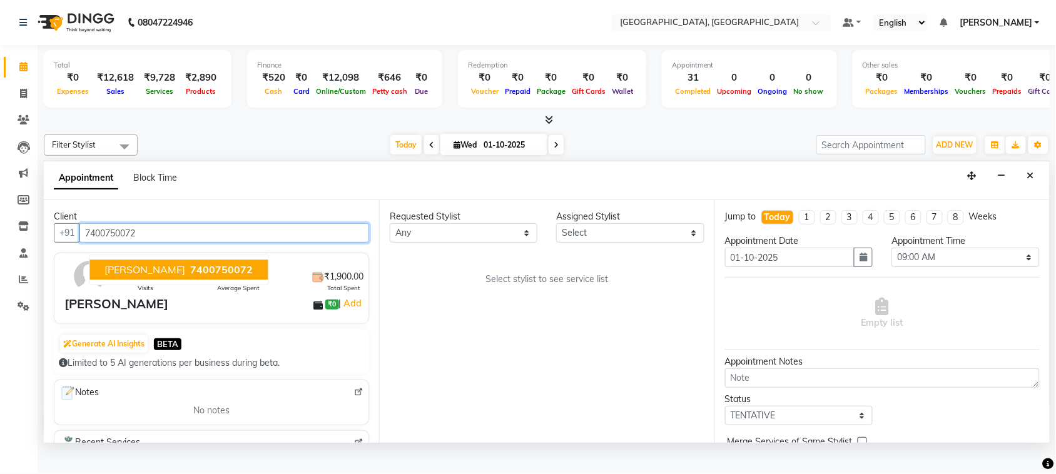
click at [191, 277] on span "7400750072" at bounding box center [222, 270] width 63 height 13
type input "7400750072"
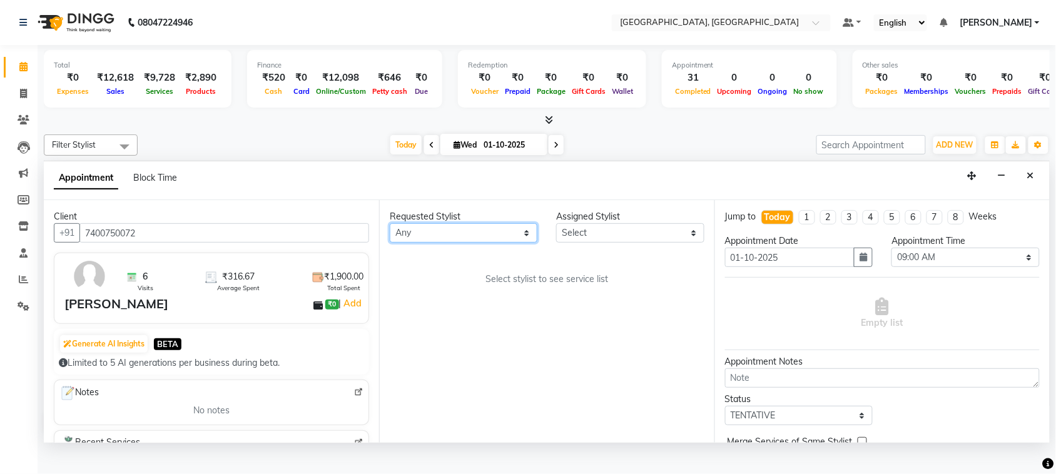
click at [424, 243] on select "Any admin Ajay (Aju) anil Anish anku Client Deepak deepika HEENA kawaljit Maddy…" at bounding box center [464, 232] width 148 height 19
select select "27069"
click at [392, 243] on select "Any admin Ajay (Aju) anil Anish anku Client Deepak deepika HEENA kawaljit Maddy…" at bounding box center [464, 232] width 148 height 19
select select "27069"
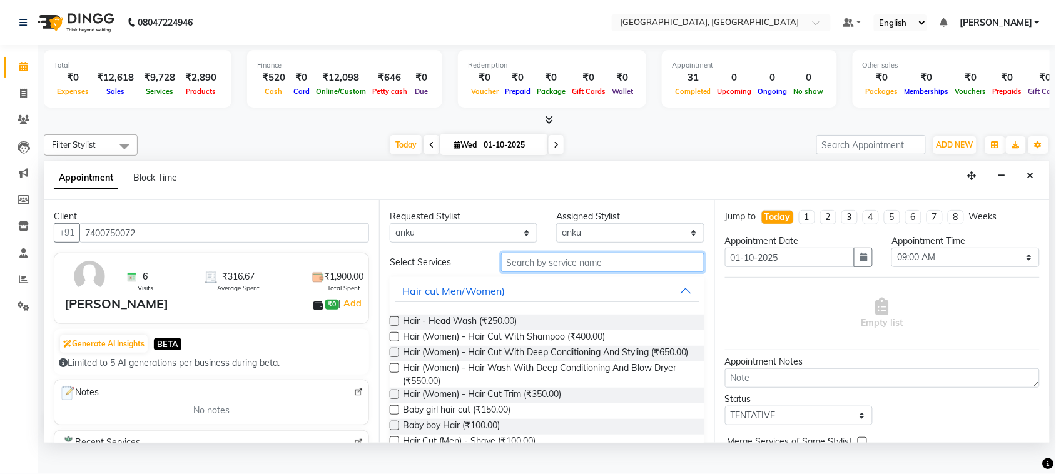
click at [579, 272] on input "text" at bounding box center [602, 262] width 203 height 19
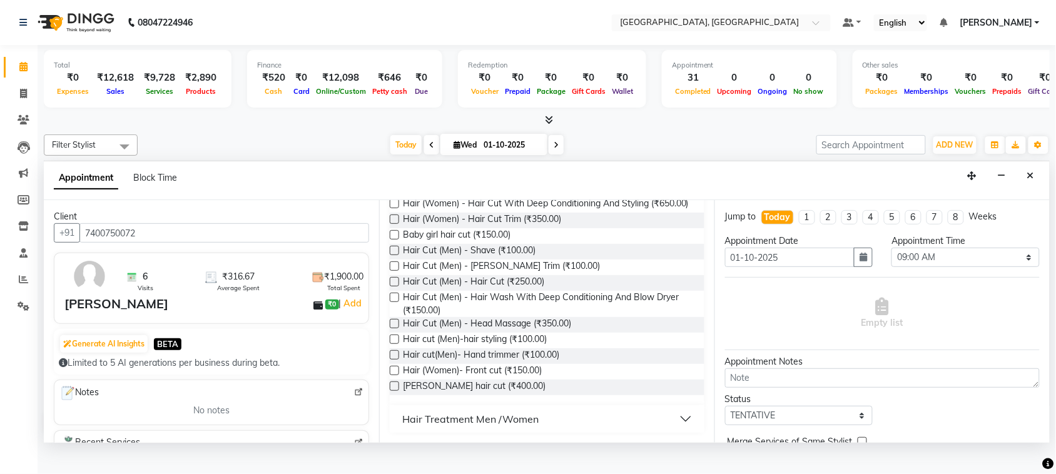
scroll to position [169, 0]
type input "hair cut"
click at [395, 350] on div "Hair (Women) - Hair Cut With Shampoo (₹400.00) Hair (Women) - Hair Cut With Dee…" at bounding box center [547, 288] width 315 height 234
click at [399, 287] on label at bounding box center [394, 281] width 9 height 9
click at [398, 287] on input "checkbox" at bounding box center [394, 283] width 8 height 8
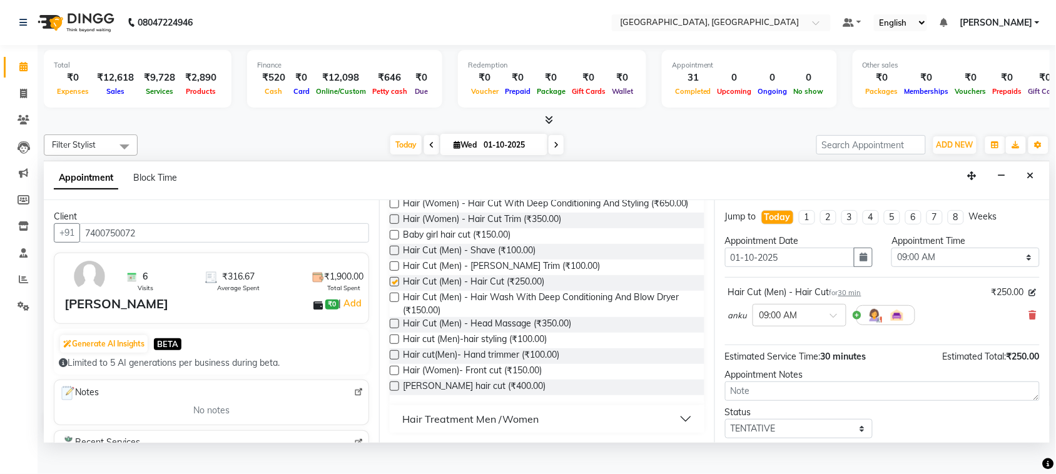
checkbox input "false"
click at [399, 271] on label at bounding box center [394, 266] width 9 height 9
click at [398, 272] on input "checkbox" at bounding box center [394, 267] width 8 height 8
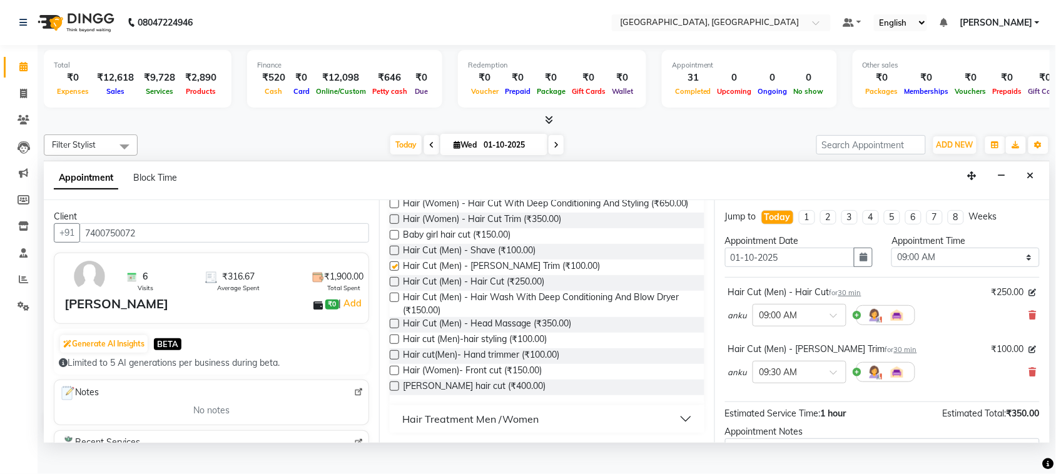
checkbox input "false"
click at [942, 267] on select "Select 09:00 AM 09:15 AM 09:30 AM 09:45 AM 10:00 AM 10:15 AM 10:30 AM 10:45 AM …" at bounding box center [966, 257] width 148 height 19
select select "1200"
click at [892, 267] on select "Select 09:00 AM 09:15 AM 09:30 AM 09:45 AM 10:00 AM 10:15 AM 10:30 AM 10:45 AM …" at bounding box center [966, 257] width 148 height 19
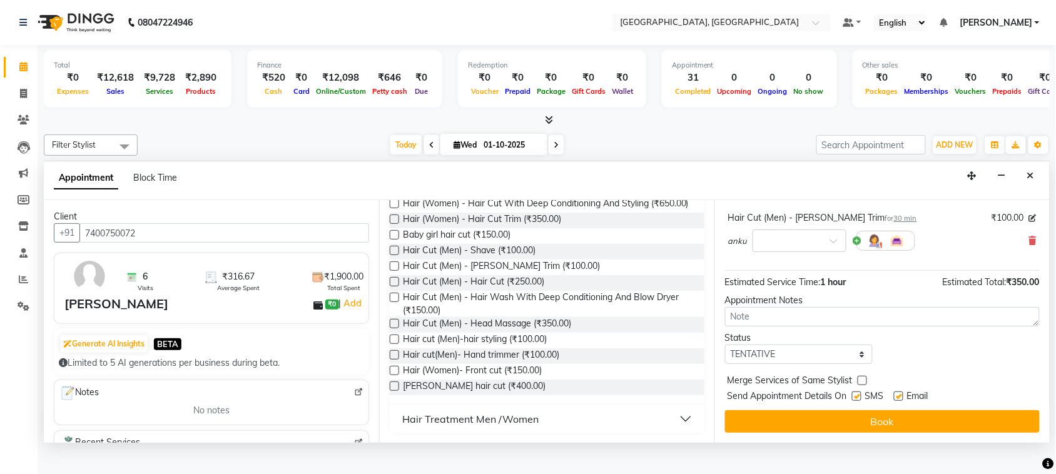
scroll to position [257, 0]
click at [758, 352] on select "Select TENTATIVE CONFIRM CHECK-IN UPCOMING" at bounding box center [799, 354] width 148 height 19
click at [792, 364] on select "Select TENTATIVE CONFIRM CHECK-IN UPCOMING" at bounding box center [799, 354] width 148 height 19
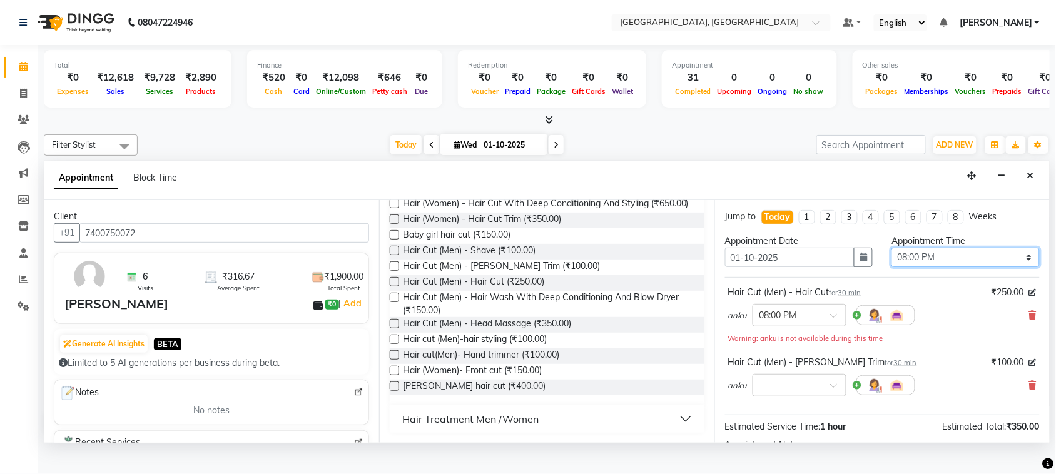
click at [930, 267] on select "Select 09:00 AM 09:15 AM 09:30 AM 09:45 AM 10:00 AM 10:15 AM 10:30 AM 10:45 AM …" at bounding box center [966, 257] width 148 height 19
click at [892, 267] on select "Select 09:00 AM 09:15 AM 09:30 AM 09:45 AM 10:00 AM 10:15 AM 10:30 AM 10:45 AM …" at bounding box center [966, 257] width 148 height 19
click at [984, 267] on select "Select 09:00 AM 09:15 AM 09:30 AM 09:45 AM 10:00 AM 10:15 AM 10:30 AM 10:45 AM …" at bounding box center [966, 257] width 148 height 19
click at [892, 267] on select "Select 09:00 AM 09:15 AM 09:30 AM 09:45 AM 10:00 AM 10:15 AM 10:30 AM 10:45 AM …" at bounding box center [966, 257] width 148 height 19
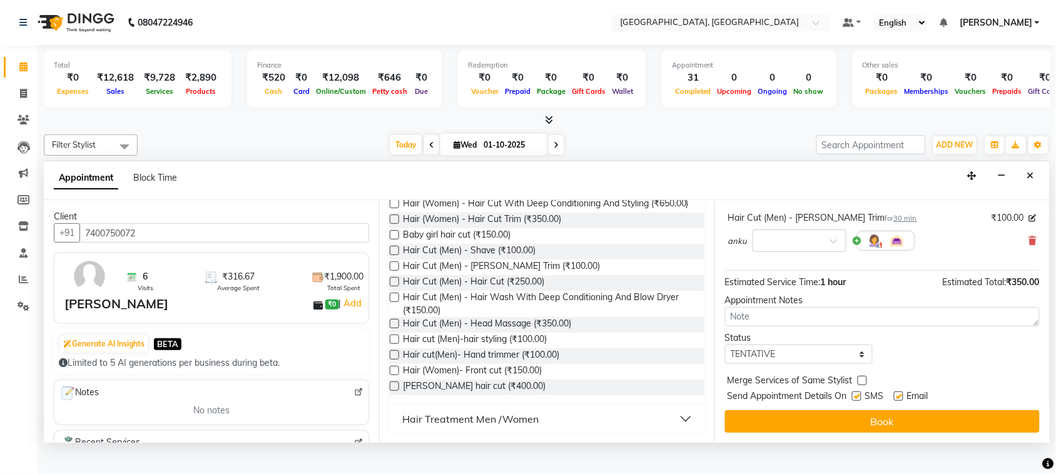
scroll to position [257, 0]
click at [784, 357] on select "Select TENTATIVE CONFIRM CHECK-IN UPCOMING" at bounding box center [799, 354] width 148 height 19
select select "check-in"
click at [728, 345] on select "Select TENTATIVE CONFIRM CHECK-IN UPCOMING" at bounding box center [799, 354] width 148 height 19
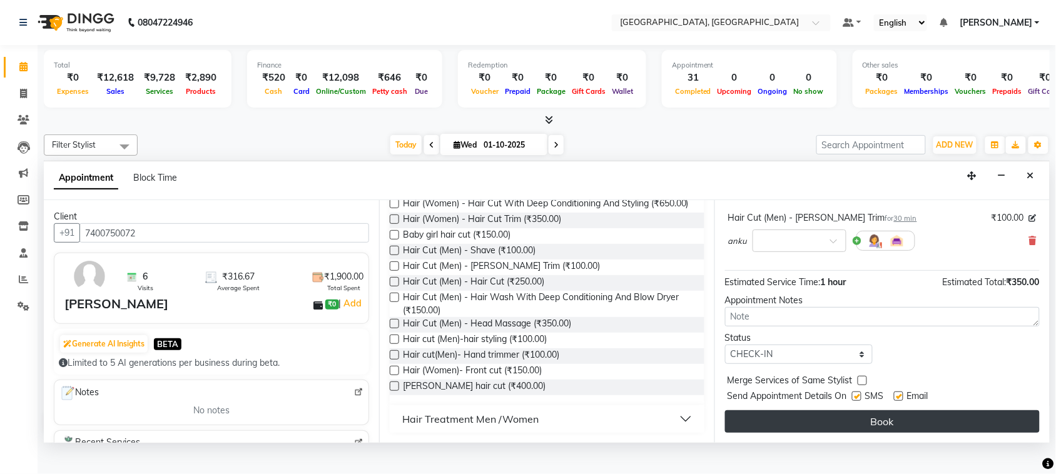
click at [852, 433] on button "Book" at bounding box center [882, 422] width 315 height 23
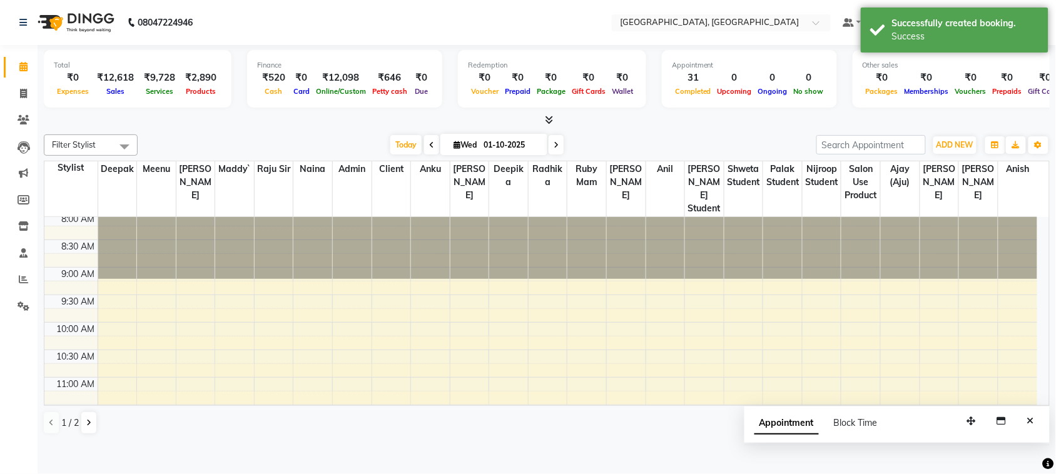
scroll to position [0, 0]
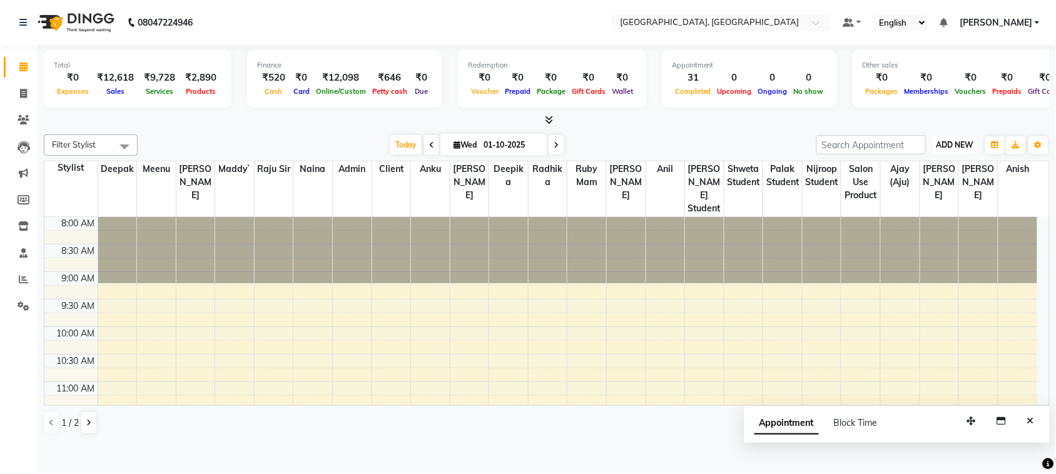
click at [956, 150] on span "ADD NEW" at bounding box center [955, 144] width 37 height 9
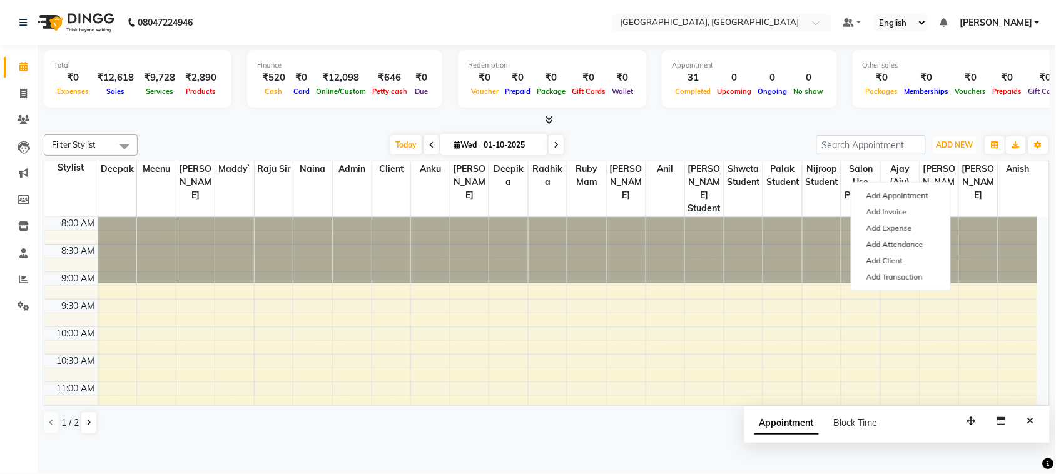
click at [1034, 283] on div at bounding box center [1018, 250] width 39 height 66
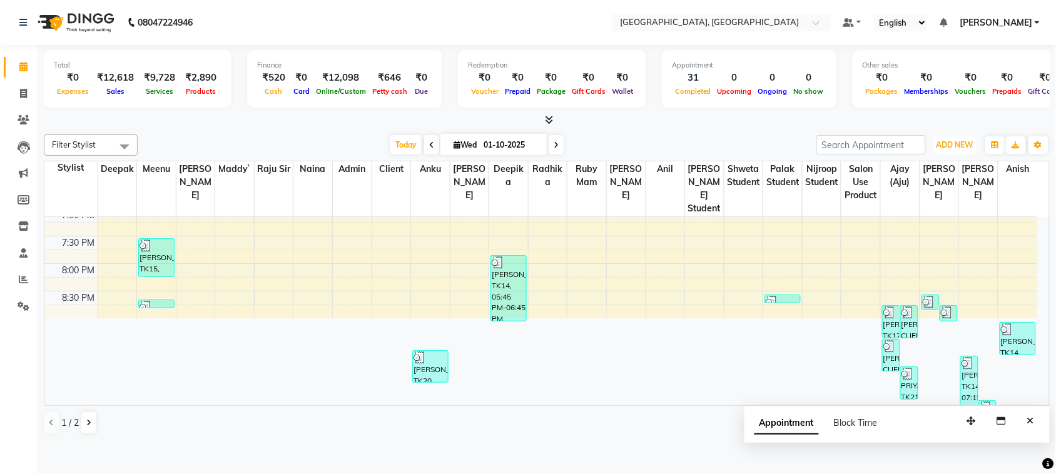
scroll to position [692, 0]
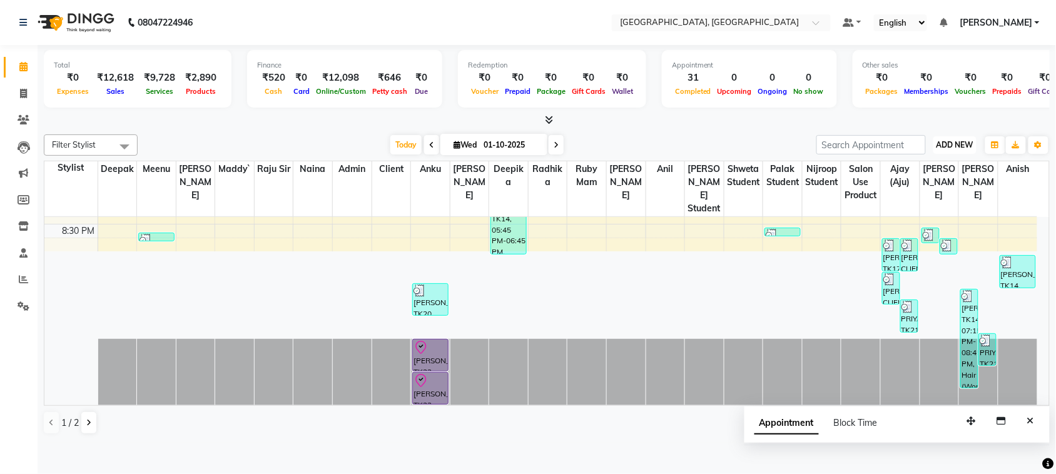
click at [968, 150] on span "ADD NEW" at bounding box center [955, 144] width 37 height 9
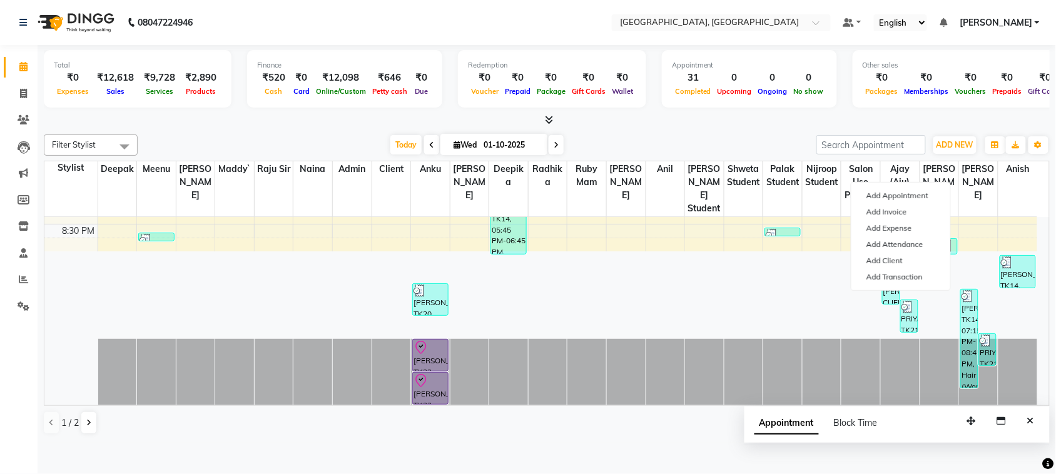
click at [369, 96] on span "Online/Custom" at bounding box center [341, 91] width 56 height 9
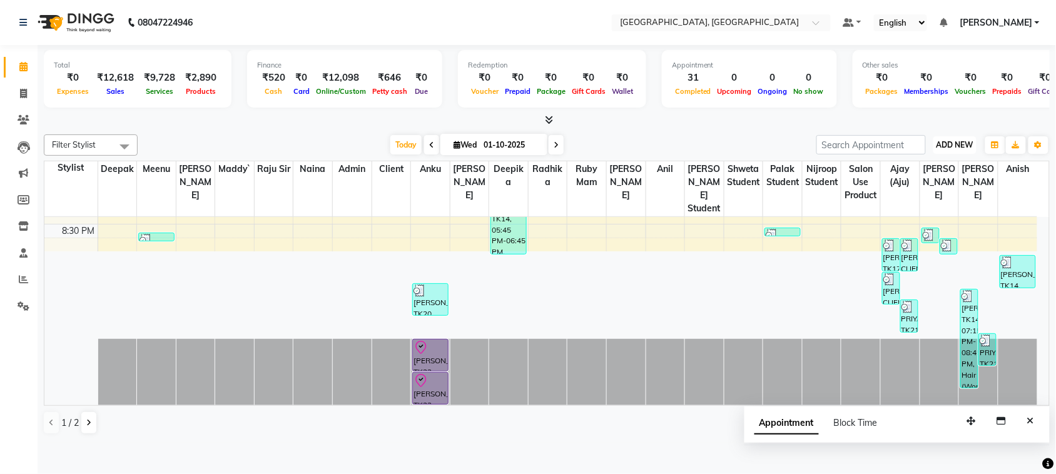
click at [962, 154] on button "ADD NEW Toggle Dropdown" at bounding box center [955, 145] width 43 height 18
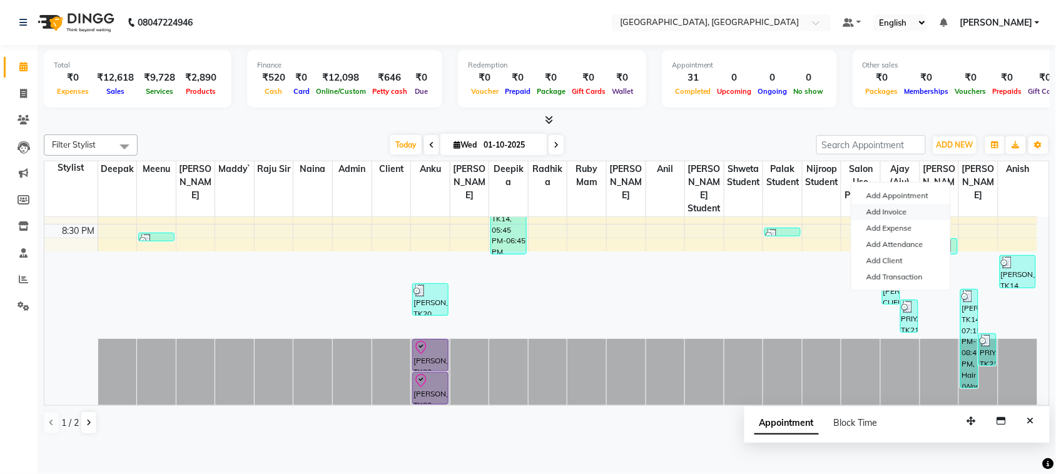
click at [911, 220] on link "Add Invoice" at bounding box center [901, 212] width 99 height 16
select select "service"
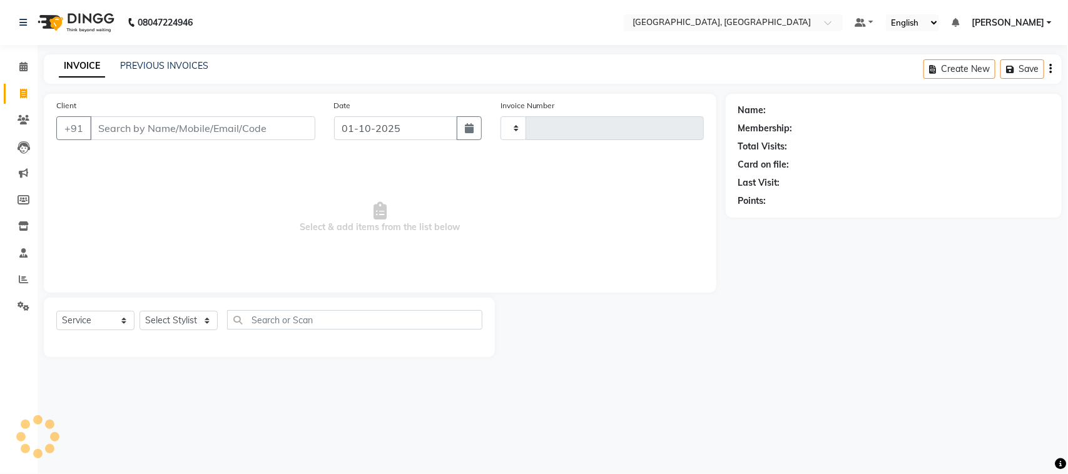
type input "3783"
select select "4462"
click at [208, 71] on link "PREVIOUS INVOICES" at bounding box center [164, 65] width 88 height 11
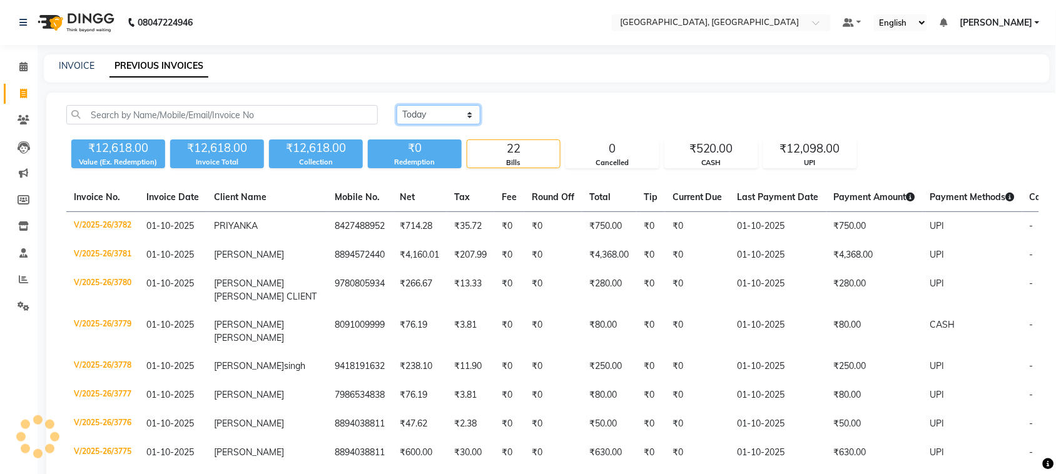
click at [446, 125] on select "Today Yesterday Custom Range" at bounding box center [439, 114] width 84 height 19
click at [814, 158] on div "₹12,098.00" at bounding box center [810, 149] width 93 height 18
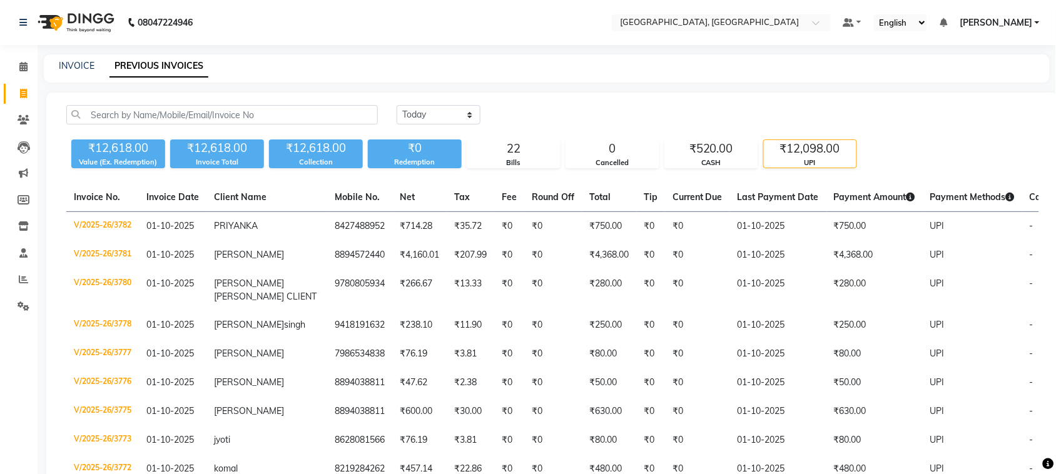
click at [834, 158] on div "₹12,098.00" at bounding box center [810, 149] width 93 height 18
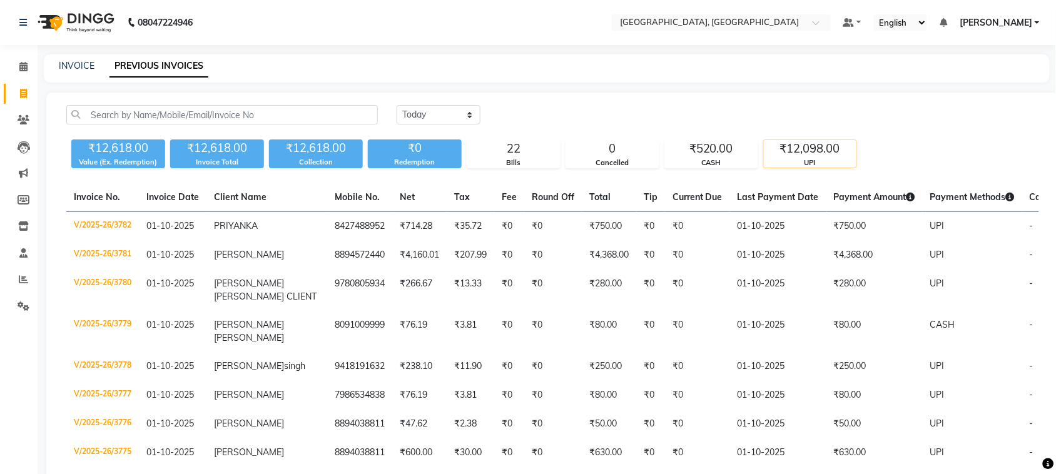
click at [828, 168] on div "UPI" at bounding box center [810, 163] width 93 height 11
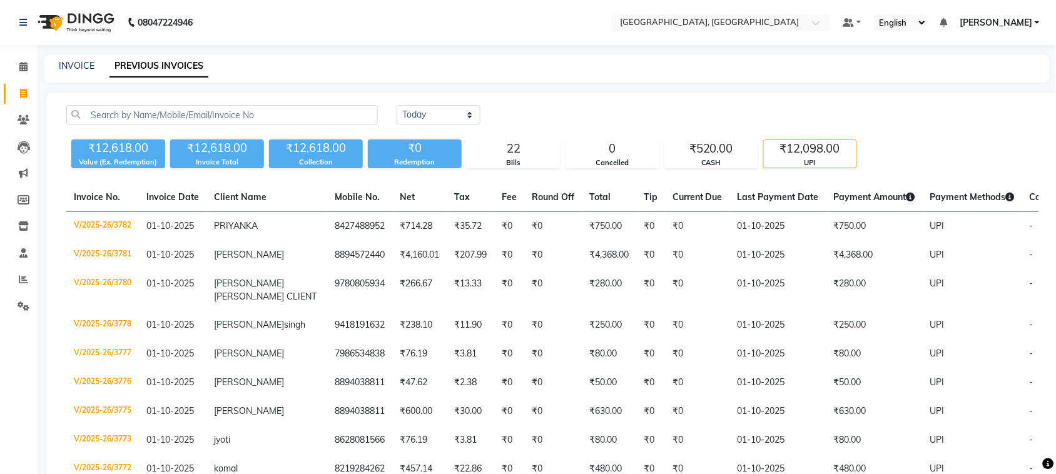
click at [830, 168] on div "UPI" at bounding box center [810, 163] width 93 height 11
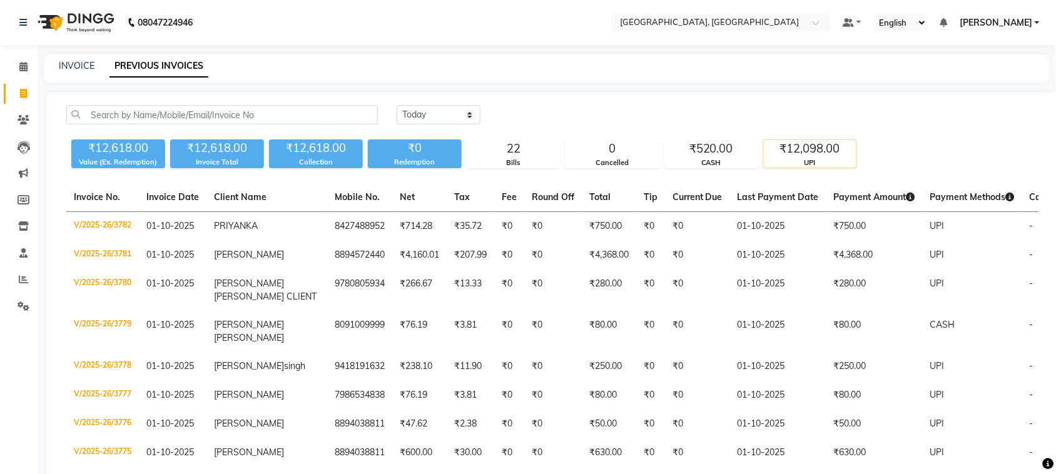
click at [827, 158] on div "₹12,098.00" at bounding box center [810, 149] width 93 height 18
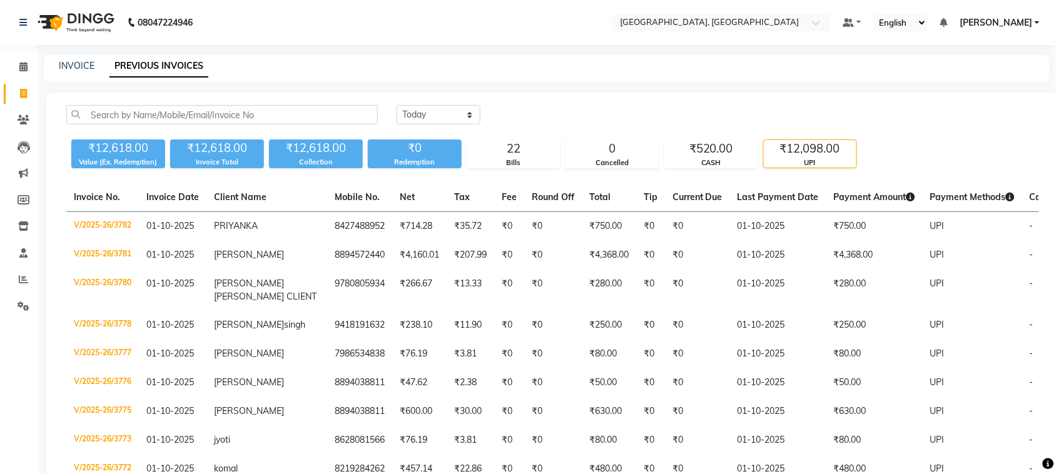
drag, startPoint x: 827, startPoint y: 174, endPoint x: 830, endPoint y: 182, distance: 8.7
click at [829, 158] on div "₹12,098.00" at bounding box center [810, 149] width 93 height 18
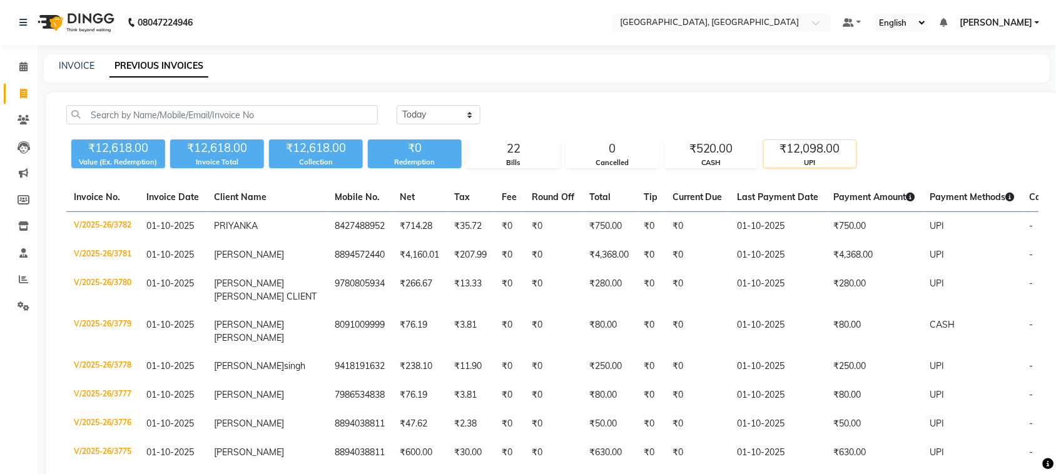
click at [846, 158] on div "₹12,098.00" at bounding box center [810, 149] width 93 height 18
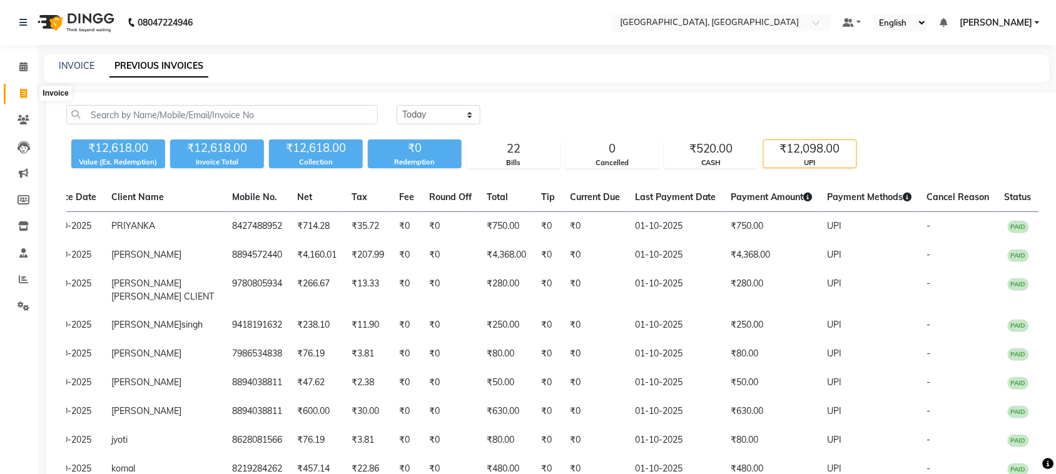
click at [25, 98] on icon at bounding box center [23, 93] width 7 height 9
select select "service"
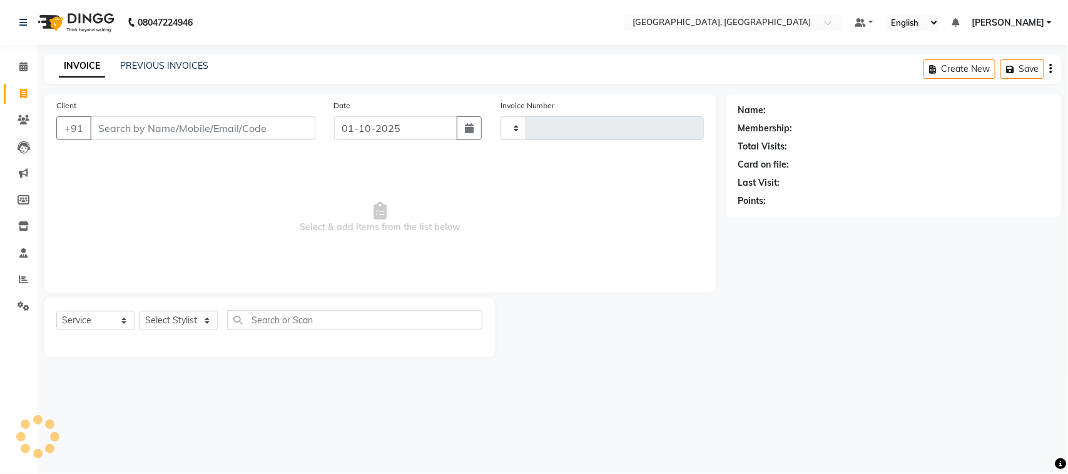
type input "3783"
select select "4462"
click at [178, 140] on input "Client" at bounding box center [202, 128] width 225 height 24
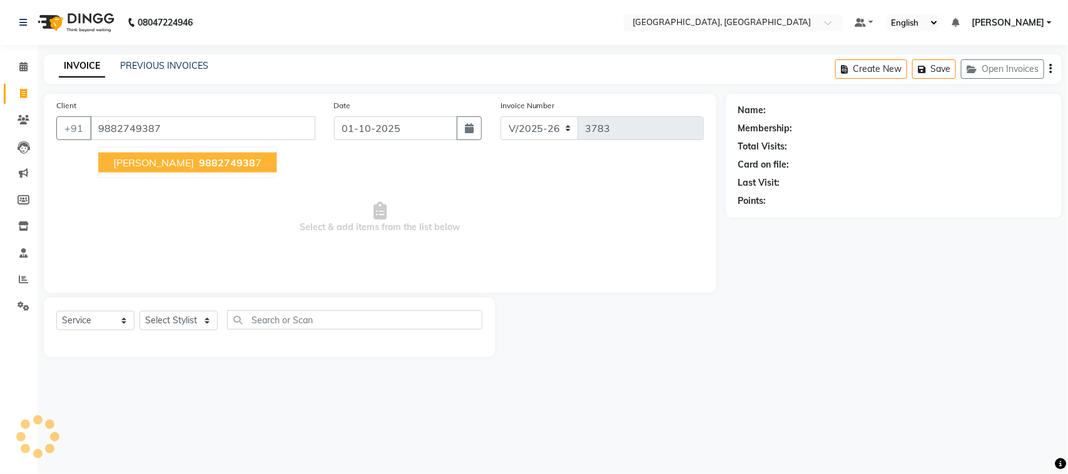
type input "9882749387"
select select "1: Object"
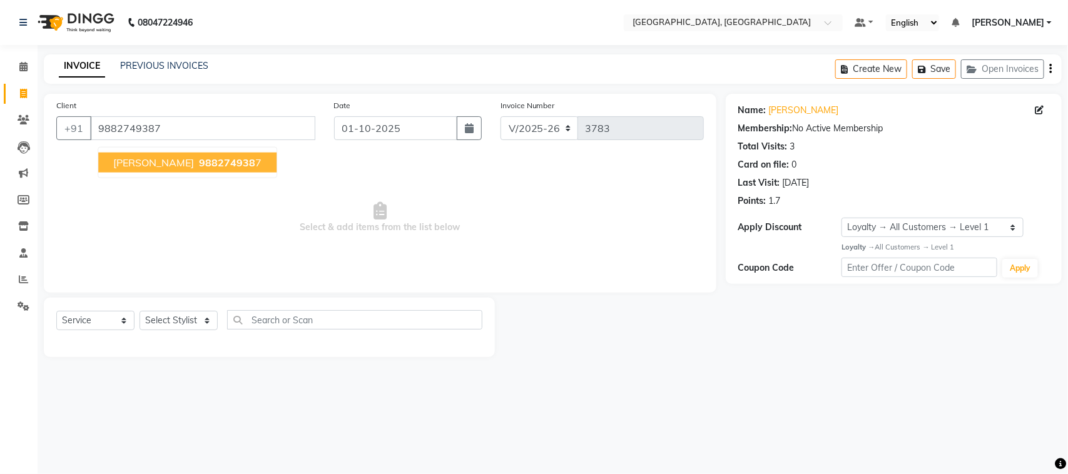
click at [169, 169] on span "viresh Thakur" at bounding box center [153, 162] width 81 height 13
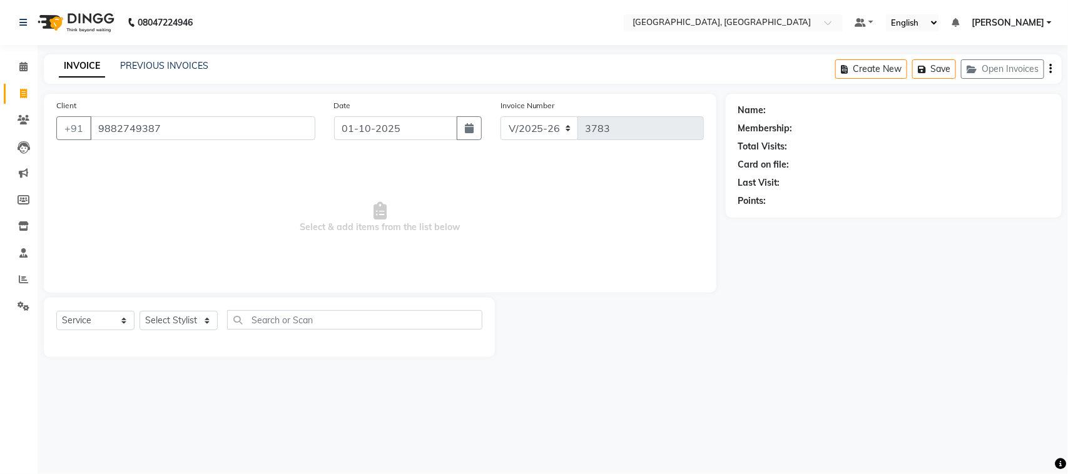
select select "1: Object"
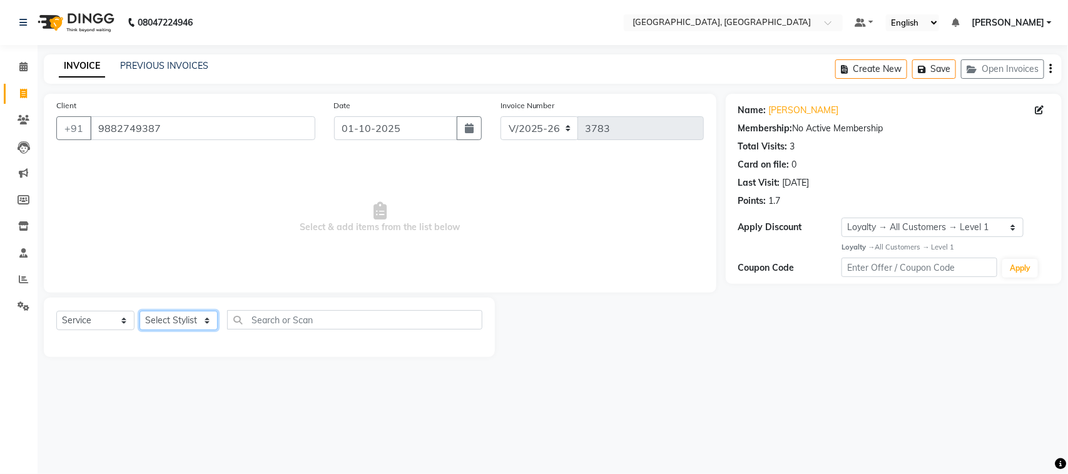
drag, startPoint x: 180, startPoint y: 363, endPoint x: 191, endPoint y: 352, distance: 15.5
click at [180, 330] on select "Select Stylist admin Ajay (Aju) anil Anish anku Client Deepak deepika HEENA kaw…" at bounding box center [179, 320] width 78 height 19
select select "88213"
click at [144, 330] on select "Select Stylist admin Ajay (Aju) anil Anish anku Client Deepak deepika HEENA kaw…" at bounding box center [179, 320] width 78 height 19
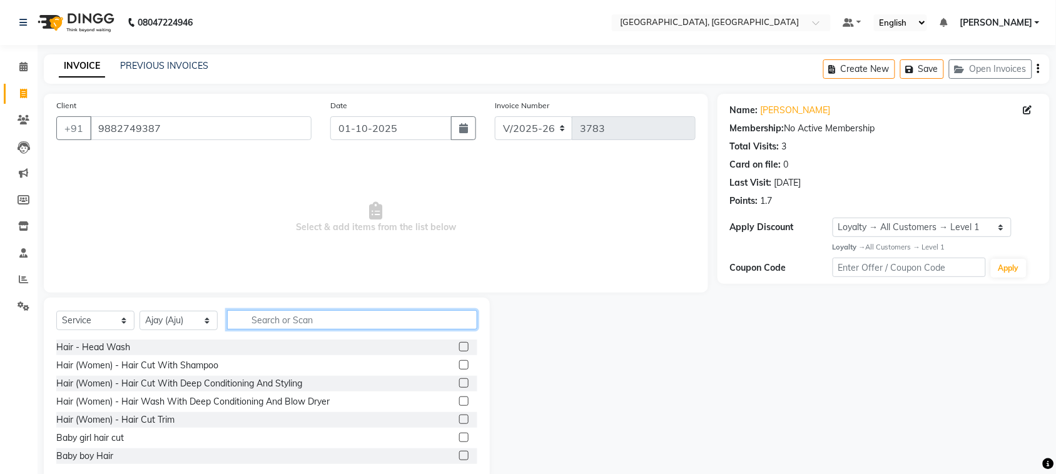
click at [364, 330] on input "text" at bounding box center [352, 319] width 250 height 19
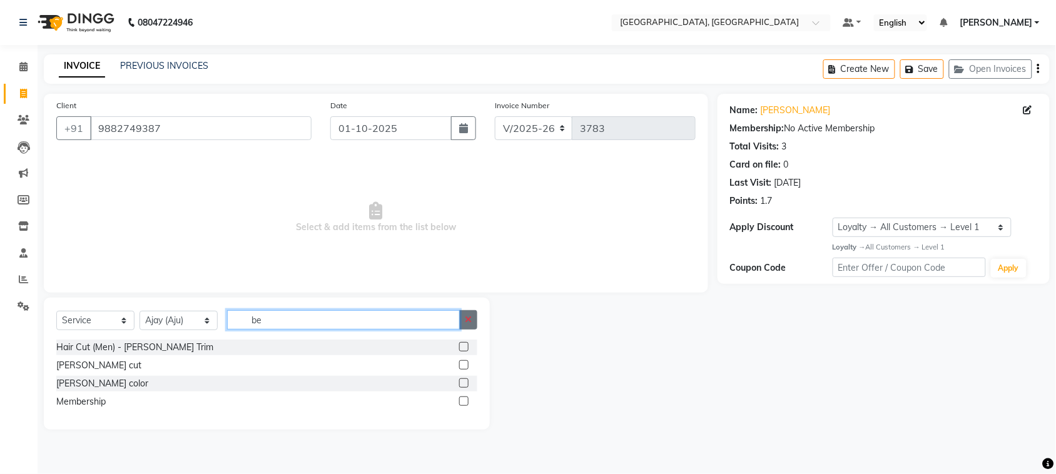
type input "be"
click at [460, 352] on label at bounding box center [463, 346] width 9 height 9
click at [460, 352] on input "checkbox" at bounding box center [463, 348] width 8 height 8
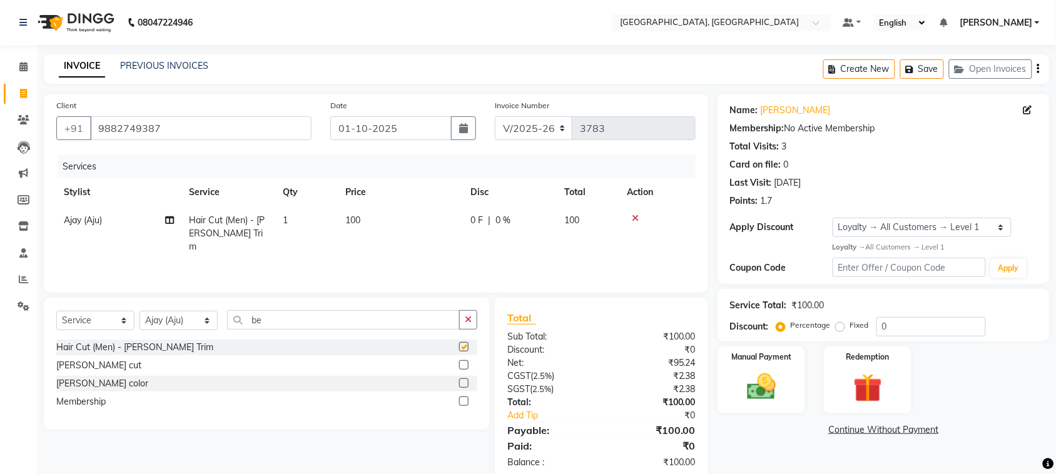
checkbox input "false"
click at [360, 226] on span "100" at bounding box center [352, 220] width 15 height 11
select select "88213"
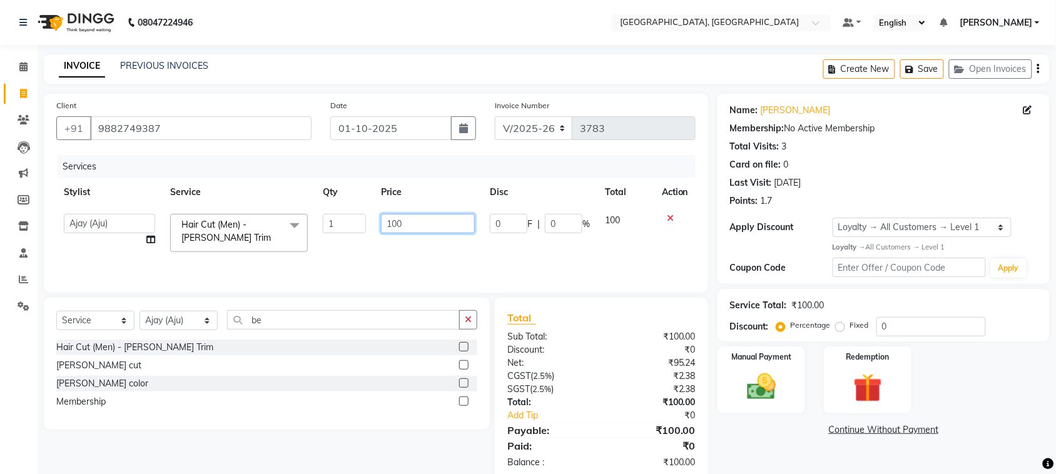
click at [396, 233] on input "100" at bounding box center [428, 223] width 94 height 19
type input "80"
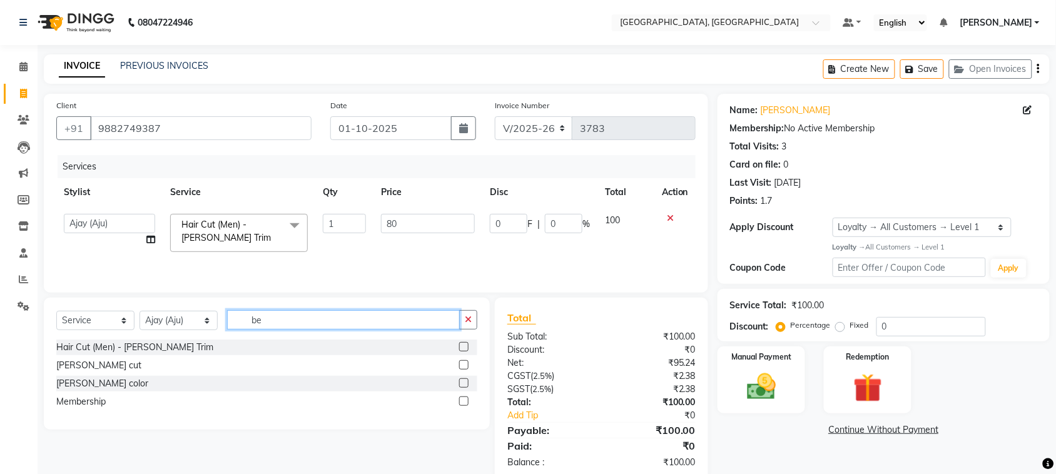
click at [355, 340] on div "Select Service Product Membership Package Voucher Prepaid Gift Card Select Styl…" at bounding box center [266, 324] width 421 height 29
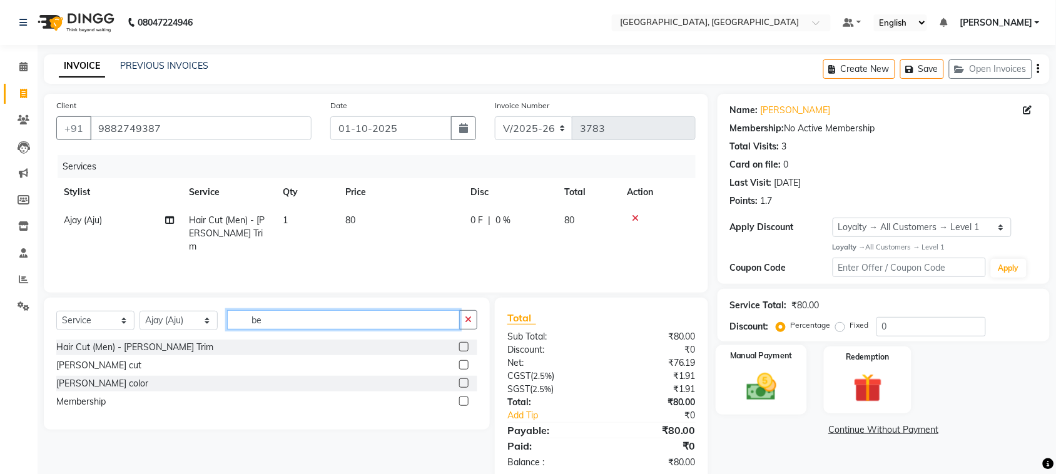
scroll to position [111, 0]
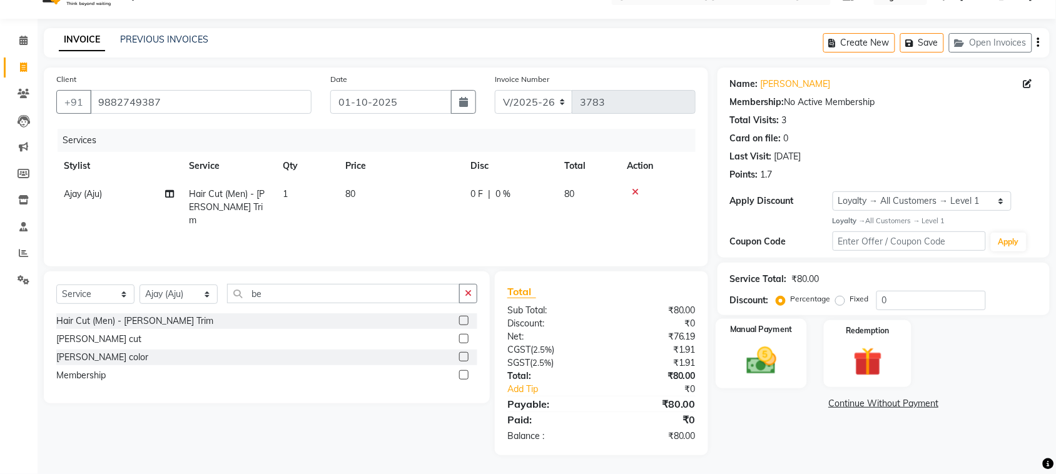
click at [773, 373] on img at bounding box center [761, 361] width 49 height 34
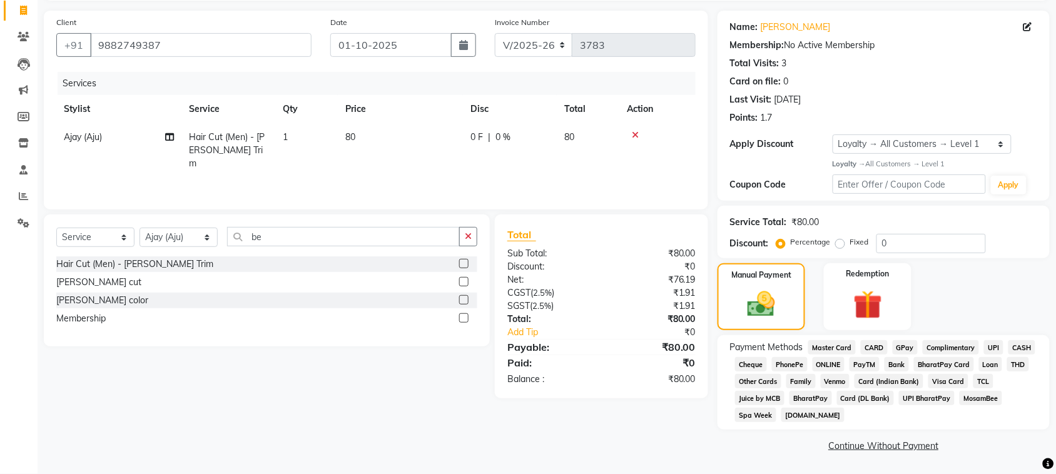
click at [984, 355] on span "UPI" at bounding box center [993, 347] width 19 height 14
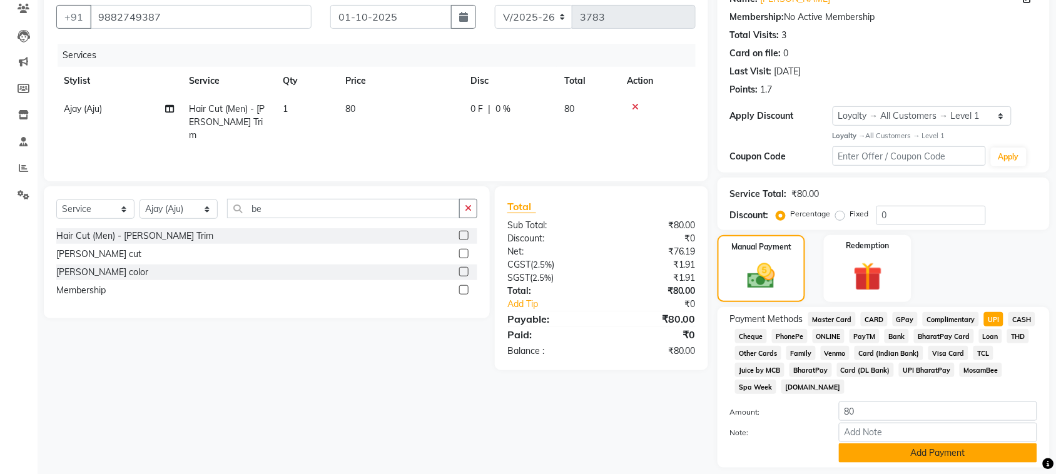
scroll to position [323, 0]
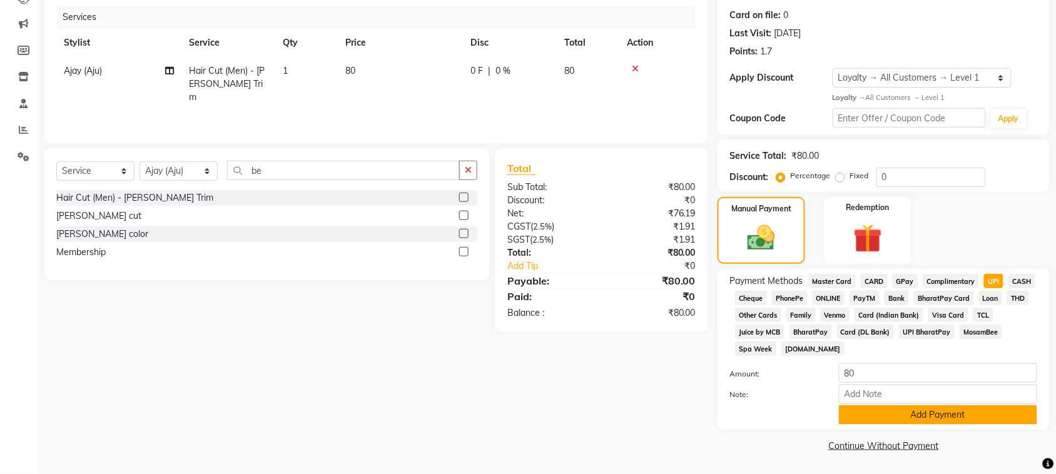
click at [921, 407] on button "Add Payment" at bounding box center [938, 415] width 198 height 19
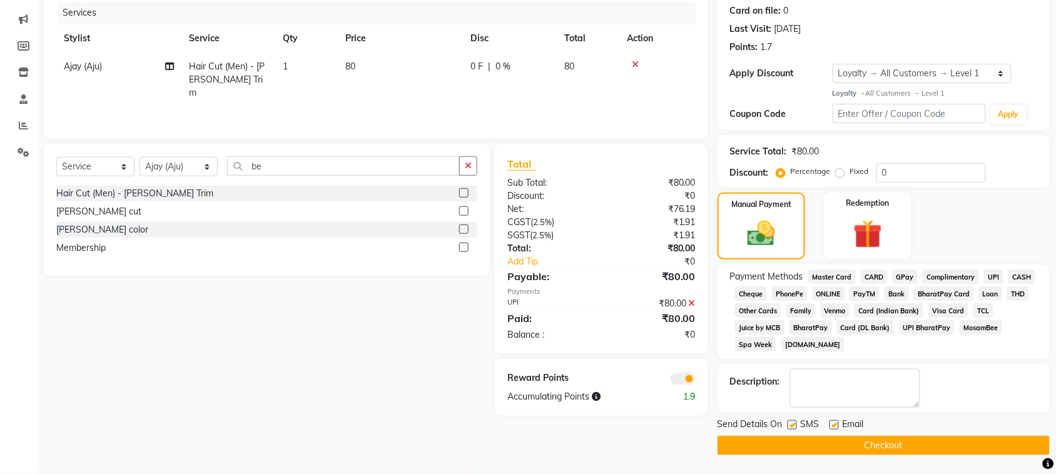
click at [908, 442] on button "Checkout" at bounding box center [884, 445] width 332 height 19
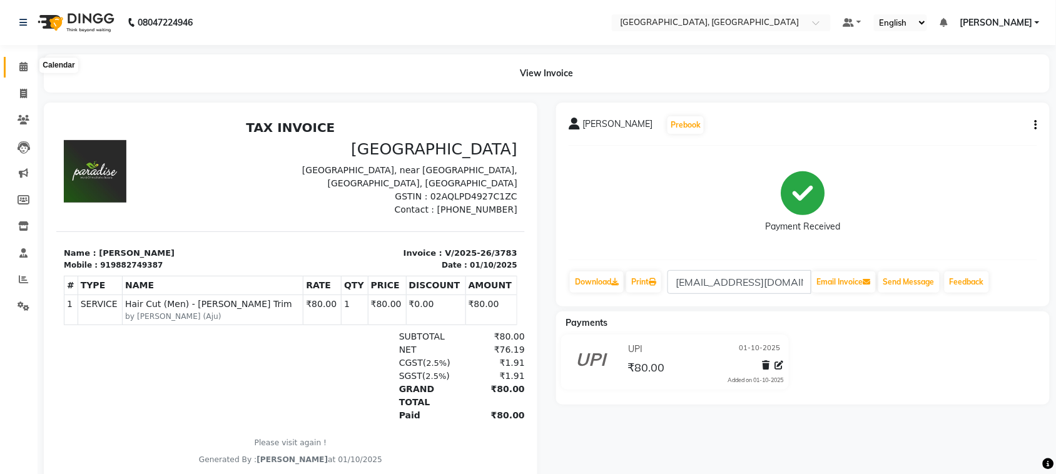
click at [23, 64] on icon at bounding box center [23, 66] width 8 height 9
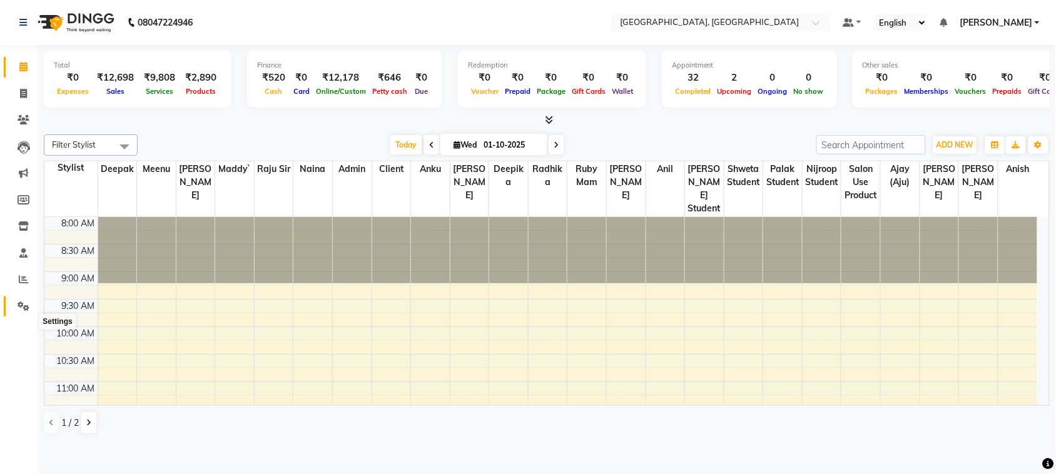
click at [18, 311] on icon at bounding box center [24, 306] width 12 height 9
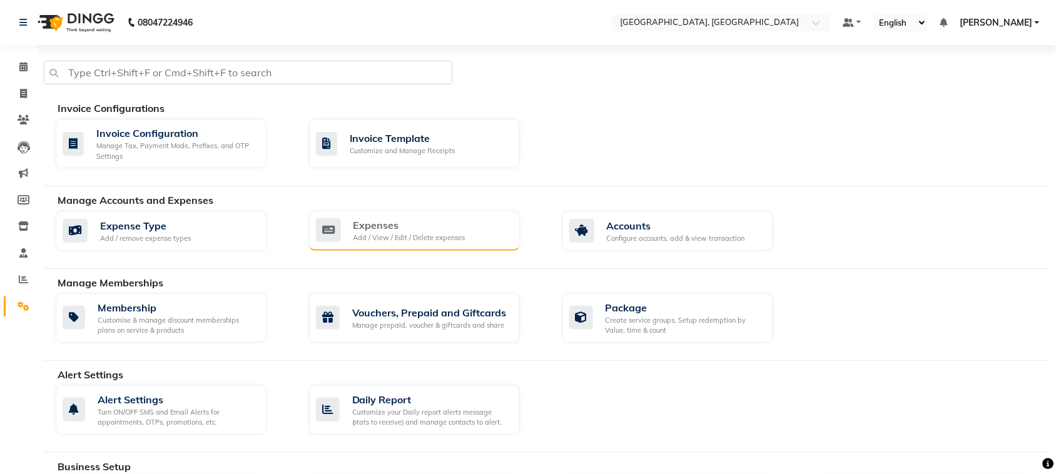
click at [397, 243] on div "Add / View / Edit / Delete expenses" at bounding box center [410, 238] width 112 height 11
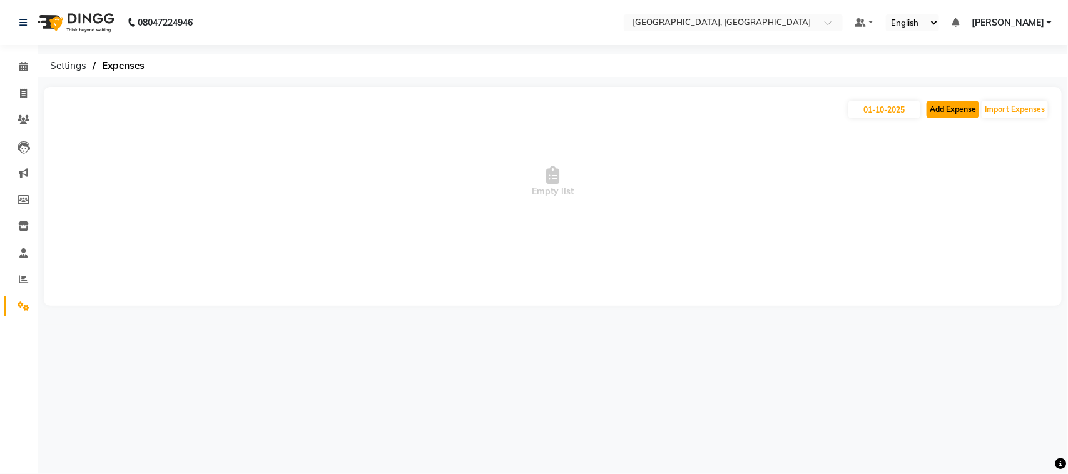
click at [927, 115] on button "Add Expense" at bounding box center [953, 110] width 53 height 18
select select "1"
select select "3279"
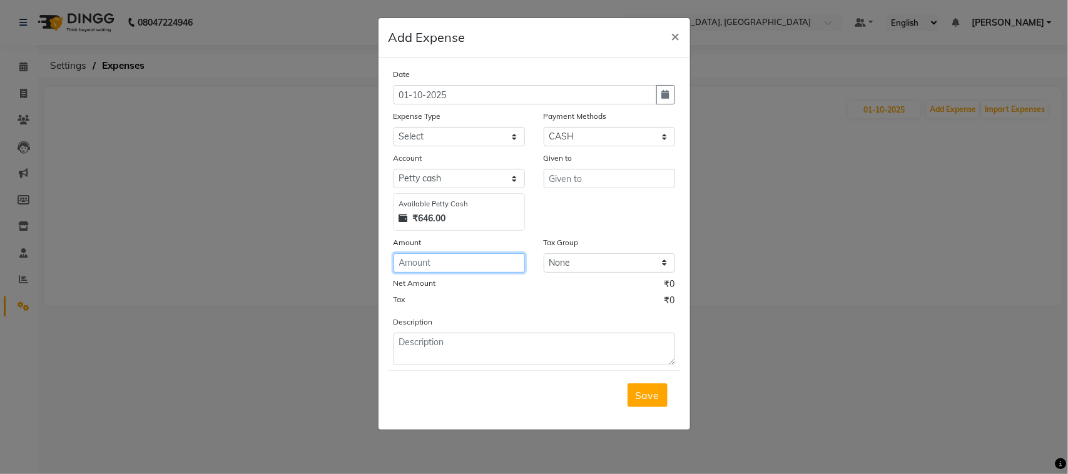
click at [421, 273] on input "number" at bounding box center [459, 262] width 131 height 19
type input "85"
click at [472, 146] on select "Select Advance Salary Bank charges Car maintenance Cash transfer to bank Cash t…" at bounding box center [459, 136] width 131 height 19
select select "5688"
click at [394, 146] on select "Select Advance Salary Bank charges Car maintenance Cash transfer to bank Cash t…" at bounding box center [459, 136] width 131 height 19
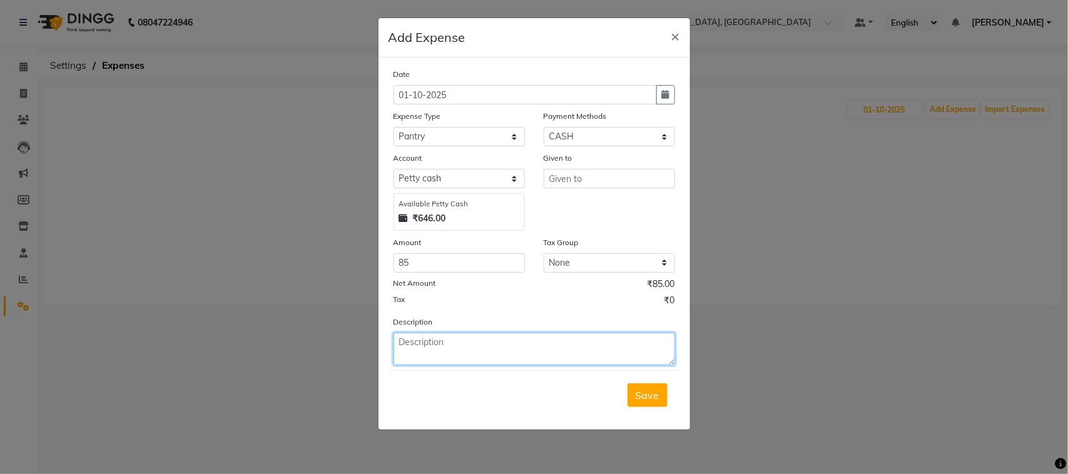
click at [495, 365] on textarea at bounding box center [535, 349] width 282 height 33
click at [490, 365] on textarea at bounding box center [535, 349] width 282 height 33
type textarea "paneer home"
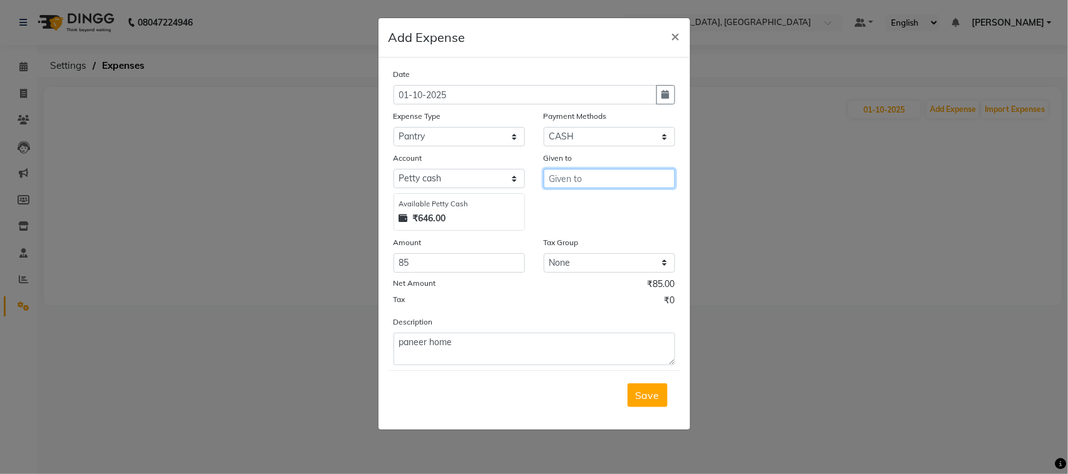
click at [601, 188] on input "text" at bounding box center [609, 178] width 131 height 19
click at [620, 225] on button "Vika s" at bounding box center [593, 215] width 99 height 20
type input "Vikas"
click at [636, 402] on span "Save" at bounding box center [648, 395] width 24 height 13
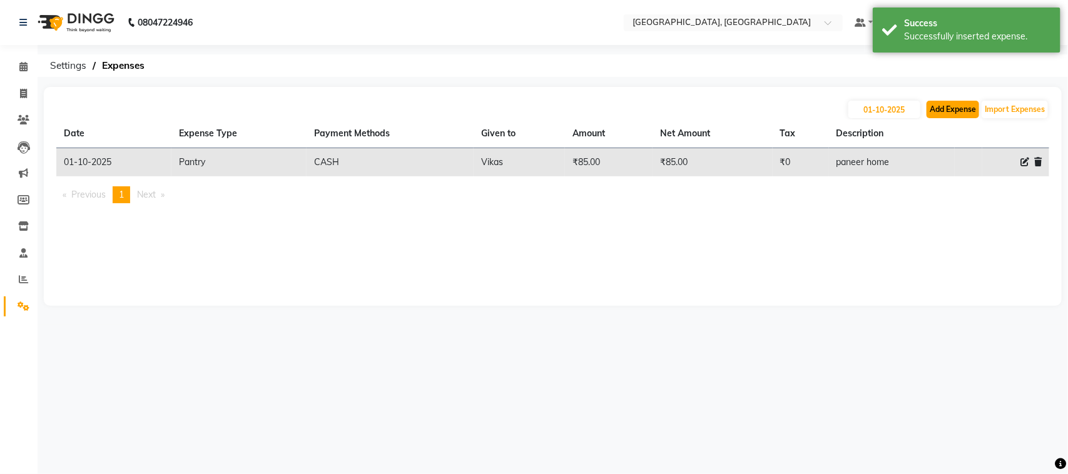
click at [927, 118] on button "Add Expense" at bounding box center [953, 110] width 53 height 18
select select "1"
select select "3279"
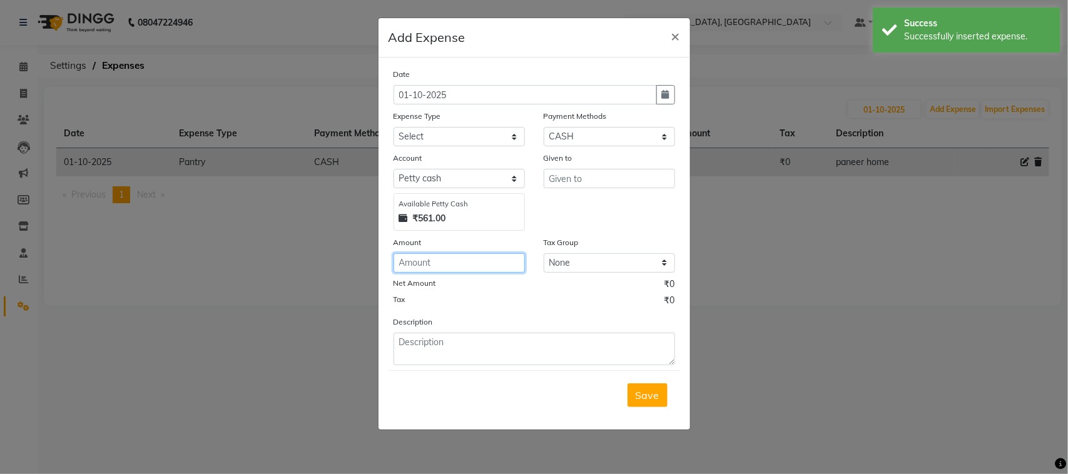
click at [487, 273] on input "number" at bounding box center [459, 262] width 131 height 19
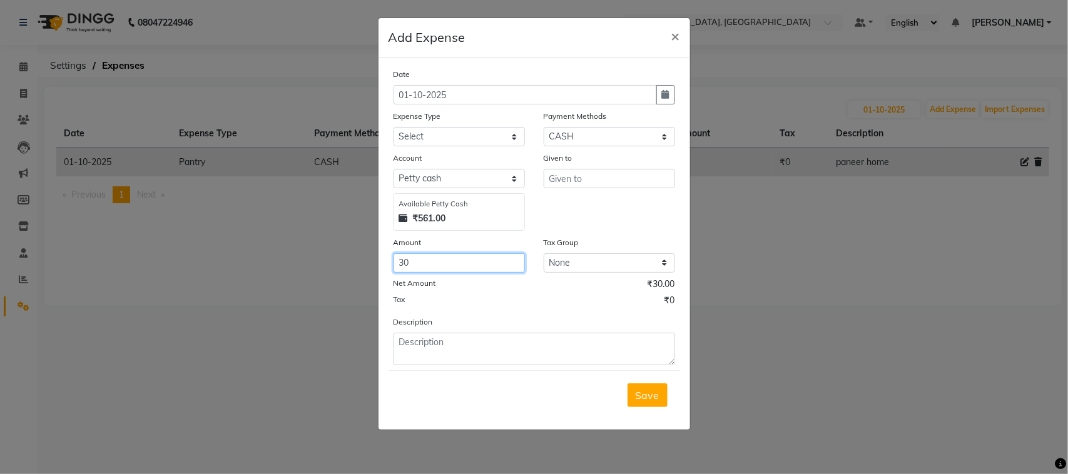
type input "30"
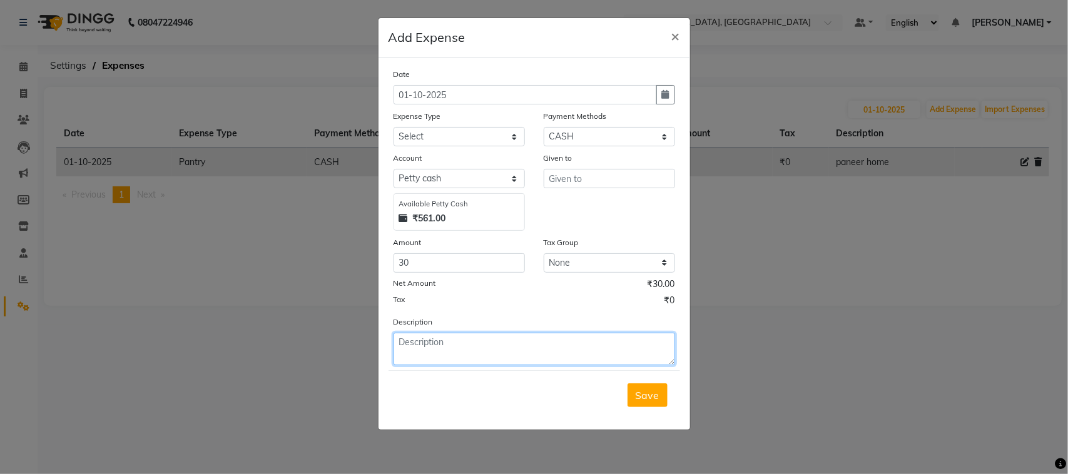
click at [455, 365] on textarea at bounding box center [535, 349] width 282 height 33
type textarea "[PERSON_NAME]"
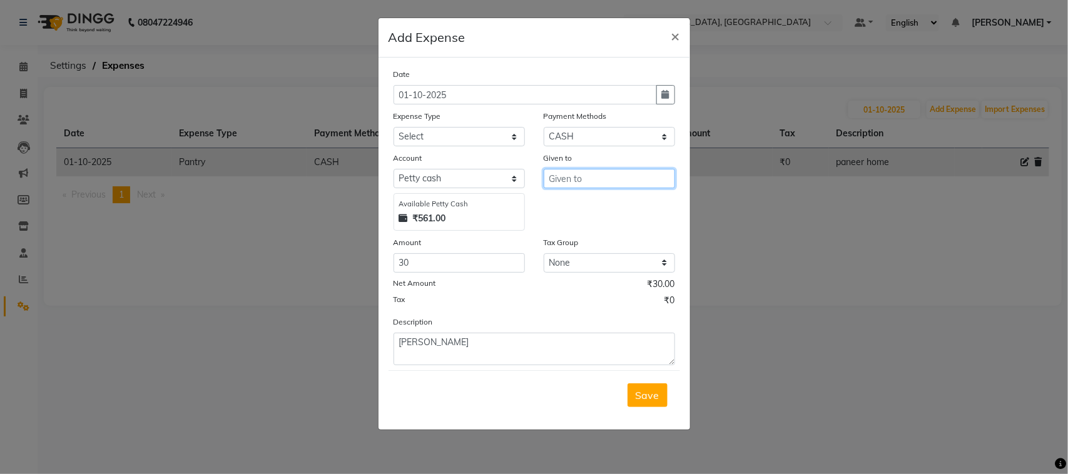
click at [588, 188] on input "text" at bounding box center [609, 178] width 131 height 19
click at [569, 221] on span "Vikas" at bounding box center [572, 214] width 27 height 13
type input "Vikas"
click at [424, 146] on select "Select Advance Salary Bank charges Car maintenance Cash transfer to bank Cash t…" at bounding box center [459, 136] width 131 height 19
select select "5688"
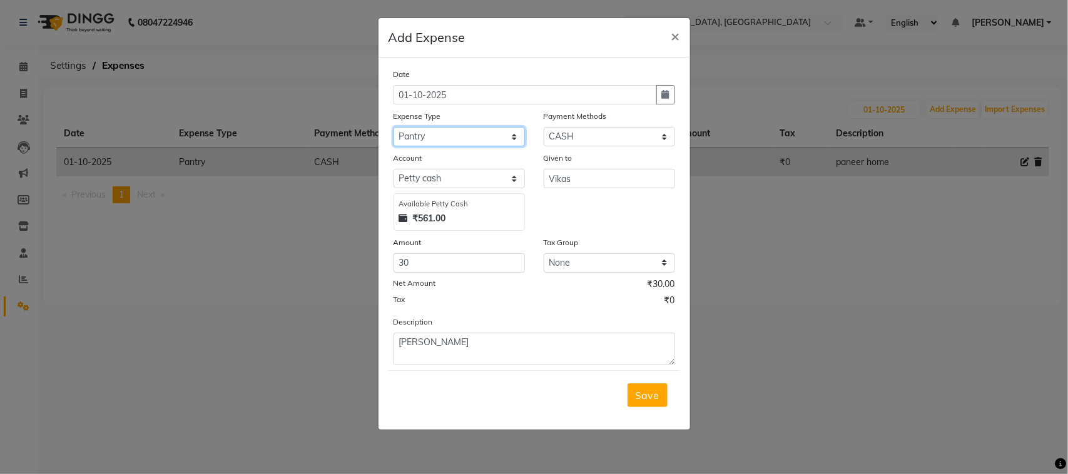
click at [394, 146] on select "Select Advance Salary Bank charges Car maintenance Cash transfer to bank Cash t…" at bounding box center [459, 136] width 131 height 19
click at [636, 402] on span "Save" at bounding box center [648, 395] width 24 height 13
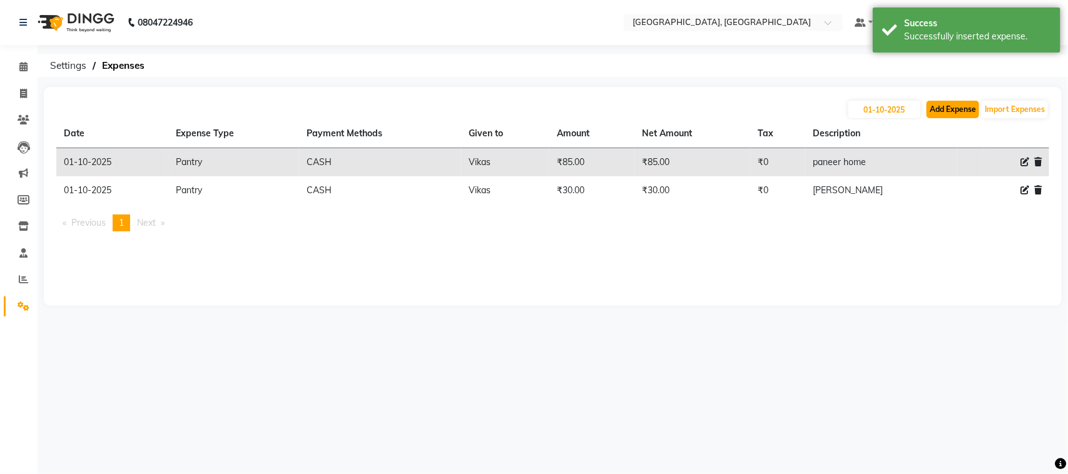
click at [927, 118] on button "Add Expense" at bounding box center [953, 110] width 53 height 18
select select "1"
select select "3279"
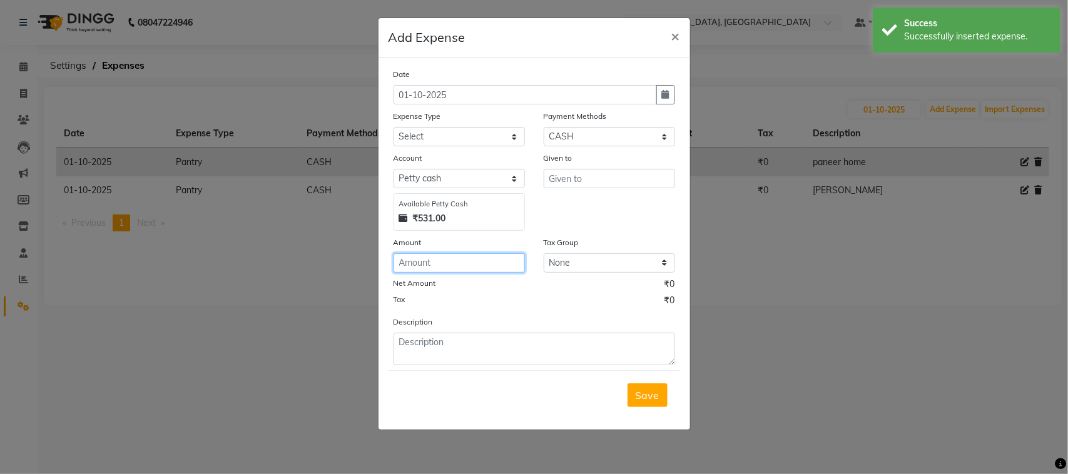
click at [493, 273] on input "number" at bounding box center [459, 262] width 131 height 19
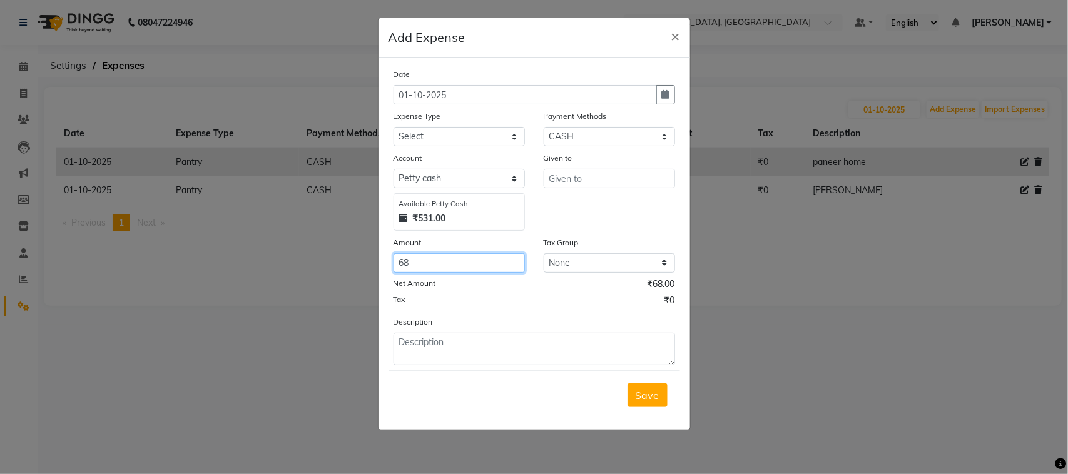
type input "68"
click at [464, 146] on select "Select Advance Salary Bank charges Car maintenance Cash transfer to bank Cash t…" at bounding box center [459, 136] width 131 height 19
select select "5688"
click at [394, 146] on select "Select Advance Salary Bank charges Car maintenance Cash transfer to bank Cash t…" at bounding box center [459, 136] width 131 height 19
click at [583, 188] on input "text" at bounding box center [609, 178] width 131 height 19
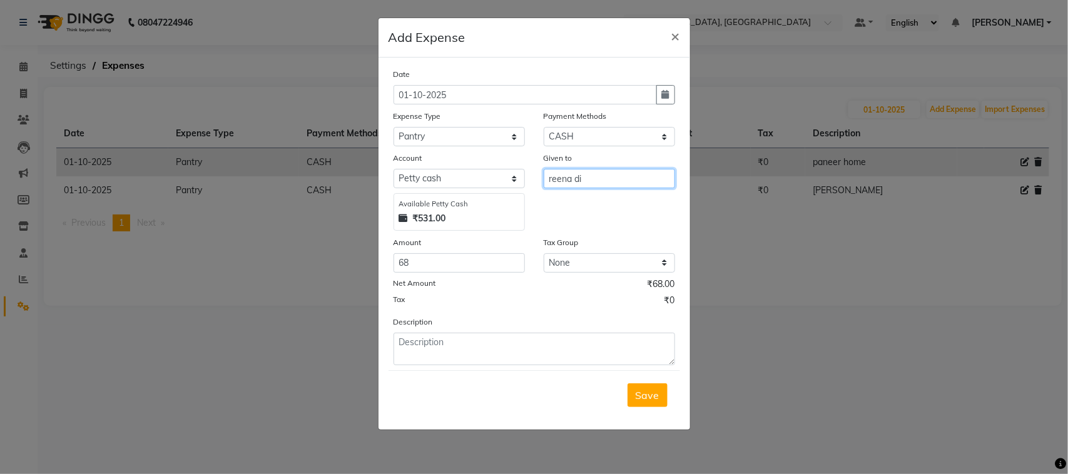
type input "reena di"
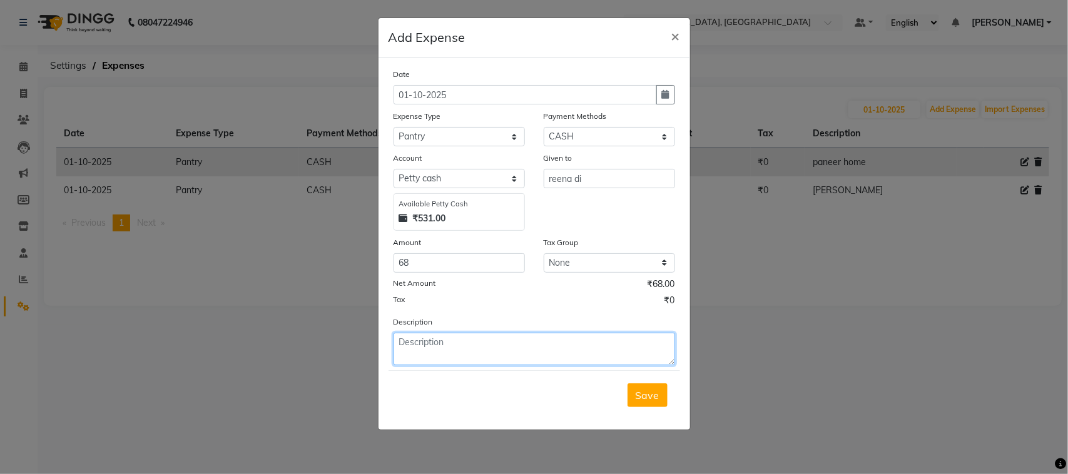
click at [407, 335] on textarea at bounding box center [535, 349] width 282 height 33
type textarea "milk.milk"
click at [636, 402] on span "Save" at bounding box center [648, 395] width 24 height 13
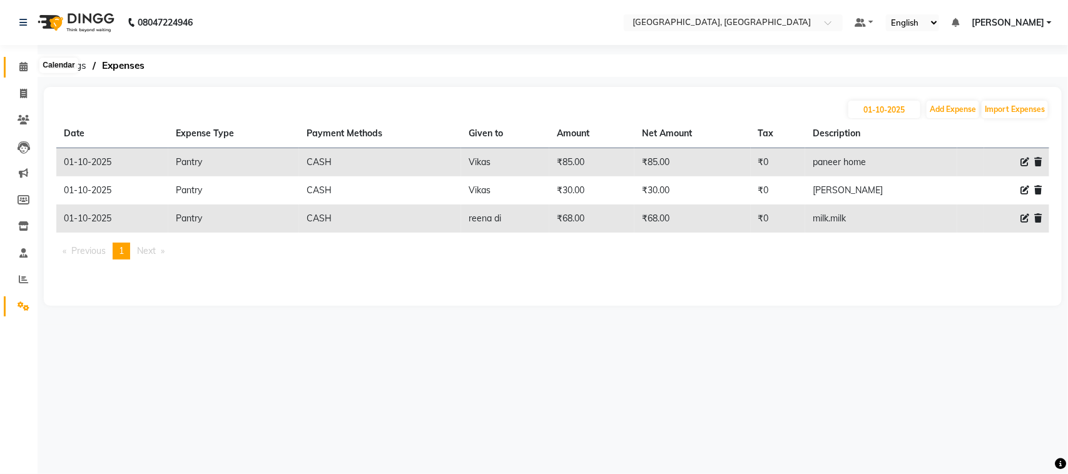
click at [23, 69] on icon at bounding box center [23, 66] width 8 height 9
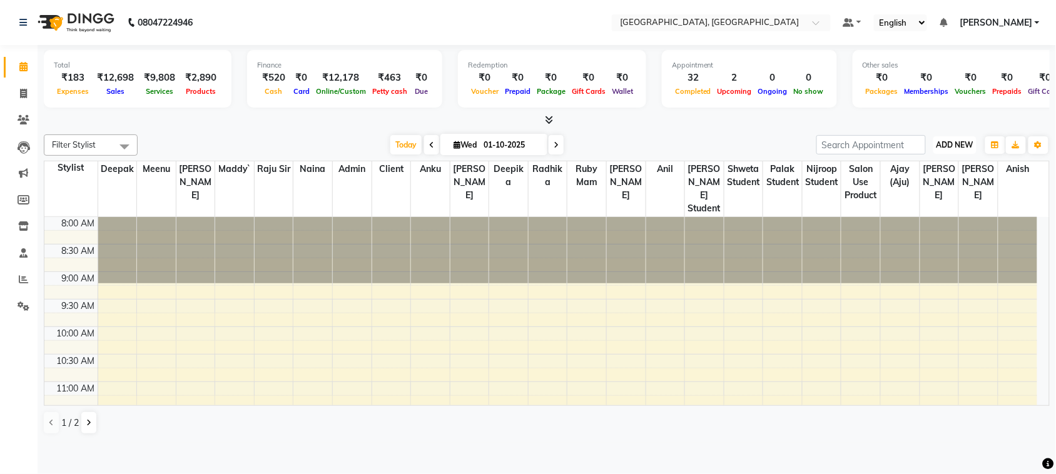
click at [941, 150] on span "ADD NEW" at bounding box center [955, 144] width 37 height 9
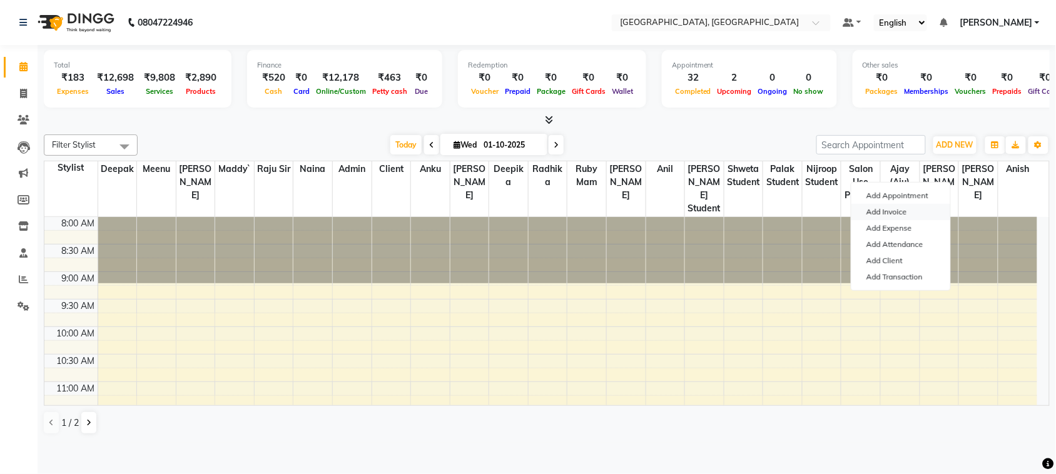
click at [914, 219] on link "Add Invoice" at bounding box center [901, 212] width 99 height 16
select select "service"
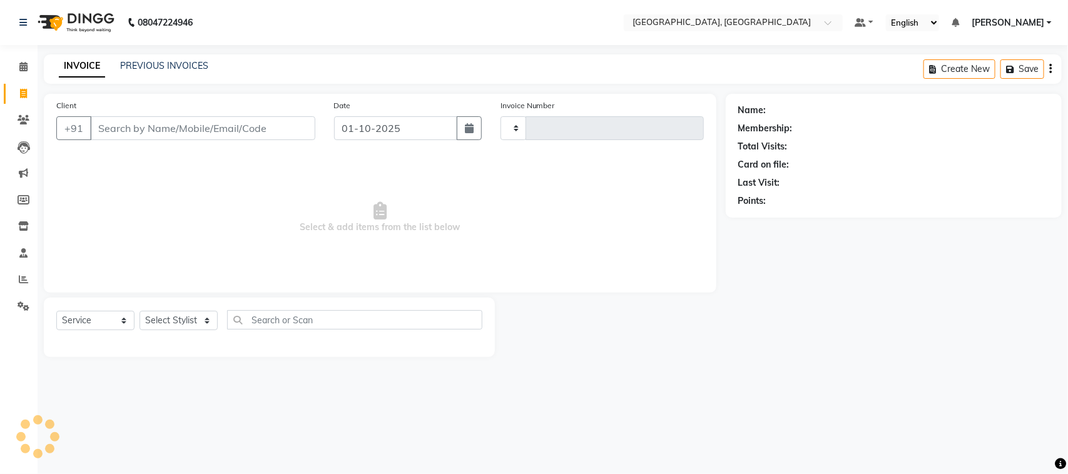
type input "3784"
select select "4462"
click at [176, 71] on link "PREVIOUS INVOICES" at bounding box center [164, 65] width 88 height 11
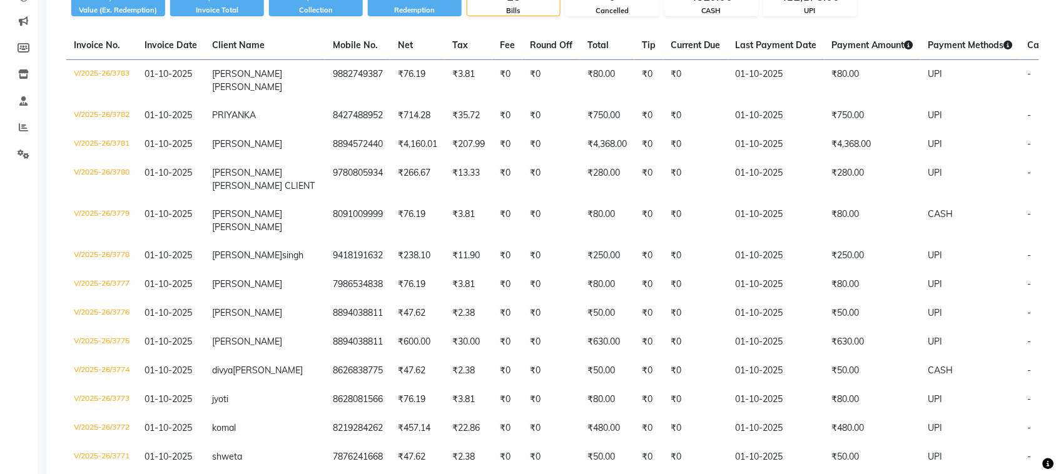
scroll to position [166, 0]
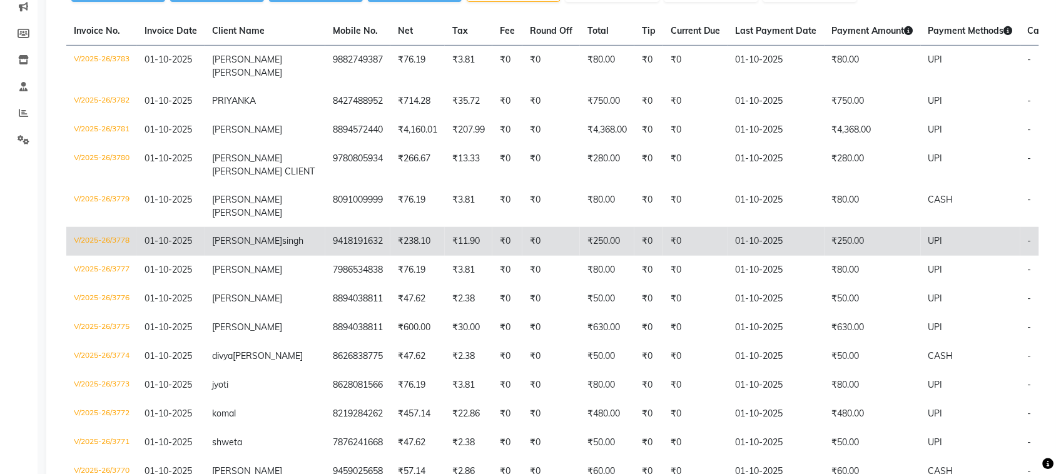
click at [379, 256] on td "9418191632" at bounding box center [357, 241] width 65 height 29
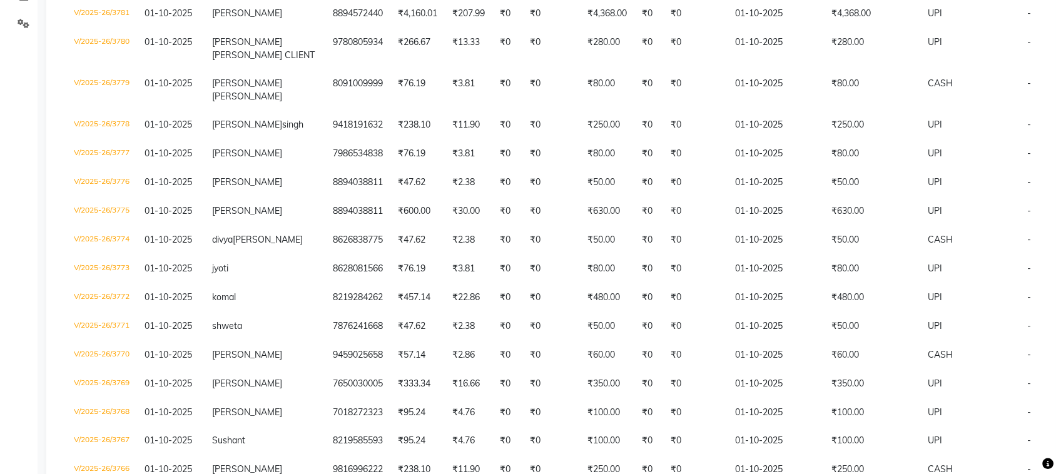
scroll to position [285, 0]
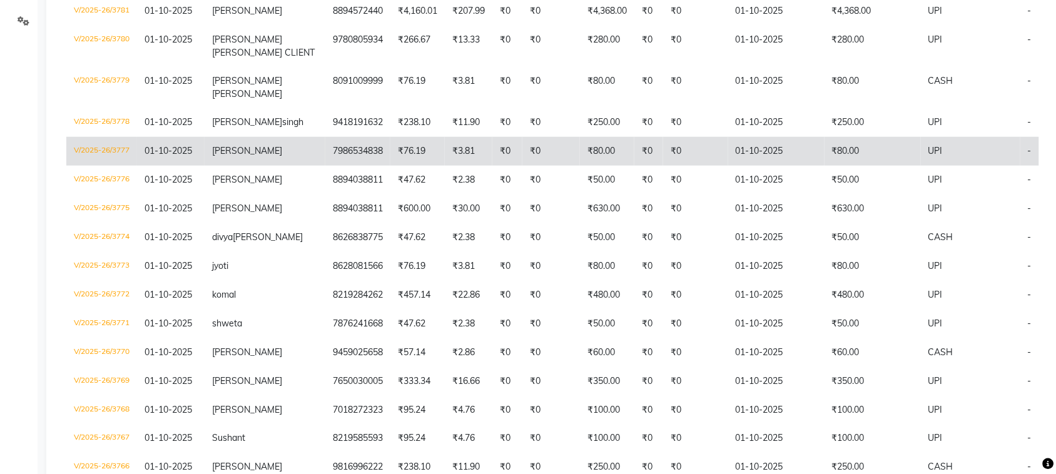
click at [383, 166] on td "7986534838" at bounding box center [357, 151] width 65 height 29
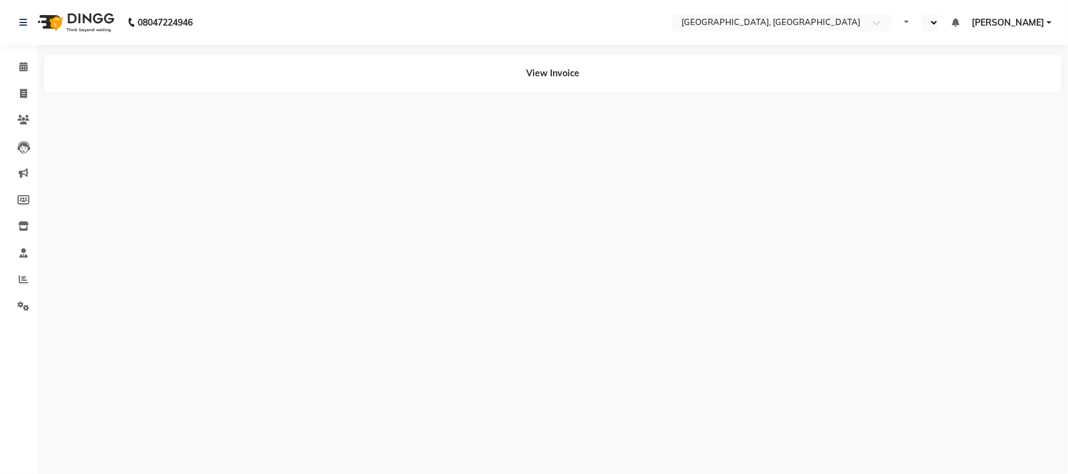
select select "en"
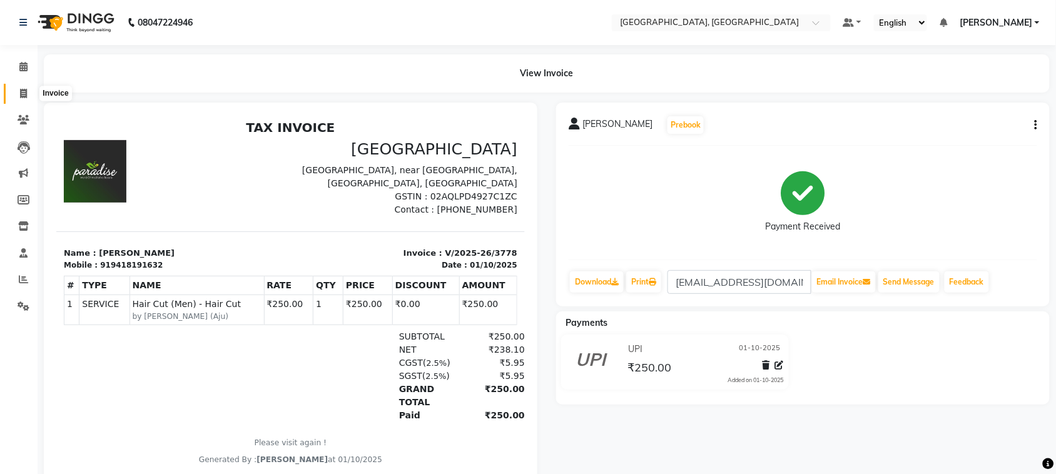
click at [24, 94] on icon at bounding box center [23, 93] width 7 height 9
select select "service"
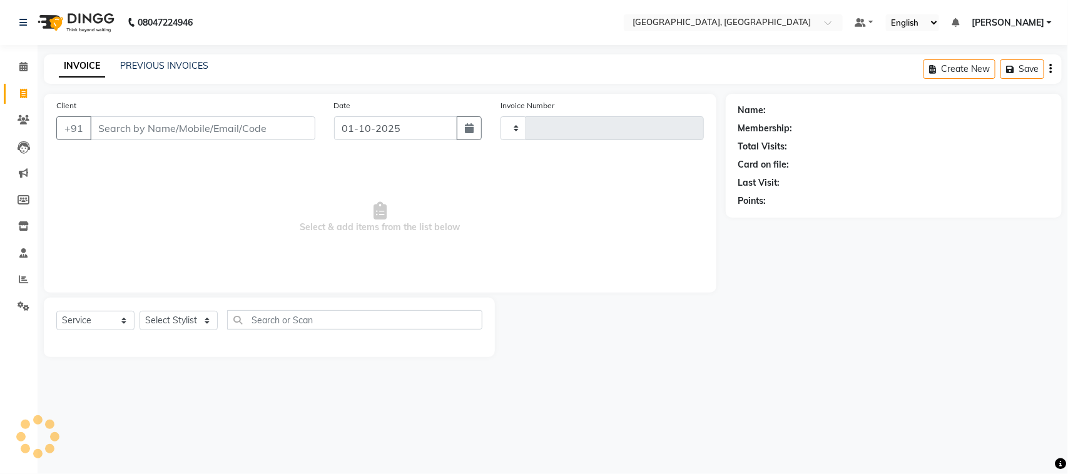
type input "3784"
select select "4462"
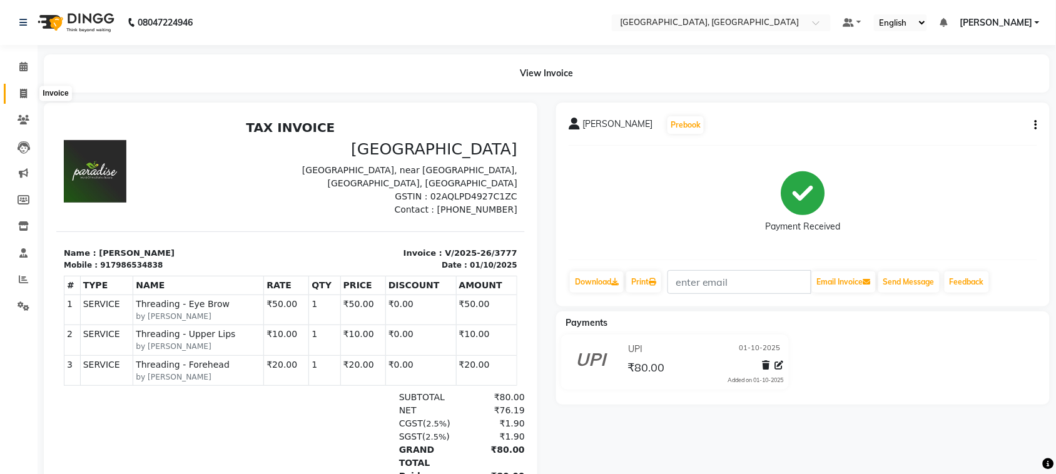
click at [20, 96] on icon at bounding box center [23, 93] width 7 height 9
select select "service"
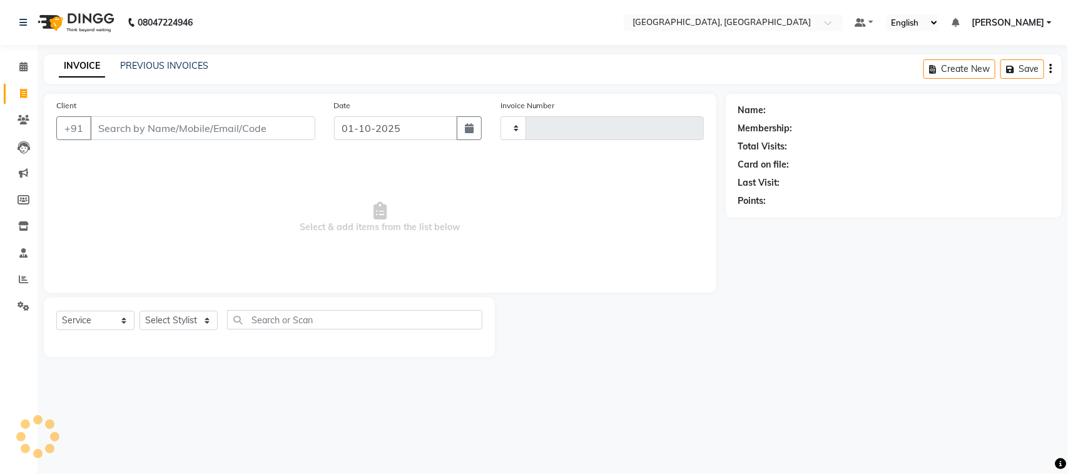
type input "3784"
select select "4462"
click at [208, 71] on link "PREVIOUS INVOICES" at bounding box center [164, 65] width 88 height 11
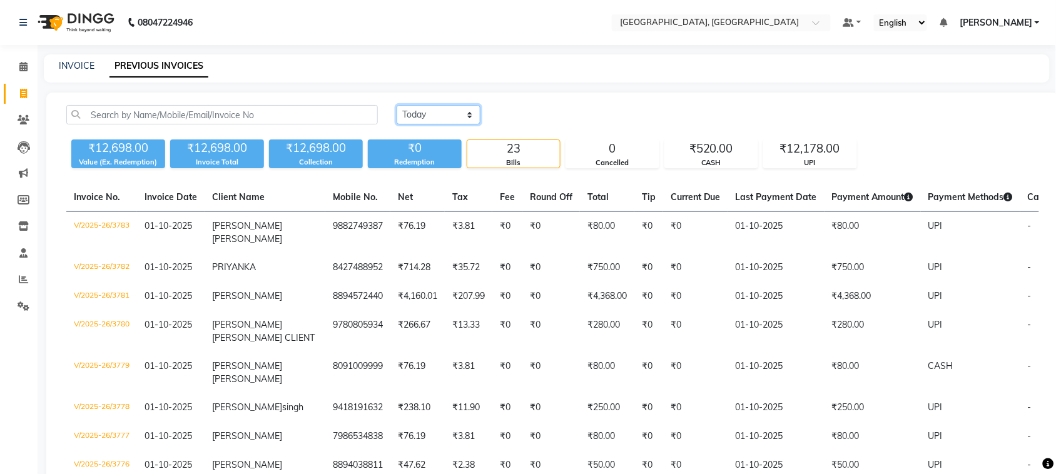
click at [439, 125] on select "Today Yesterday Custom Range" at bounding box center [439, 114] width 84 height 19
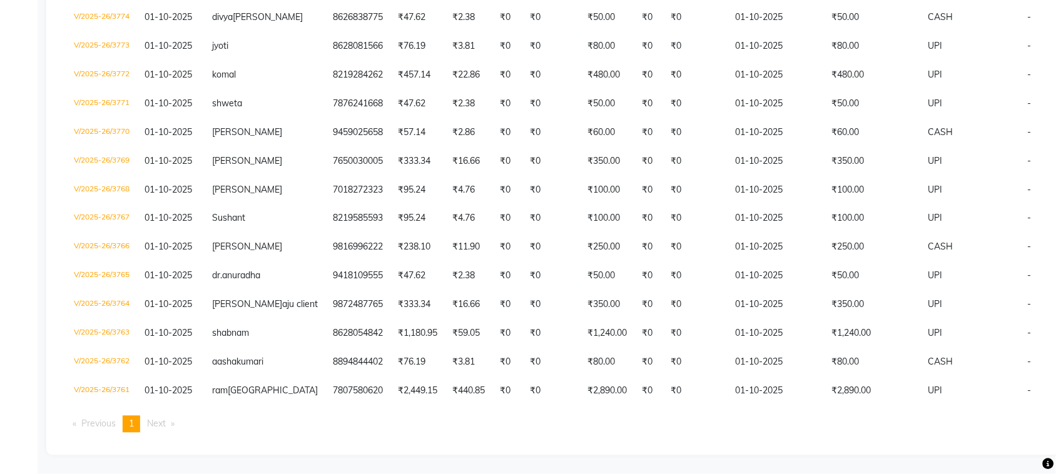
scroll to position [762, 0]
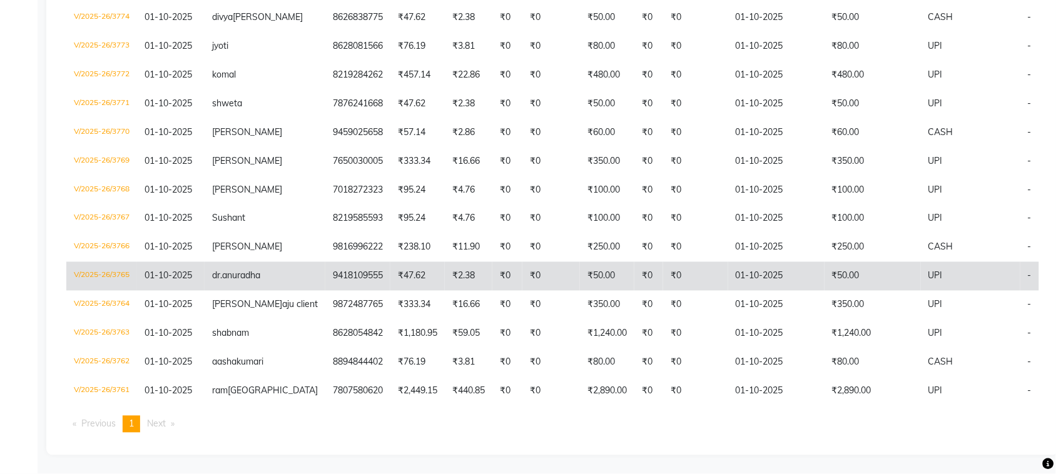
click at [389, 262] on td "9418109555" at bounding box center [357, 276] width 65 height 29
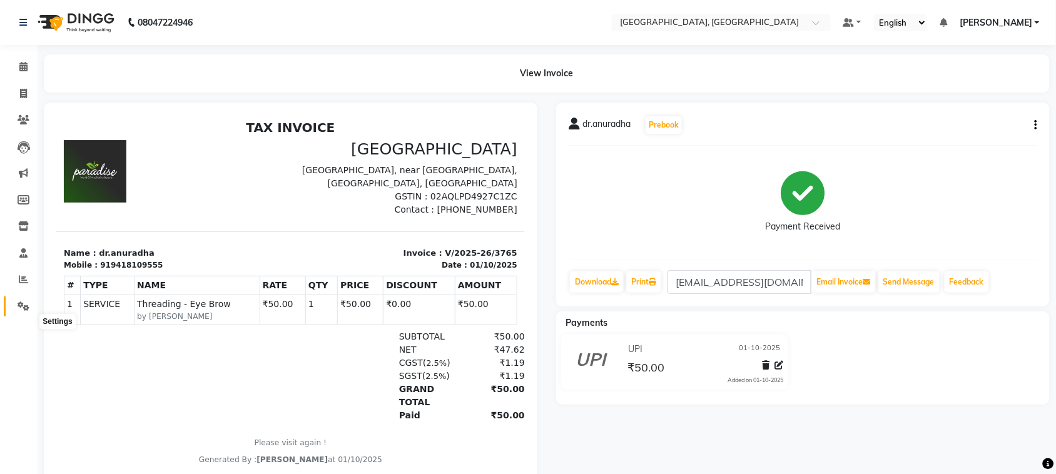
click at [18, 311] on icon at bounding box center [24, 306] width 12 height 9
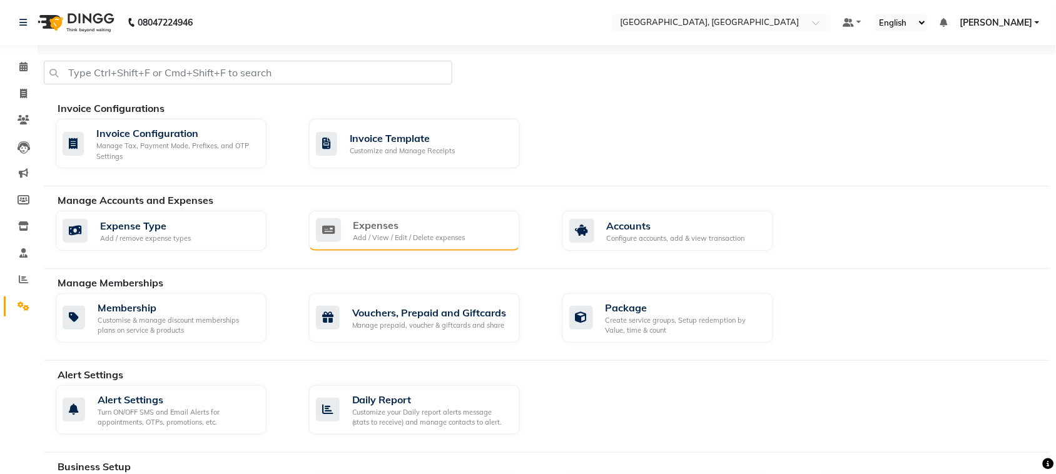
click at [426, 243] on div "Add / View / Edit / Delete expenses" at bounding box center [410, 238] width 112 height 11
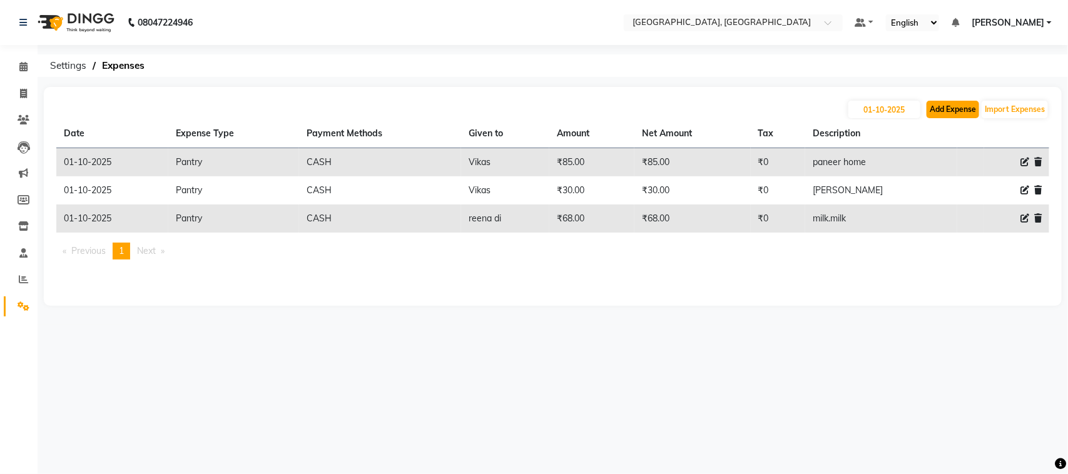
click at [927, 116] on button "Add Expense" at bounding box center [953, 110] width 53 height 18
select select "1"
select select "3279"
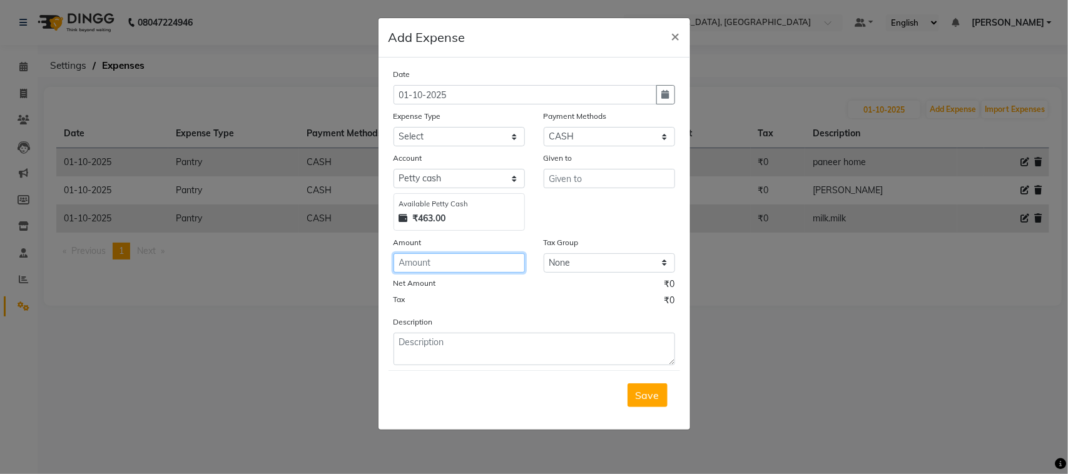
click at [451, 273] on input "number" at bounding box center [459, 262] width 131 height 19
type input "60"
click at [435, 127] on div "Expense Type" at bounding box center [459, 119] width 131 height 18
drag, startPoint x: 436, startPoint y: 166, endPoint x: 444, endPoint y: 180, distance: 16.5
click at [435, 146] on select "Select Advance Salary Bank charges Car maintenance Cash transfer to bank Cash t…" at bounding box center [459, 136] width 131 height 19
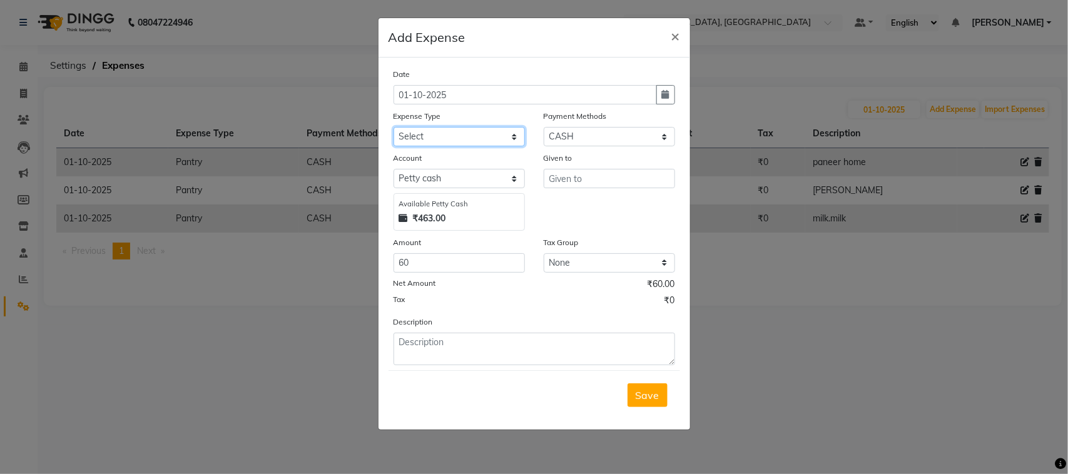
select select "5688"
click at [394, 146] on select "Select Advance Salary Bank charges Car maintenance Cash transfer to bank Cash t…" at bounding box center [459, 136] width 131 height 19
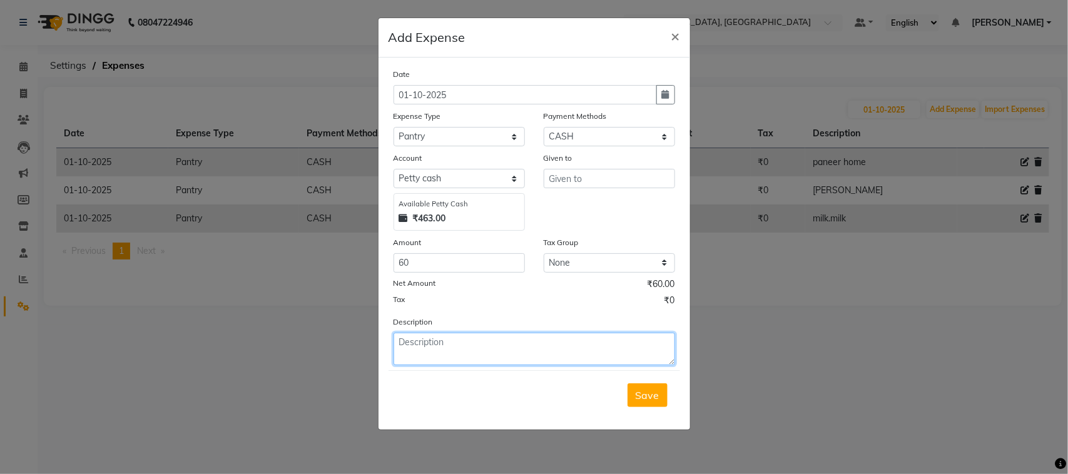
click at [486, 365] on textarea at bounding box center [535, 349] width 282 height 33
type textarea "khira"
click at [588, 169] on div "Given to" at bounding box center [609, 160] width 131 height 18
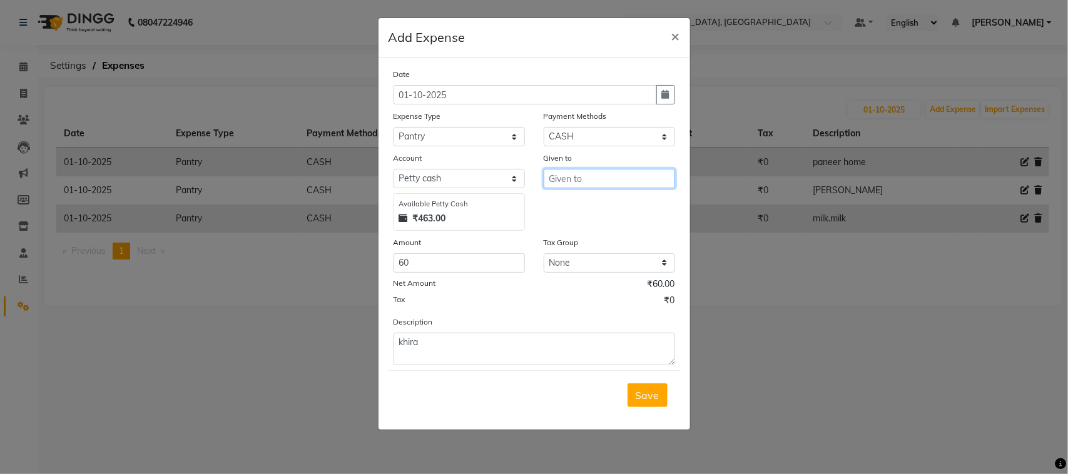
click at [586, 188] on input "text" at bounding box center [609, 178] width 131 height 19
click at [618, 225] on button "anku" at bounding box center [593, 215] width 99 height 20
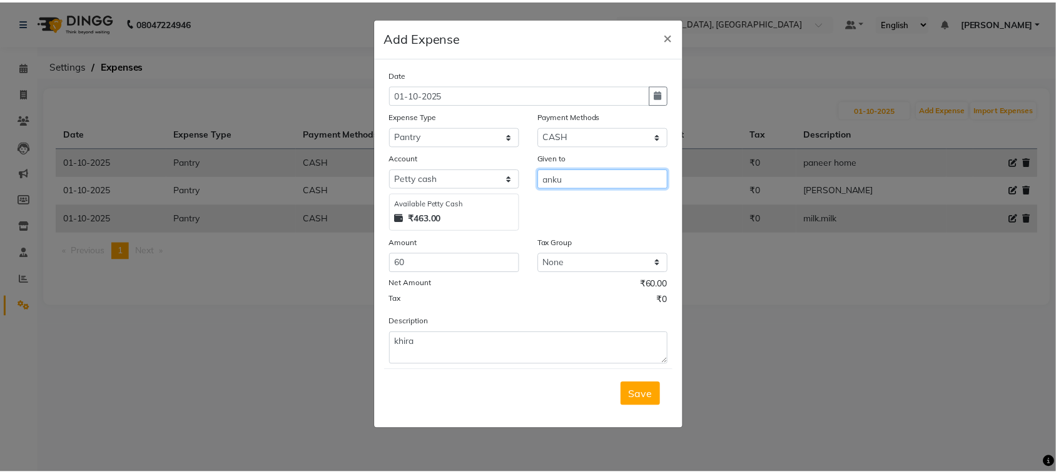
scroll to position [91, 0]
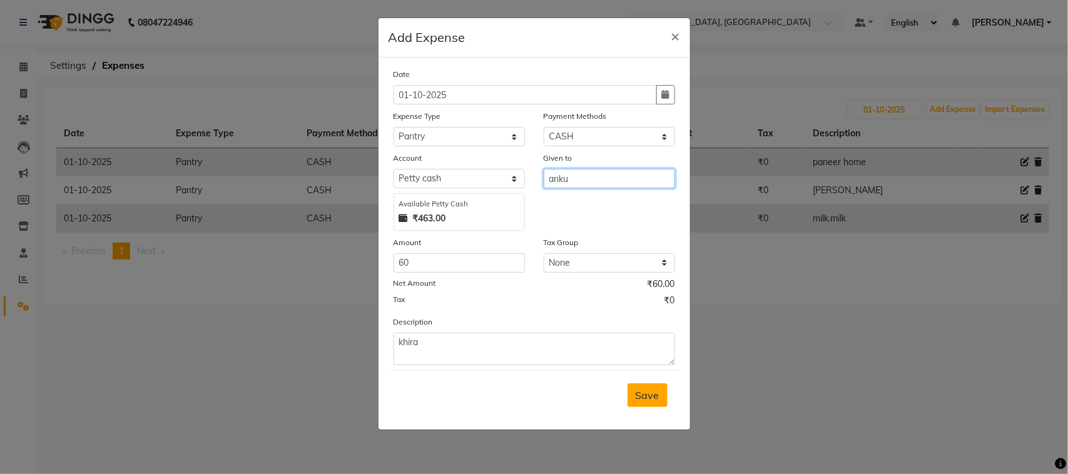
type input "anku"
click at [643, 402] on span "Save" at bounding box center [648, 395] width 24 height 13
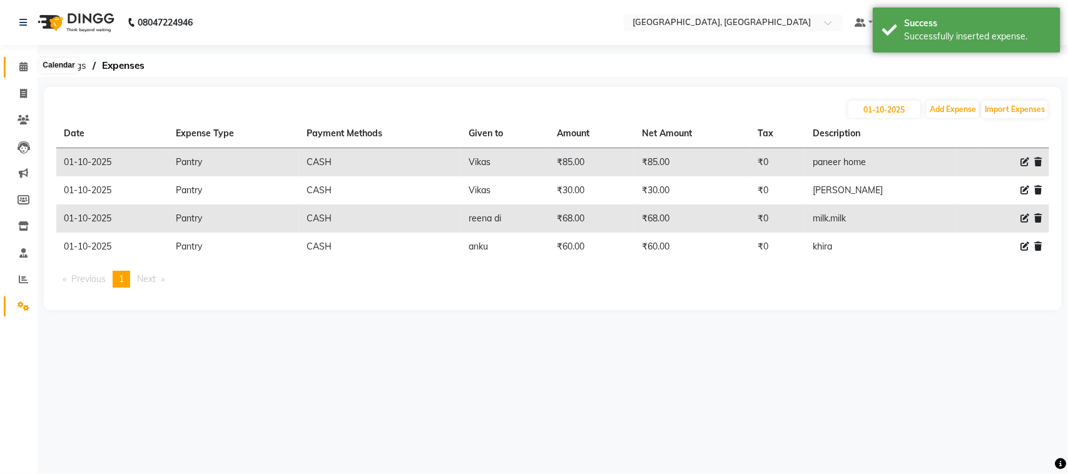
click at [24, 71] on icon at bounding box center [23, 66] width 8 height 9
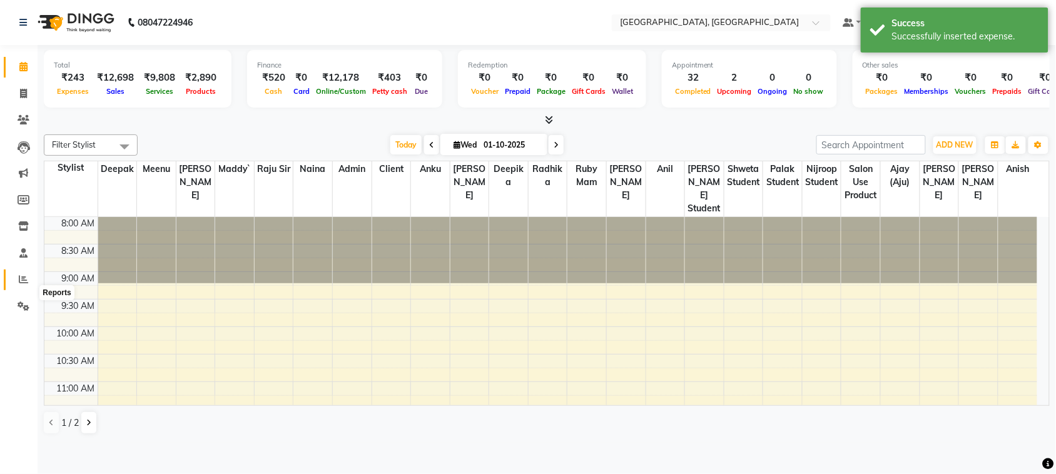
click at [19, 287] on span at bounding box center [24, 280] width 22 height 14
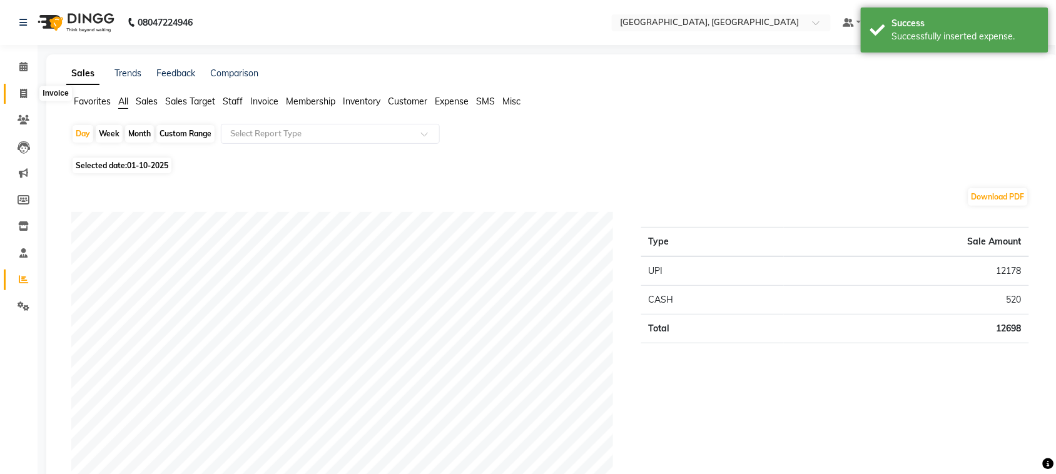
click at [24, 94] on icon at bounding box center [23, 93] width 7 height 9
select select "service"
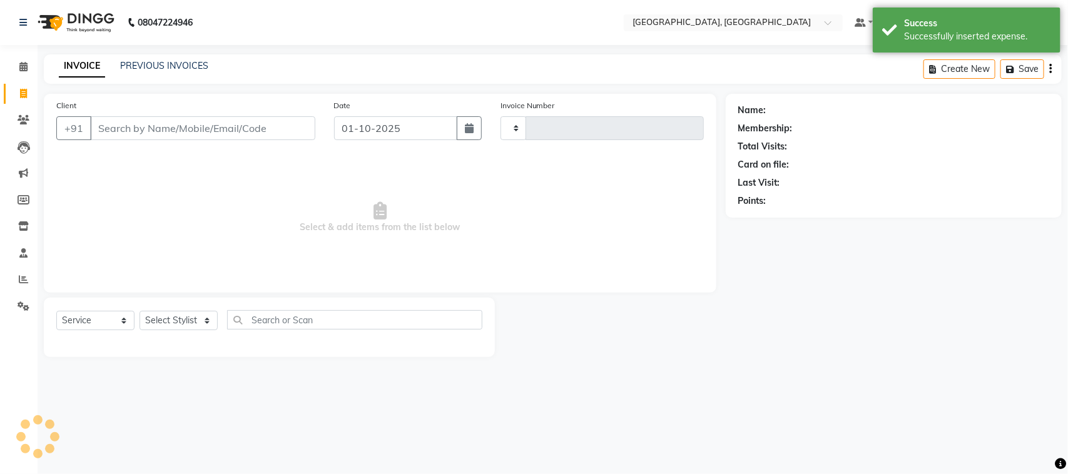
type input "3784"
select select "4462"
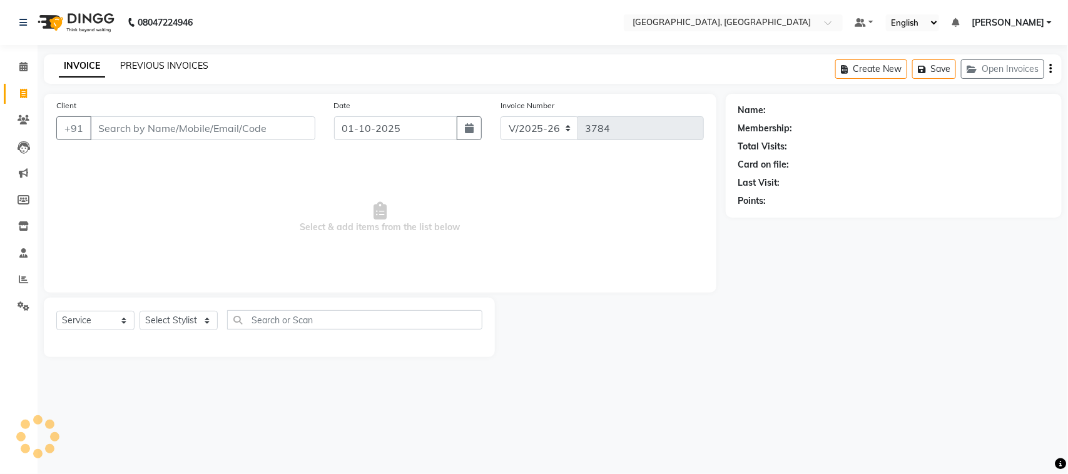
click at [183, 71] on link "PREVIOUS INVOICES" at bounding box center [164, 65] width 88 height 11
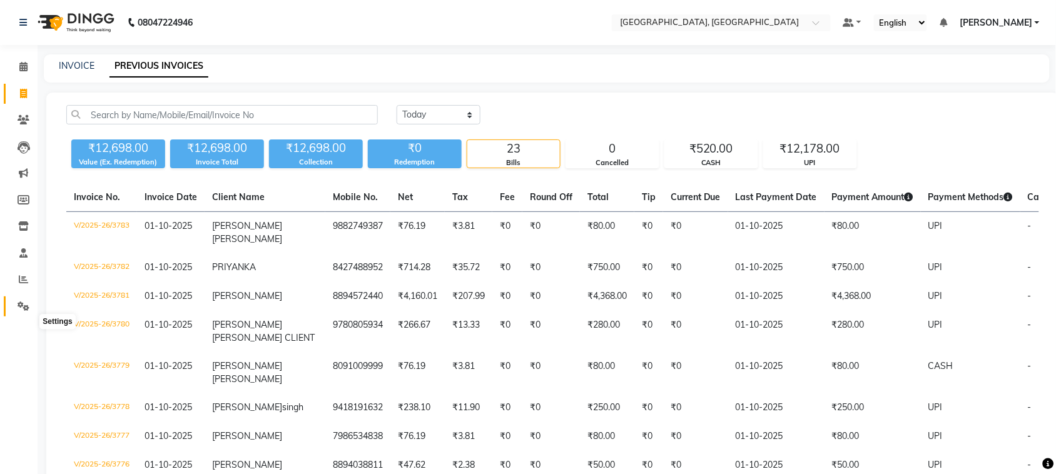
click at [18, 311] on icon at bounding box center [24, 306] width 12 height 9
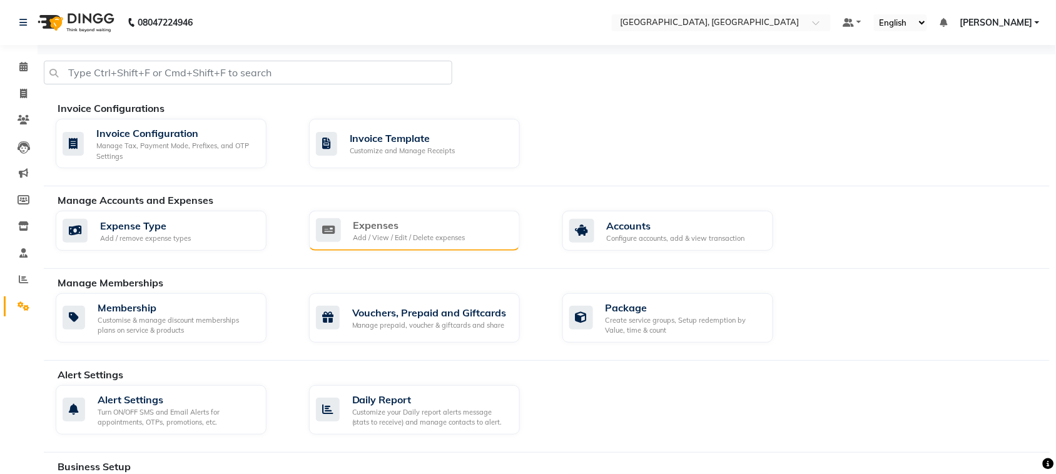
click at [463, 233] on div "Expenses" at bounding box center [410, 225] width 112 height 15
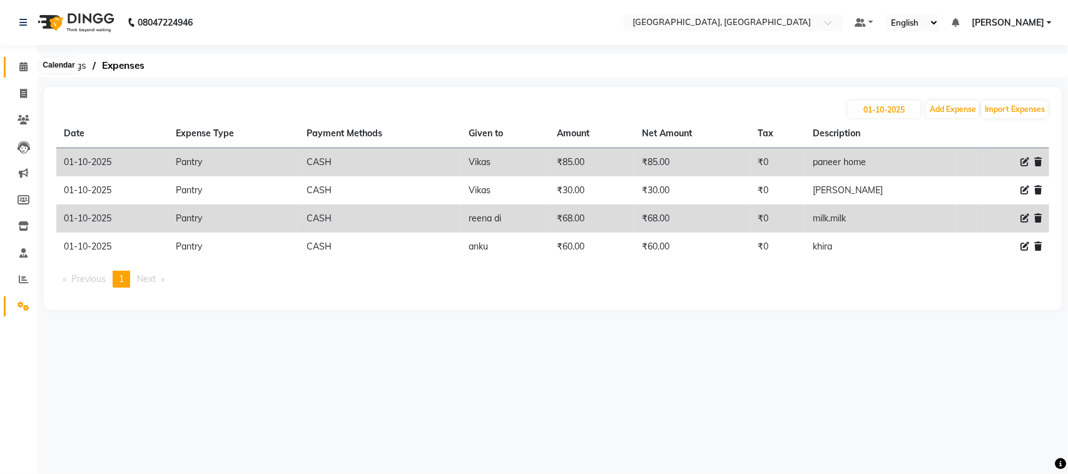
click at [17, 70] on span at bounding box center [24, 67] width 22 height 14
